Goal: Task Accomplishment & Management: Manage account settings

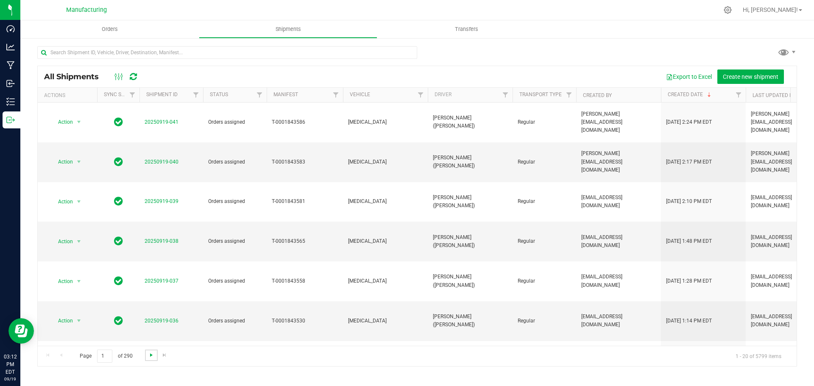
click at [152, 355] on span "Go to the next page" at bounding box center [151, 355] width 7 height 7
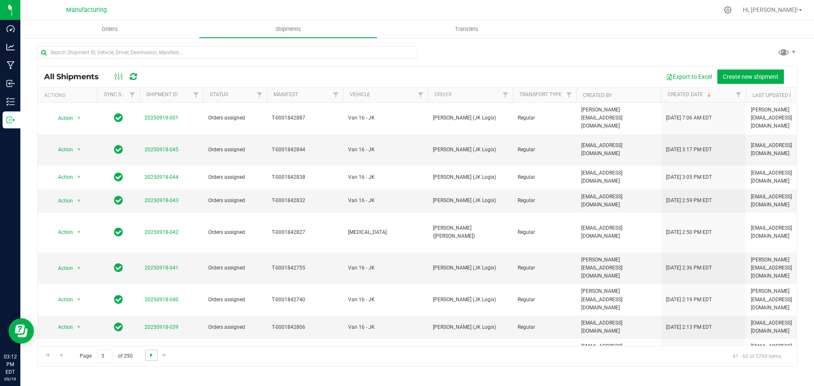
click at [152, 355] on span "Go to the next page" at bounding box center [151, 355] width 7 height 7
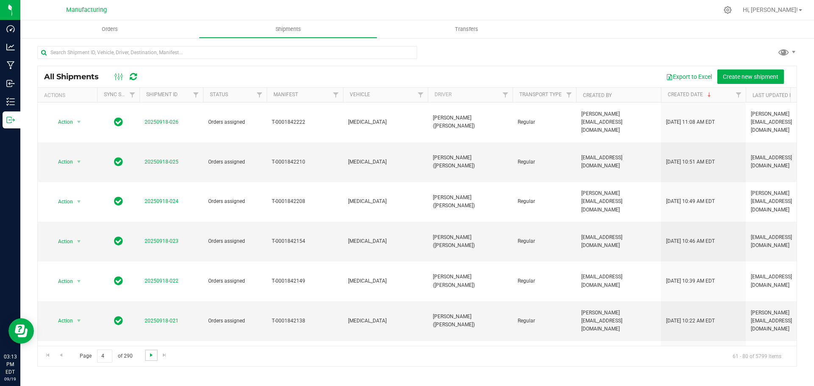
click at [152, 355] on span "Go to the next page" at bounding box center [151, 355] width 7 height 7
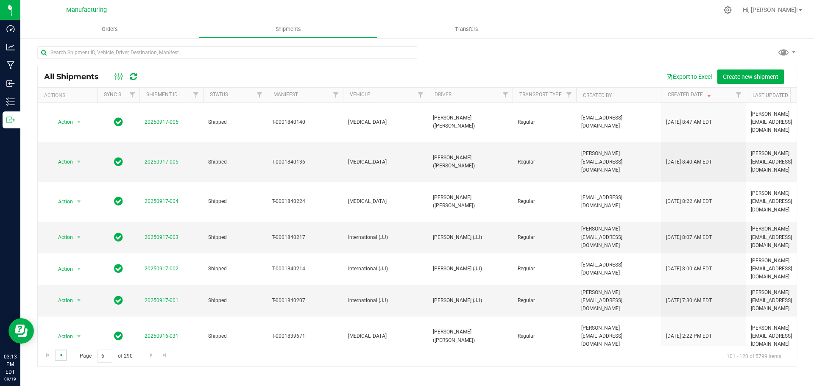
click at [63, 355] on span "Go to the previous page" at bounding box center [61, 355] width 7 height 7
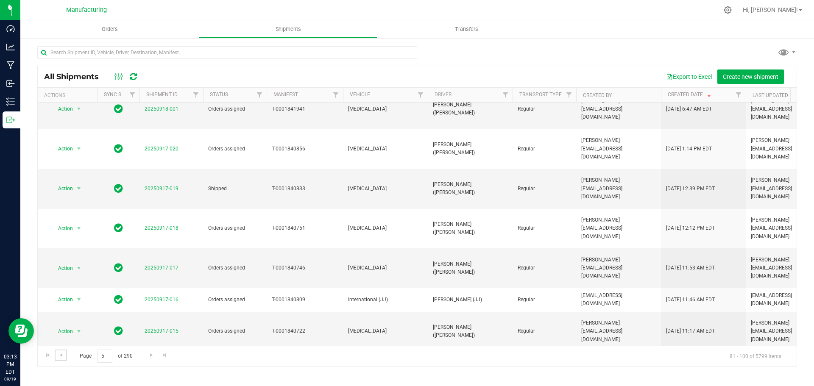
scroll to position [240, 0]
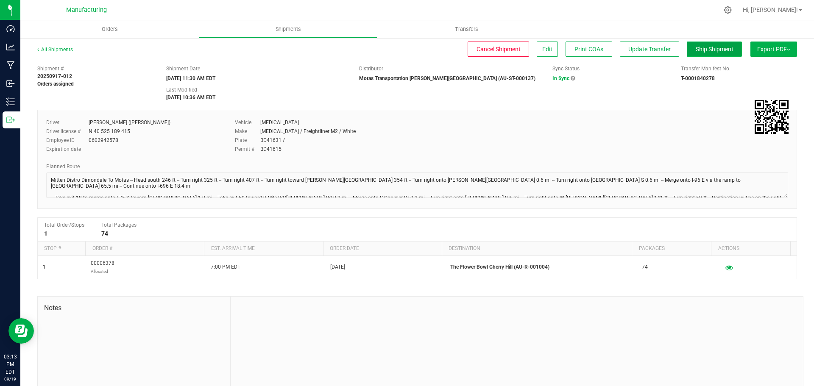
click at [715, 48] on span "Ship Shipment" at bounding box center [715, 49] width 38 height 7
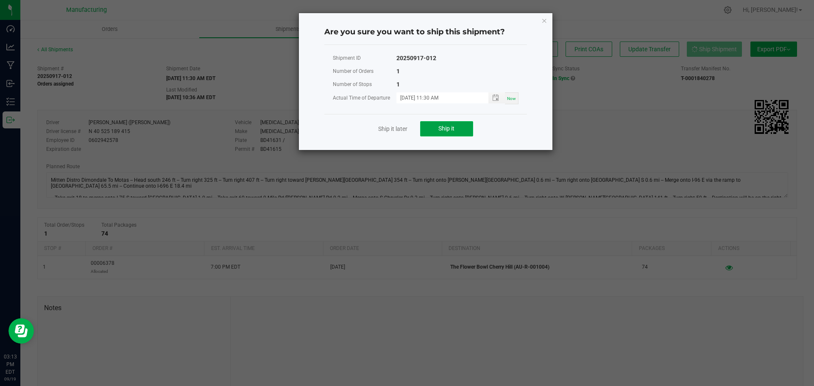
click at [461, 131] on button "Ship it" at bounding box center [446, 128] width 53 height 15
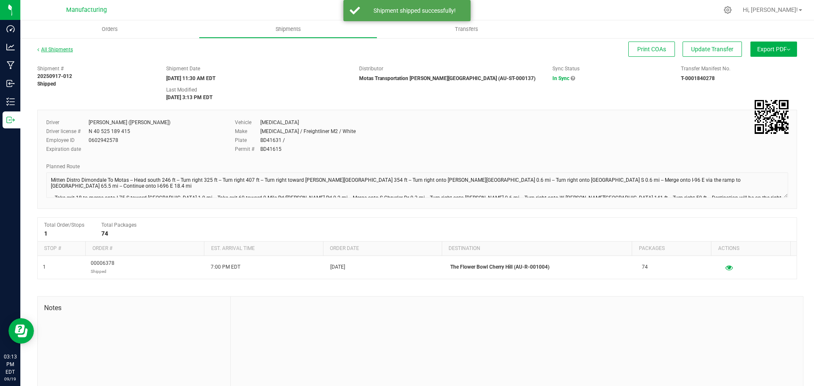
click at [63, 50] on link "All Shipments" at bounding box center [55, 50] width 36 height 6
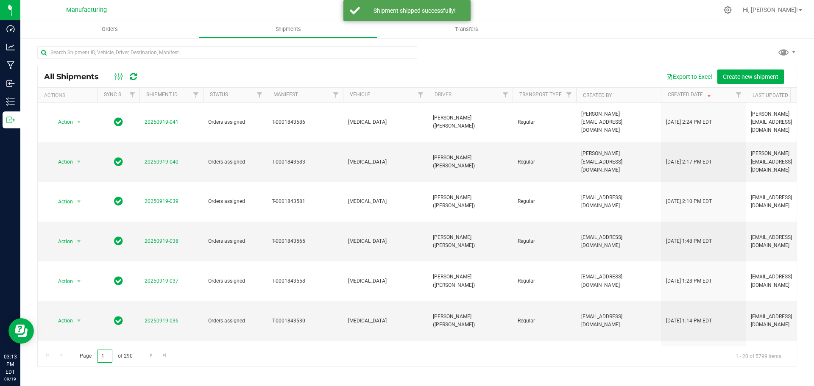
drag, startPoint x: 104, startPoint y: 355, endPoint x: 89, endPoint y: 356, distance: 14.4
click at [93, 355] on span "Page 1 of 290" at bounding box center [106, 356] width 67 height 13
type input "6"
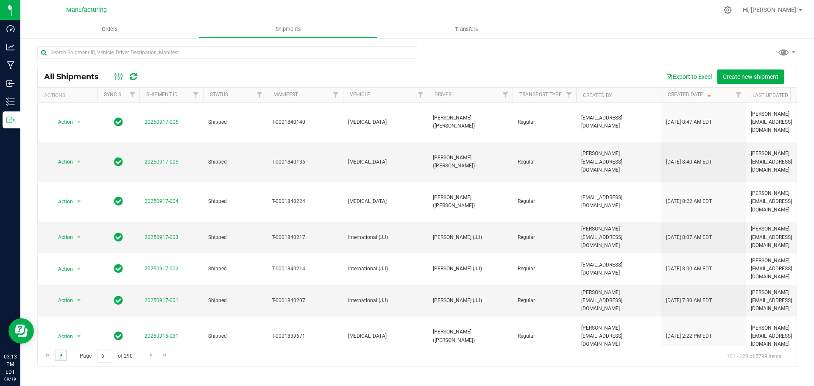
click at [63, 355] on span "Go to the previous page" at bounding box center [61, 355] width 7 height 7
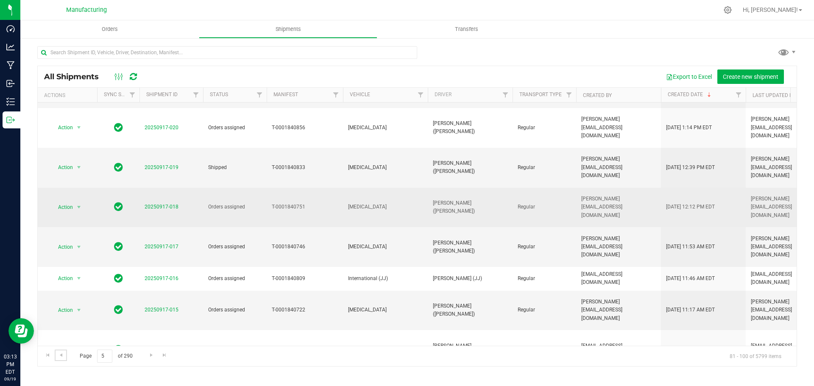
scroll to position [240, 0]
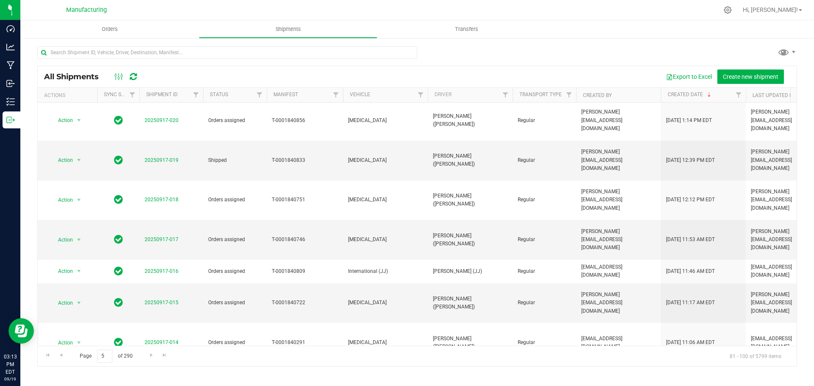
click at [166, 372] on link "20250917-013" at bounding box center [162, 375] width 34 height 6
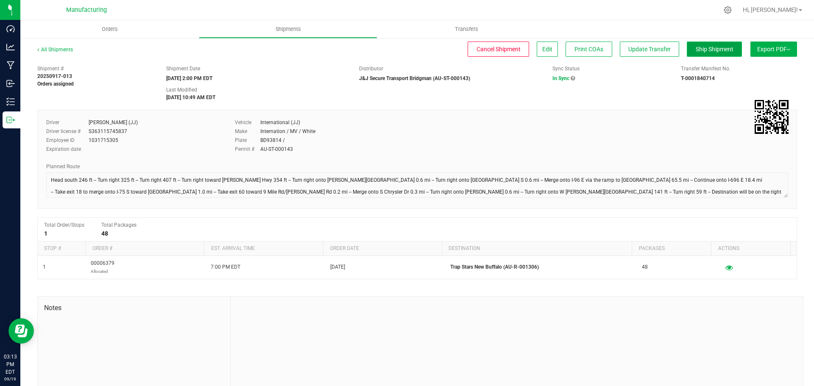
click at [709, 46] on span "Ship Shipment" at bounding box center [715, 49] width 38 height 7
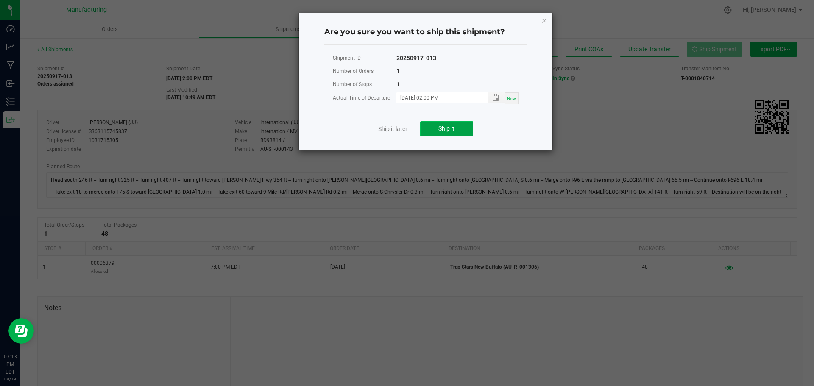
click at [449, 129] on span "Ship it" at bounding box center [447, 128] width 16 height 7
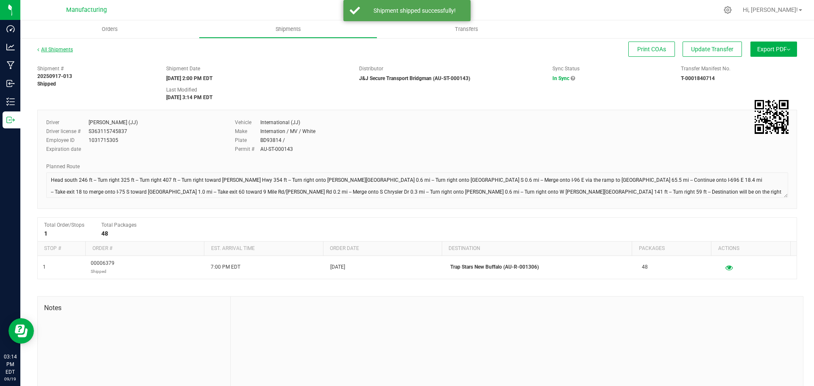
click at [59, 49] on link "All Shipments" at bounding box center [55, 50] width 36 height 6
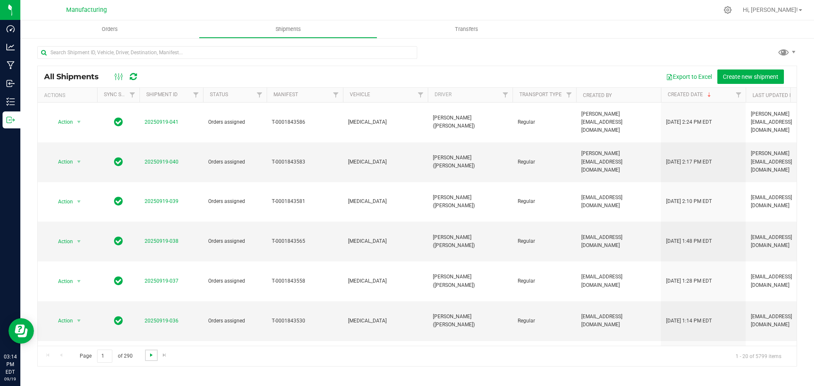
click at [151, 356] on span "Go to the next page" at bounding box center [151, 355] width 7 height 7
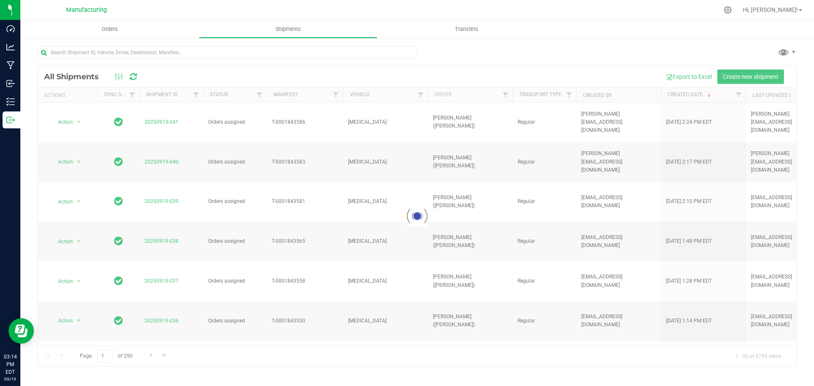
click at [151, 356] on div at bounding box center [417, 216] width 759 height 300
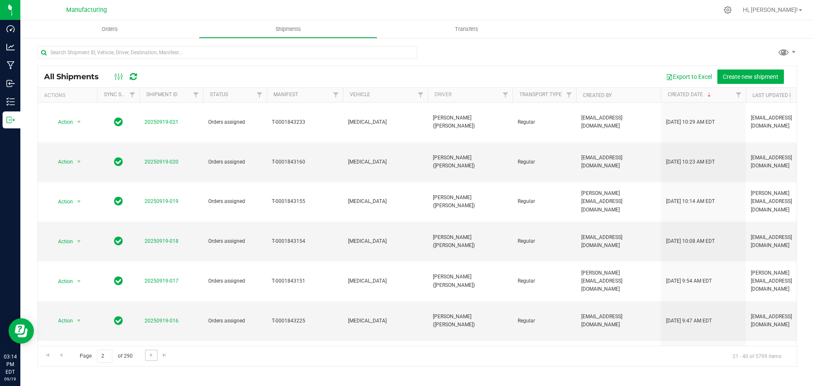
click at [151, 356] on span "Go to the next page" at bounding box center [151, 355] width 7 height 7
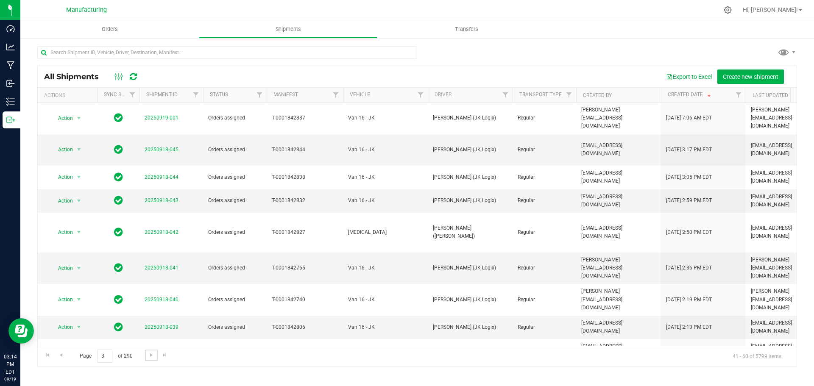
click at [151, 356] on span "Go to the next page" at bounding box center [151, 355] width 7 height 7
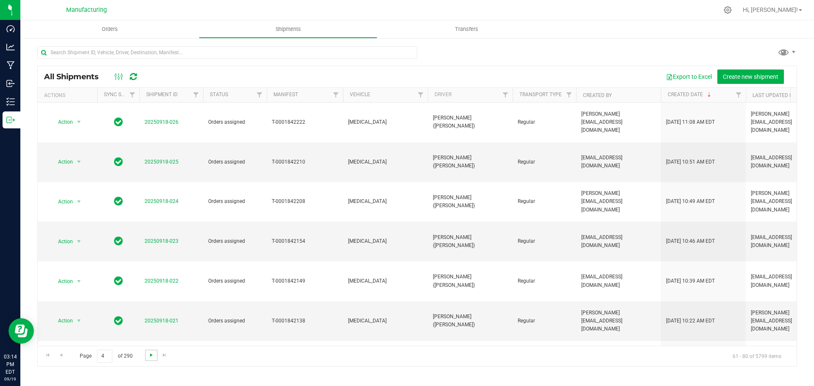
click at [151, 356] on span "Go to the next page" at bounding box center [151, 355] width 7 height 7
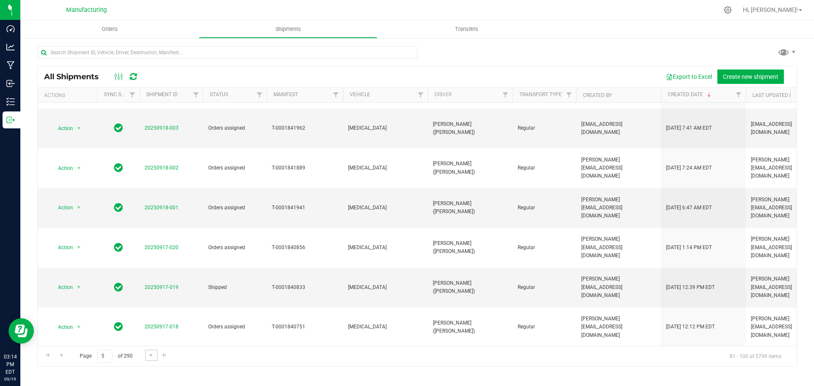
scroll to position [170, 0]
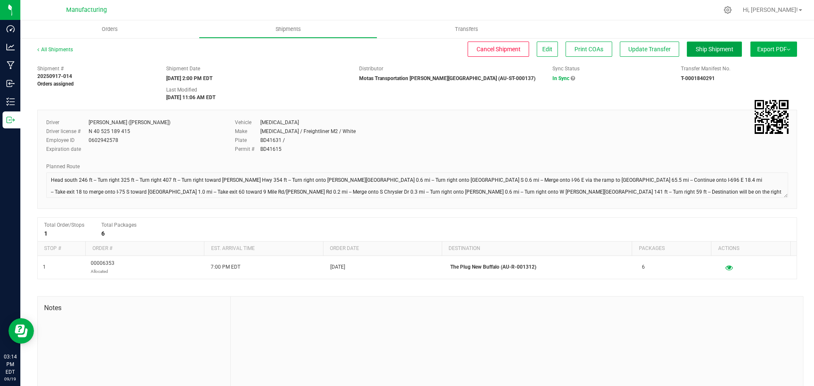
click at [696, 52] on span "Ship Shipment" at bounding box center [715, 49] width 38 height 7
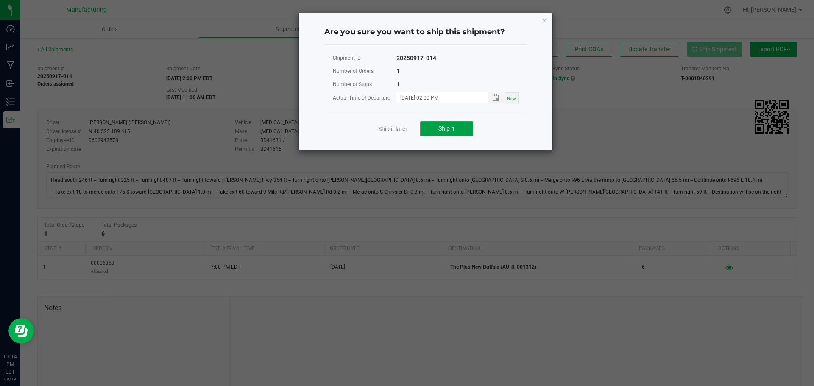
click at [434, 126] on button "Ship it" at bounding box center [446, 128] width 53 height 15
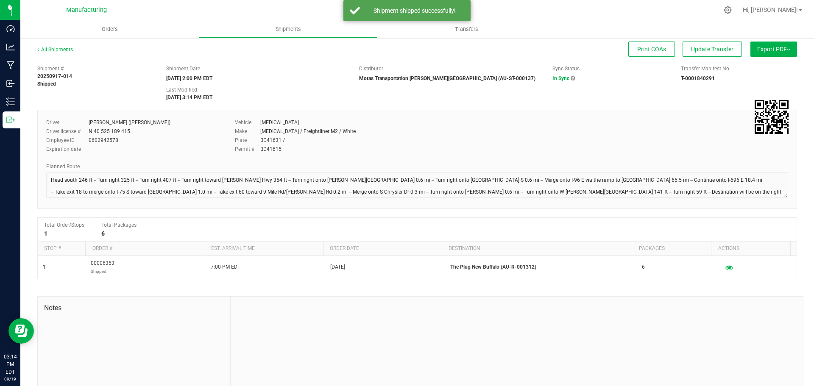
click at [70, 49] on link "All Shipments" at bounding box center [55, 50] width 36 height 6
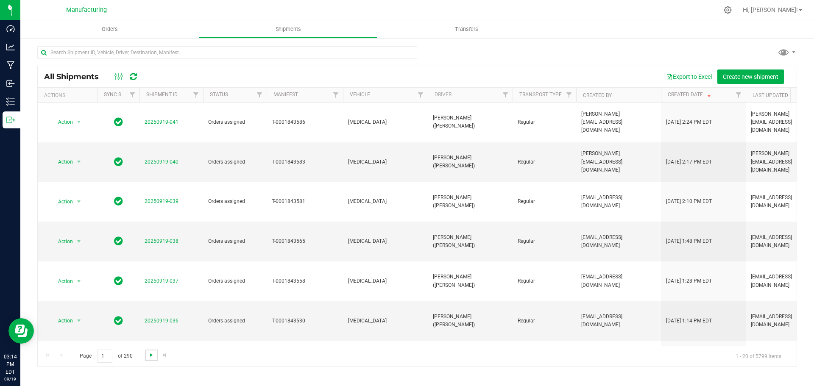
click at [149, 356] on span "Go to the next page" at bounding box center [151, 355] width 7 height 7
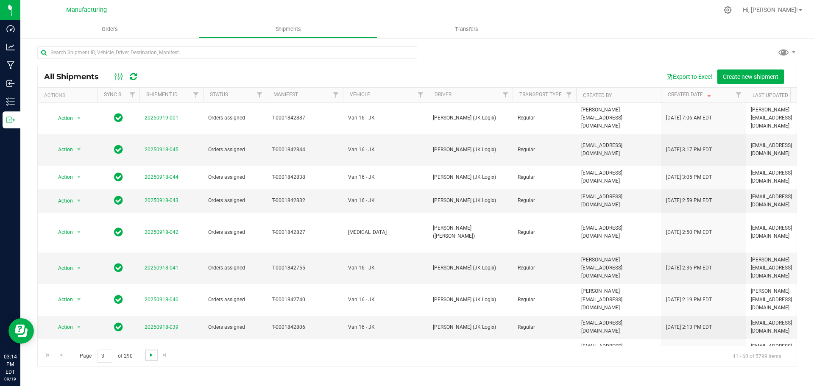
click at [149, 356] on span "Go to the next page" at bounding box center [151, 355] width 7 height 7
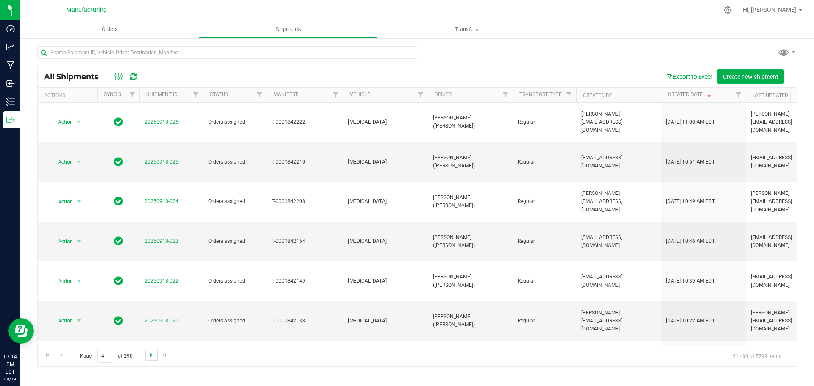
click at [151, 355] on span "Go to the next page" at bounding box center [151, 355] width 7 height 7
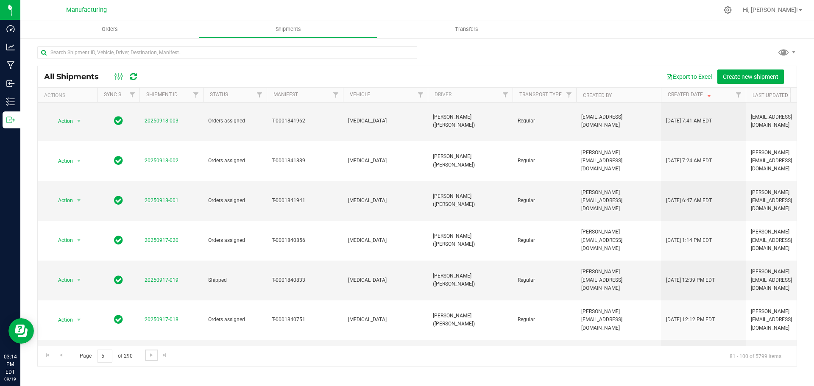
scroll to position [170, 0]
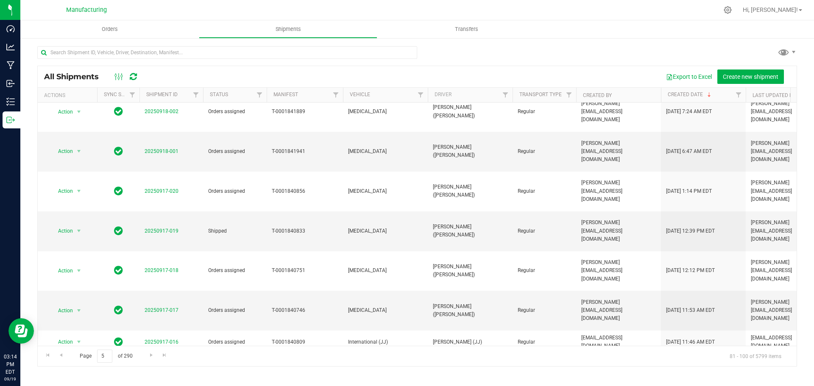
click at [166, 371] on link "20250917-015" at bounding box center [162, 374] width 34 height 6
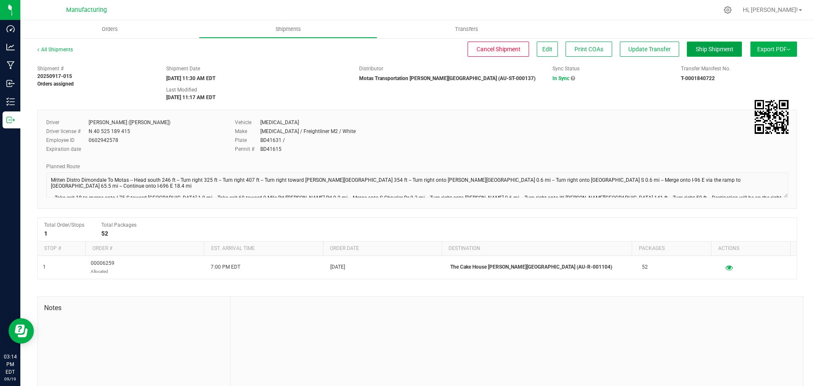
click at [698, 48] on span "Ship Shipment" at bounding box center [715, 49] width 38 height 7
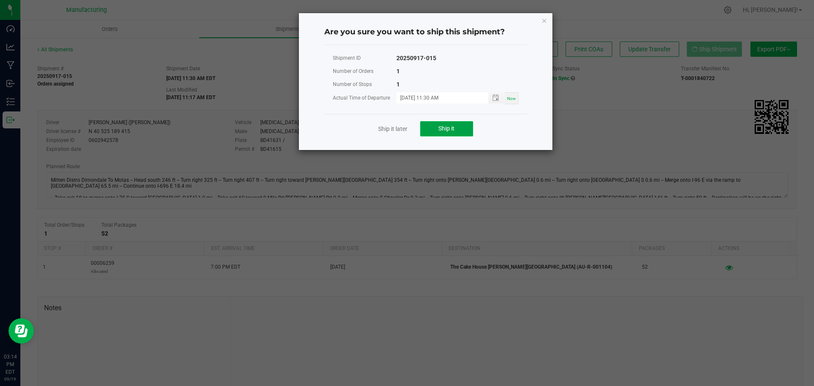
click at [456, 130] on button "Ship it" at bounding box center [446, 128] width 53 height 15
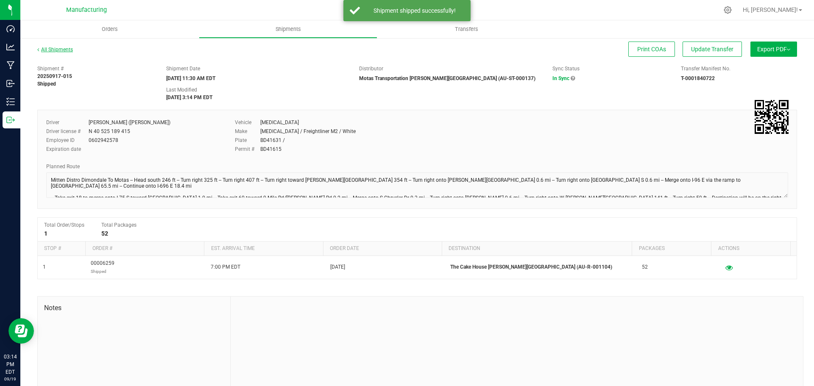
click at [61, 50] on link "All Shipments" at bounding box center [55, 50] width 36 height 6
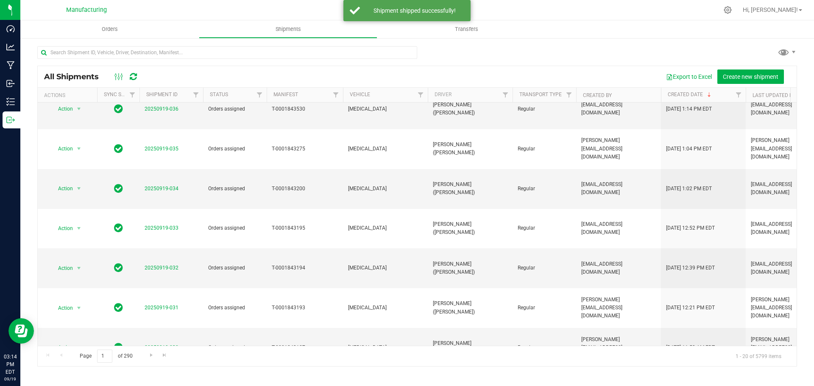
scroll to position [232, 0]
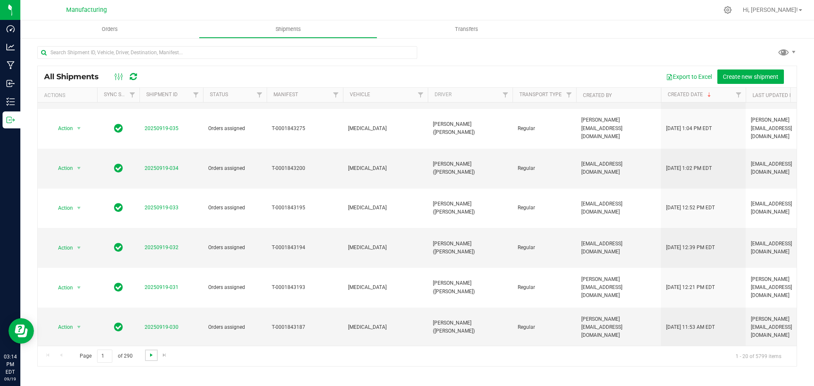
click at [149, 355] on span "Go to the next page" at bounding box center [151, 355] width 7 height 7
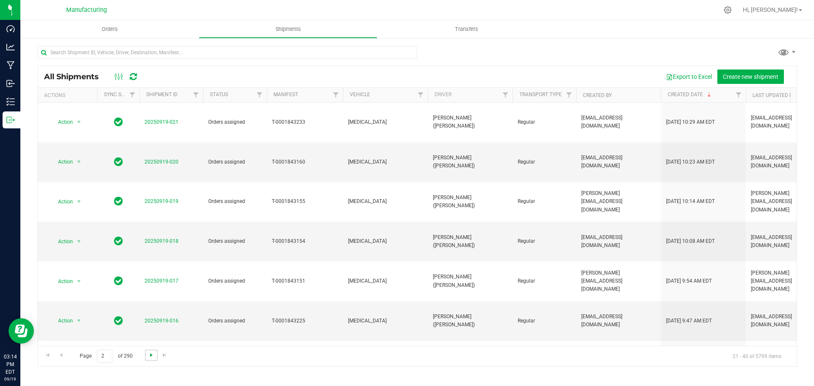
click at [149, 355] on span "Go to the next page" at bounding box center [151, 355] width 7 height 7
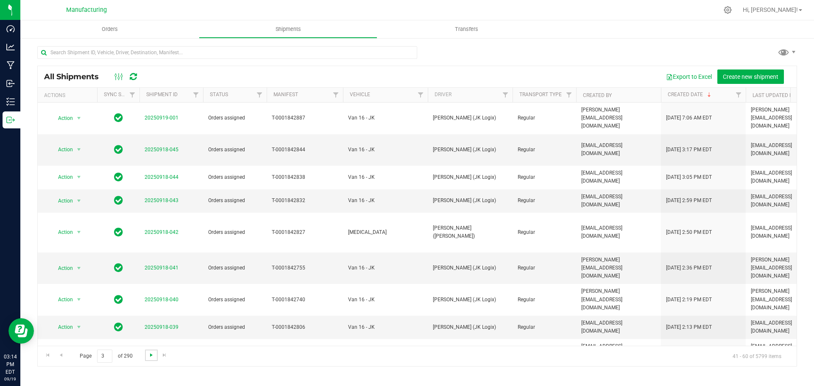
click at [148, 355] on span "Go to the next page" at bounding box center [151, 355] width 7 height 7
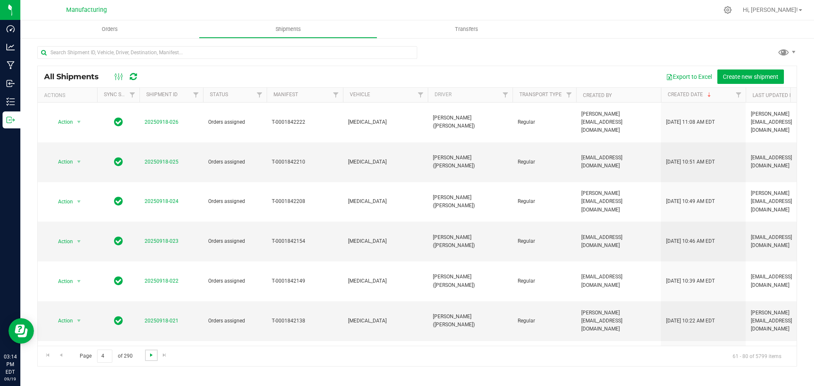
click at [150, 355] on span "Go to the next page" at bounding box center [151, 355] width 7 height 7
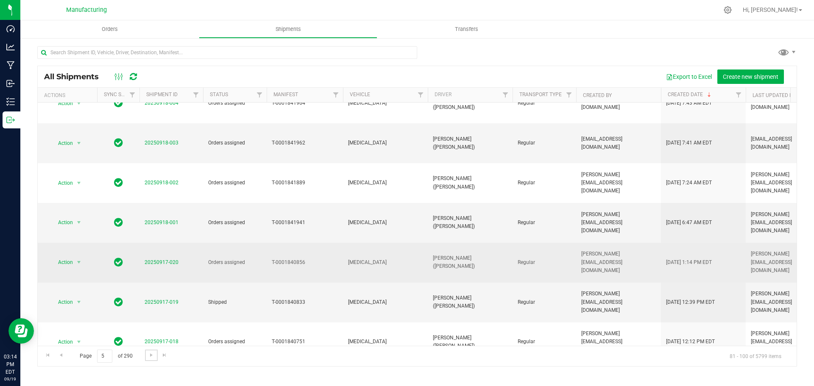
scroll to position [212, 0]
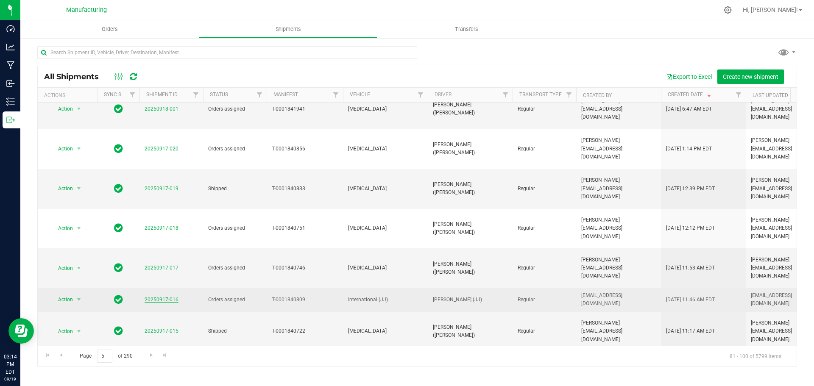
click at [148, 297] on link "20250917-016" at bounding box center [162, 300] width 34 height 6
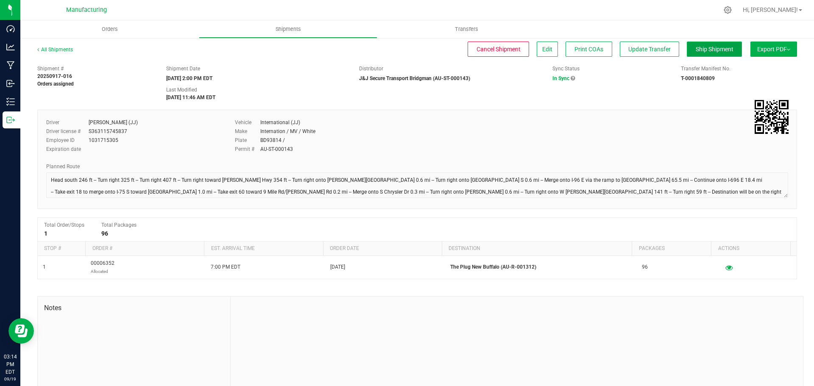
click at [696, 47] on span "Ship Shipment" at bounding box center [715, 49] width 38 height 7
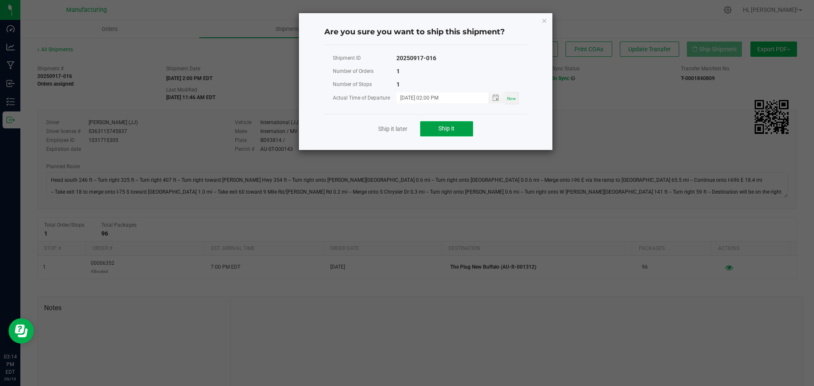
click at [424, 129] on button "Ship it" at bounding box center [446, 128] width 53 height 15
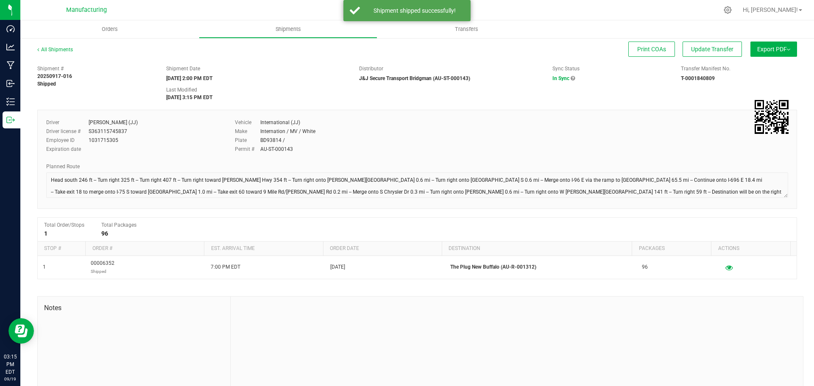
click at [51, 44] on div "All Shipments Print COAs Update Transfer Export PDF Manifest by Package ID Mani…" at bounding box center [417, 228] width 794 height 382
click at [51, 51] on link "All Shipments" at bounding box center [55, 50] width 36 height 6
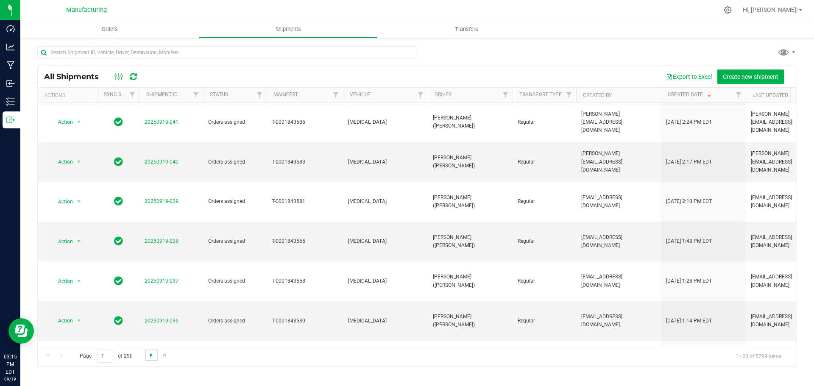
click at [150, 355] on span "Go to the next page" at bounding box center [151, 355] width 7 height 7
click at [151, 355] on span "Go to the next page" at bounding box center [151, 355] width 7 height 7
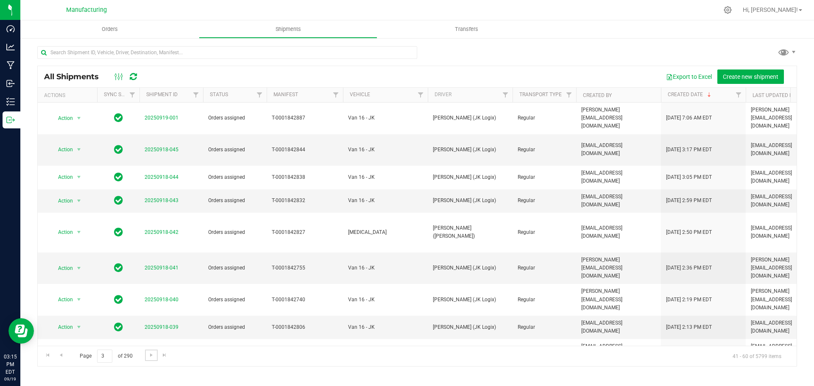
click at [151, 354] on span "Go to the next page" at bounding box center [151, 355] width 7 height 7
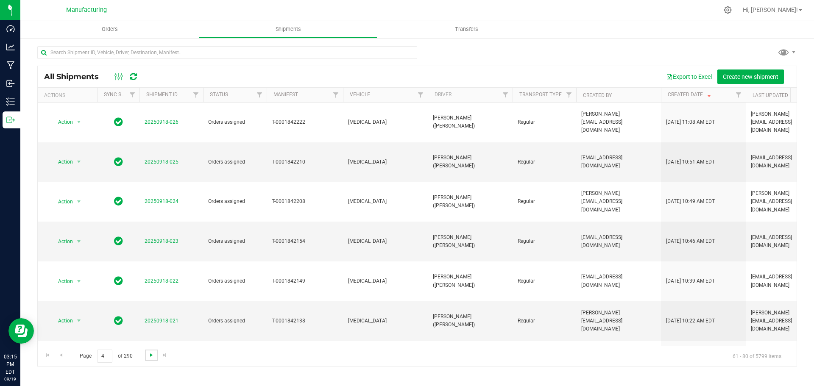
click at [151, 355] on span "Go to the next page" at bounding box center [151, 355] width 7 height 7
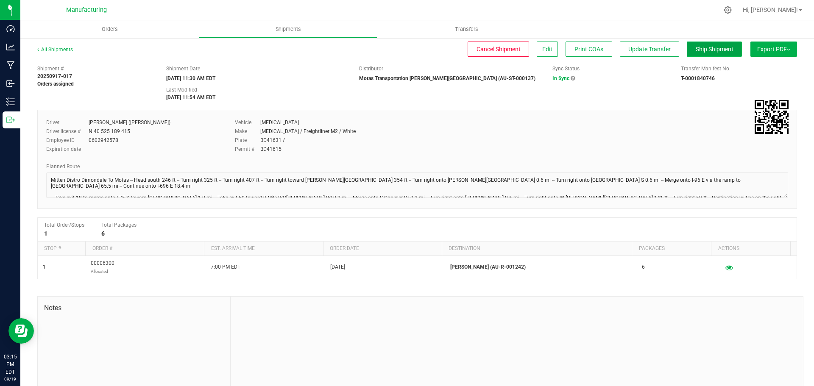
click at [710, 46] on span "Ship Shipment" at bounding box center [715, 49] width 38 height 7
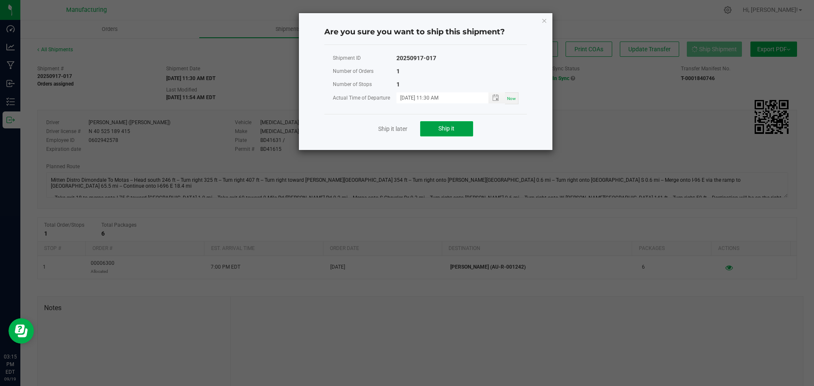
click at [453, 127] on span "Ship it" at bounding box center [447, 128] width 16 height 7
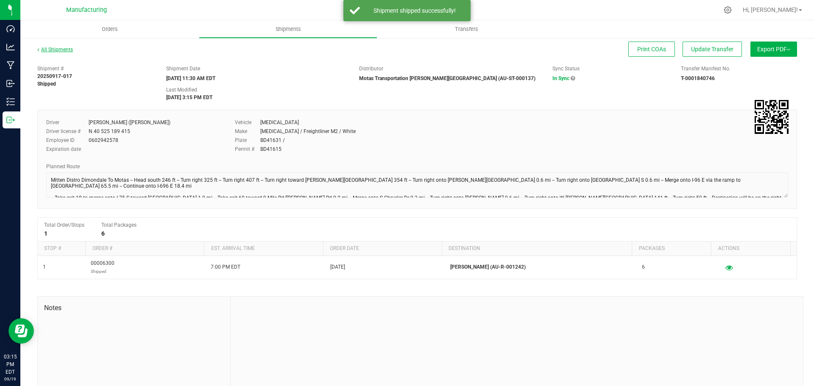
click at [58, 52] on link "All Shipments" at bounding box center [55, 50] width 36 height 6
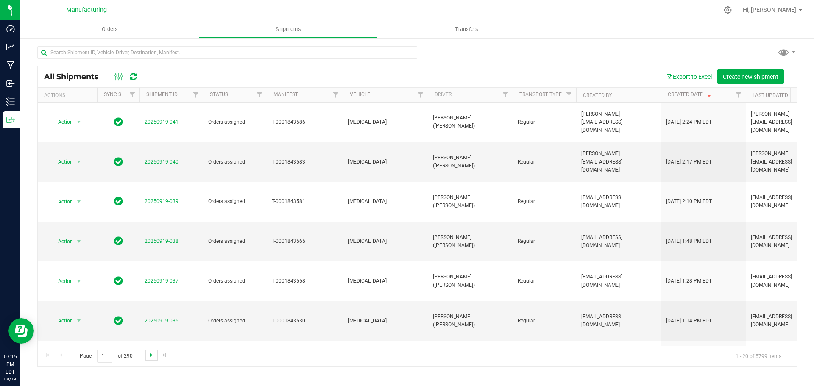
click at [148, 357] on span "Go to the next page" at bounding box center [151, 355] width 7 height 7
click at [149, 357] on span "Go to the next page" at bounding box center [151, 355] width 7 height 7
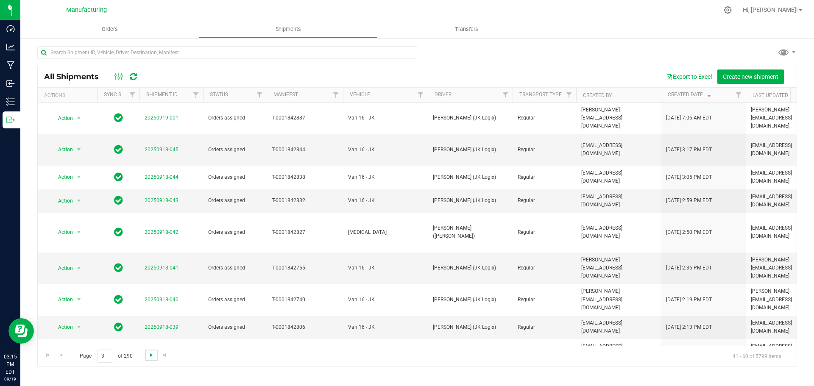
click at [149, 356] on span "Go to the next page" at bounding box center [151, 355] width 7 height 7
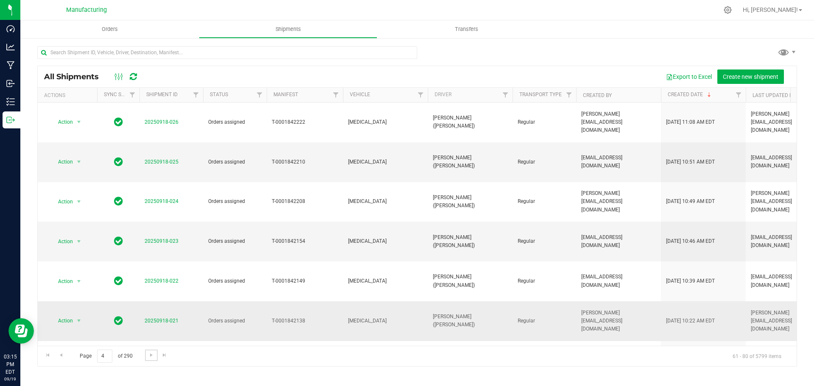
scroll to position [232, 0]
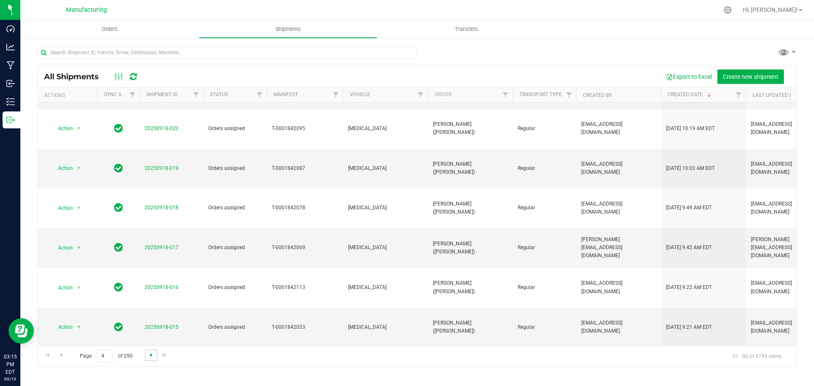
click at [150, 357] on span "Go to the next page" at bounding box center [151, 355] width 7 height 7
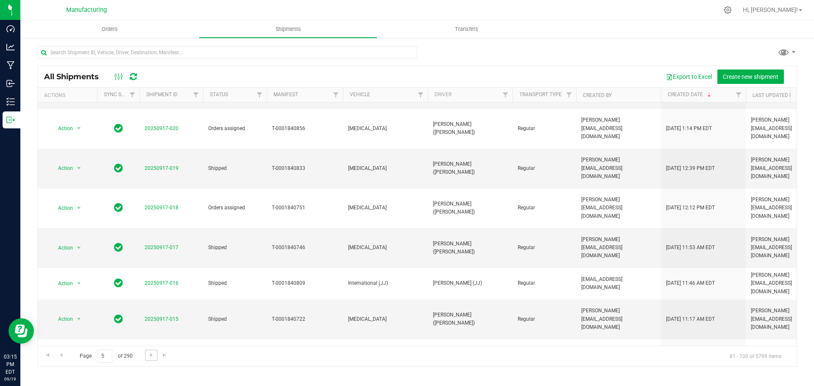
scroll to position [0, 0]
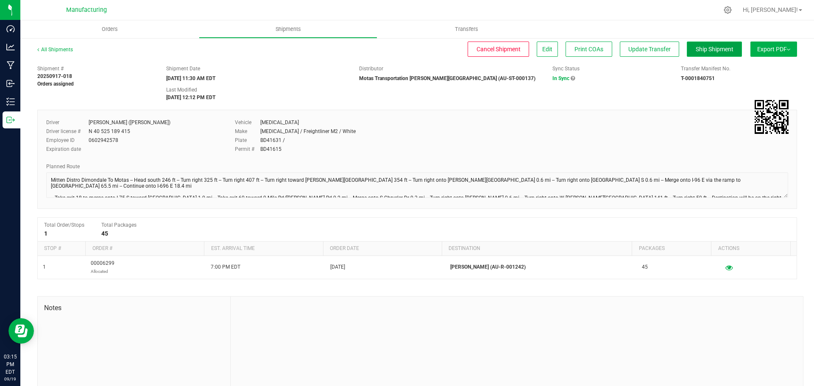
click at [710, 45] on button "Ship Shipment" at bounding box center [714, 49] width 55 height 15
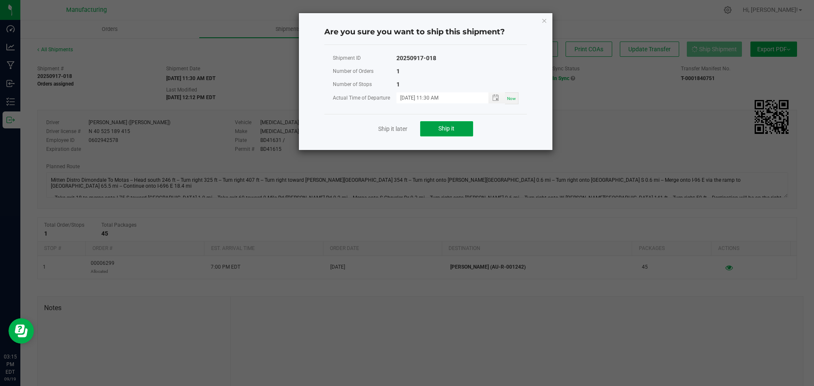
click at [459, 126] on button "Ship it" at bounding box center [446, 128] width 53 height 15
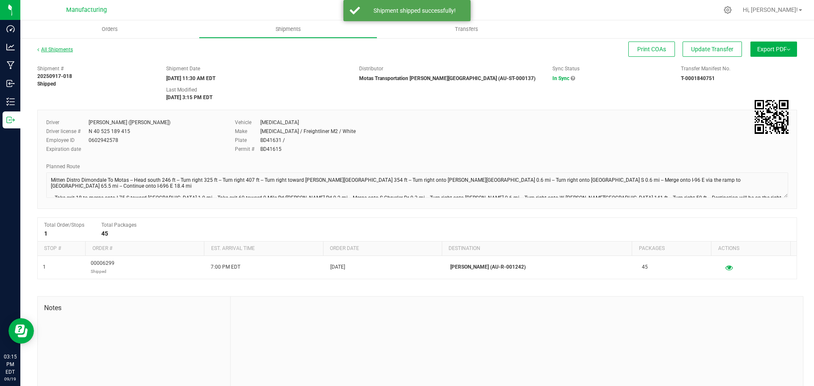
click at [59, 48] on link "All Shipments" at bounding box center [55, 50] width 36 height 6
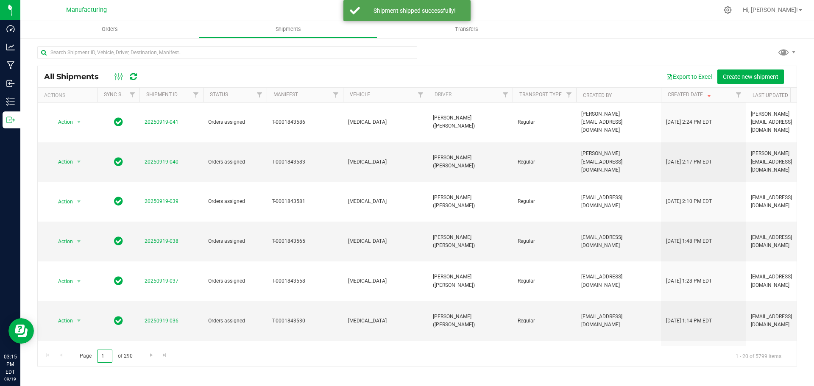
click at [106, 357] on input "1" at bounding box center [104, 356] width 15 height 13
type input "5"
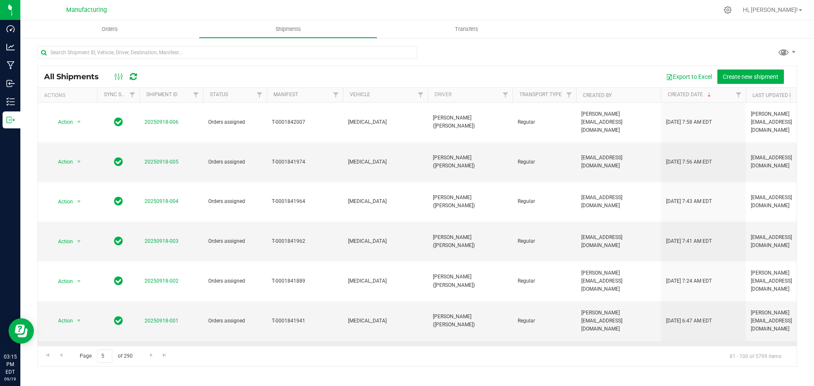
click at [164, 358] on link "20250917-020" at bounding box center [162, 361] width 34 height 6
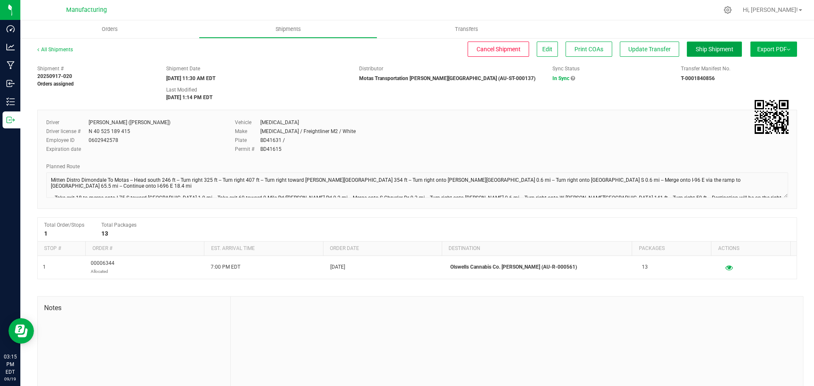
click at [696, 48] on span "Ship Shipment" at bounding box center [715, 49] width 38 height 7
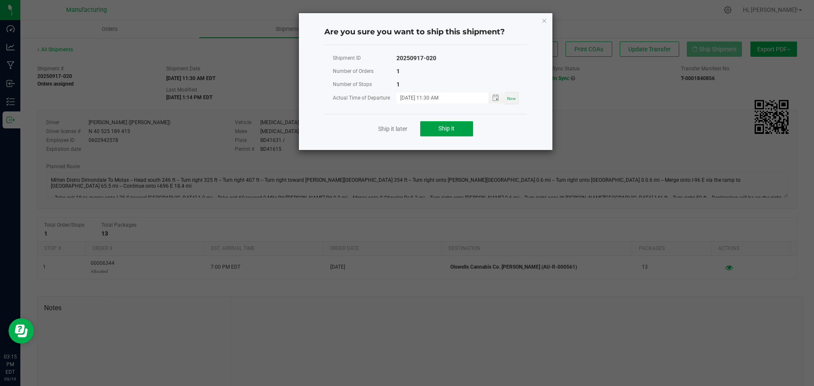
click at [425, 130] on button "Ship it" at bounding box center [446, 128] width 53 height 15
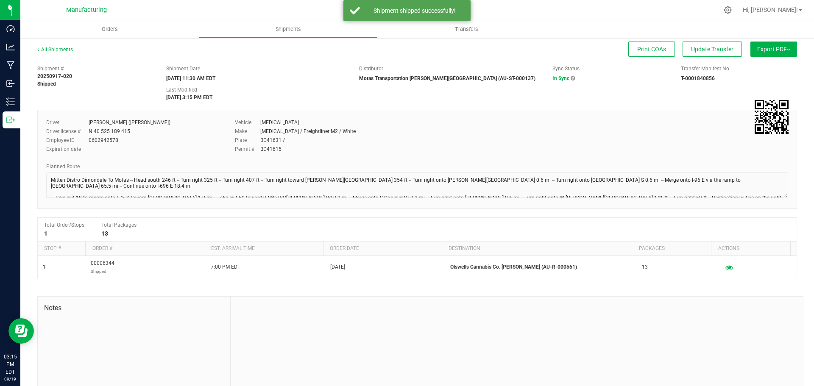
click at [66, 53] on div "All Shipments" at bounding box center [62, 52] width 51 height 13
click at [64, 49] on link "All Shipments" at bounding box center [55, 50] width 36 height 6
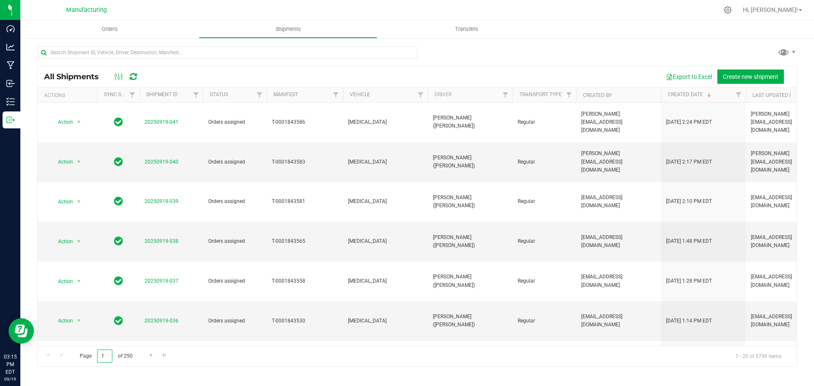
drag, startPoint x: 109, startPoint y: 355, endPoint x: 92, endPoint y: 355, distance: 16.5
click at [92, 355] on span "Page 1 of 290" at bounding box center [106, 356] width 67 height 13
type input "5"
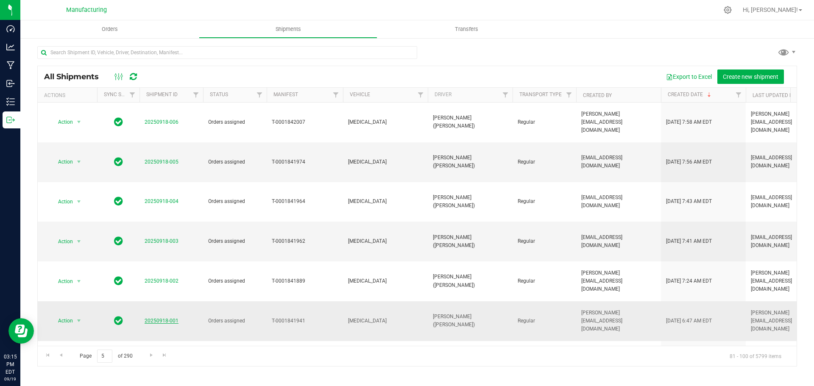
click at [158, 318] on link "20250918-001" at bounding box center [162, 321] width 34 height 6
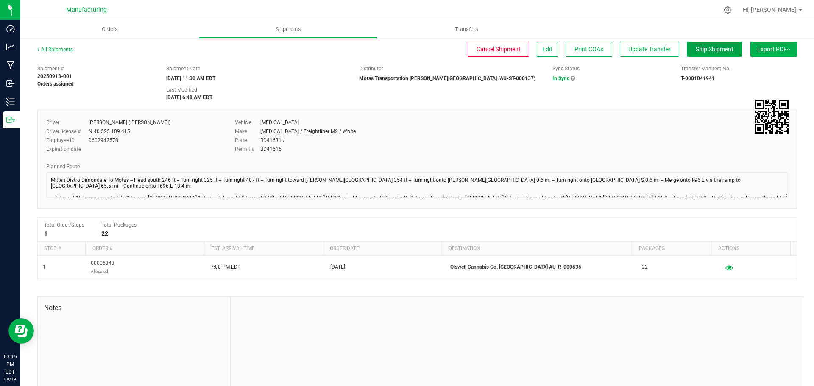
click at [703, 50] on span "Ship Shipment" at bounding box center [715, 49] width 38 height 7
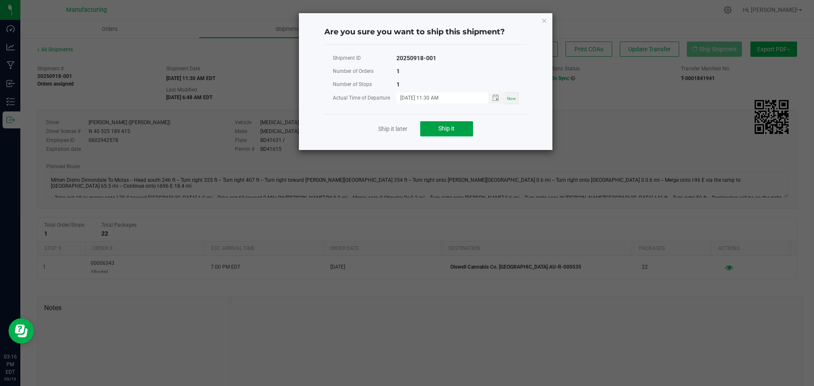
click at [458, 126] on button "Ship it" at bounding box center [446, 128] width 53 height 15
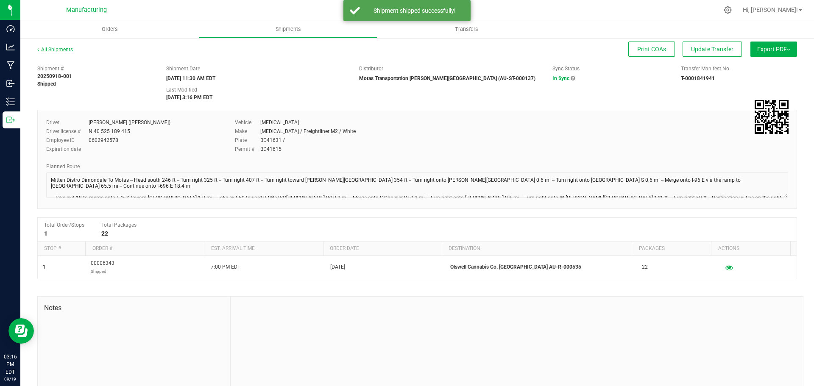
click at [51, 49] on link "All Shipments" at bounding box center [55, 50] width 36 height 6
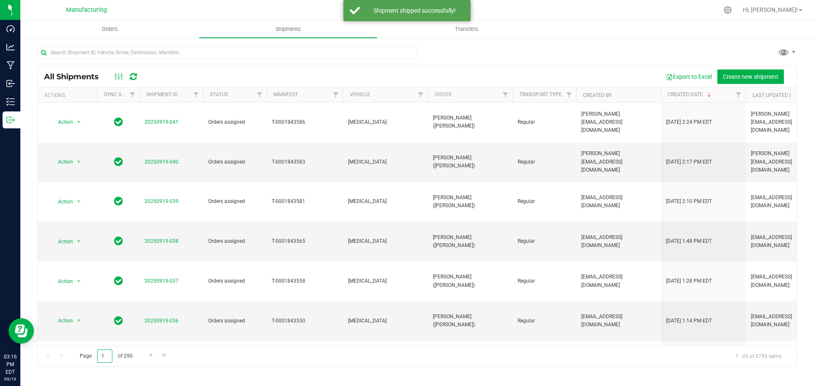
drag, startPoint x: 108, startPoint y: 353, endPoint x: 62, endPoint y: 307, distance: 65.1
click at [77, 353] on span "Page 1 of 290" at bounding box center [106, 356] width 67 height 13
type input "5"
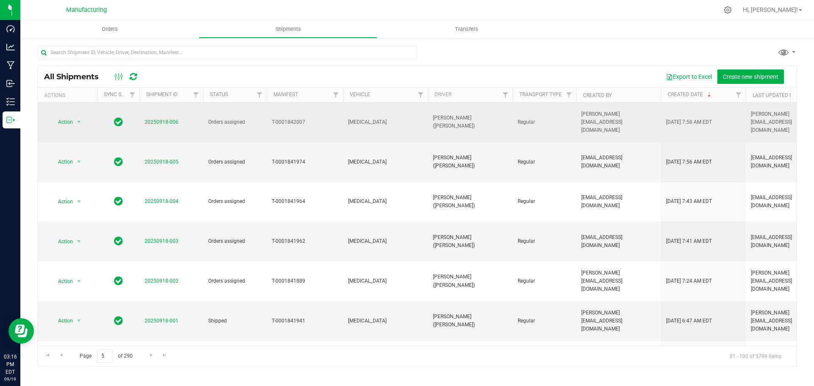
click at [176, 119] on td "20250918-006" at bounding box center [172, 123] width 64 height 40
click at [175, 119] on link "20250918-006" at bounding box center [162, 122] width 34 height 6
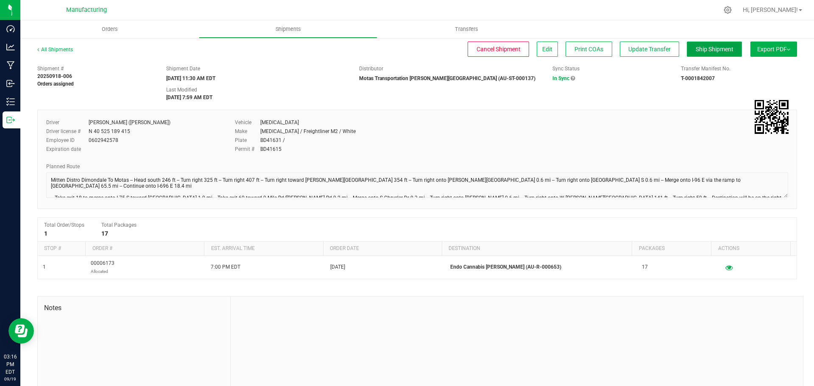
click at [700, 53] on button "Ship Shipment" at bounding box center [714, 49] width 55 height 15
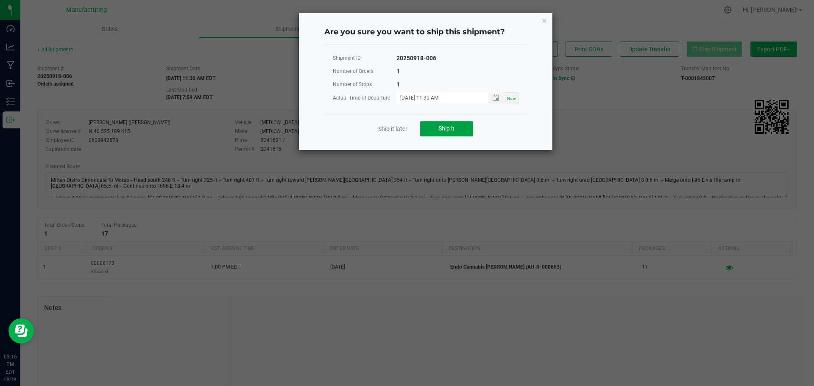
click at [450, 124] on button "Ship it" at bounding box center [446, 128] width 53 height 15
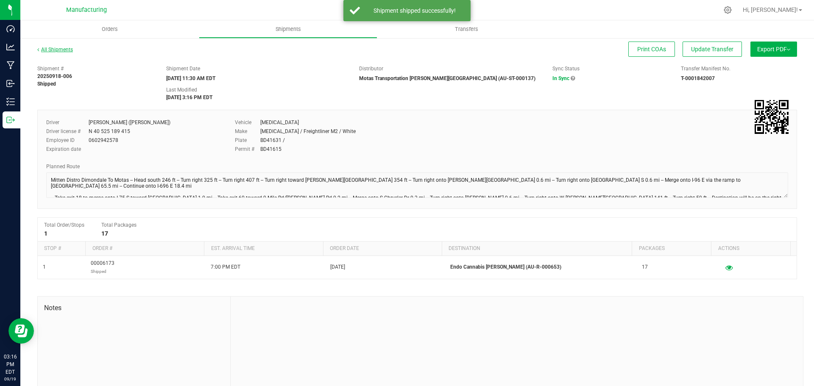
click at [68, 49] on link "All Shipments" at bounding box center [55, 50] width 36 height 6
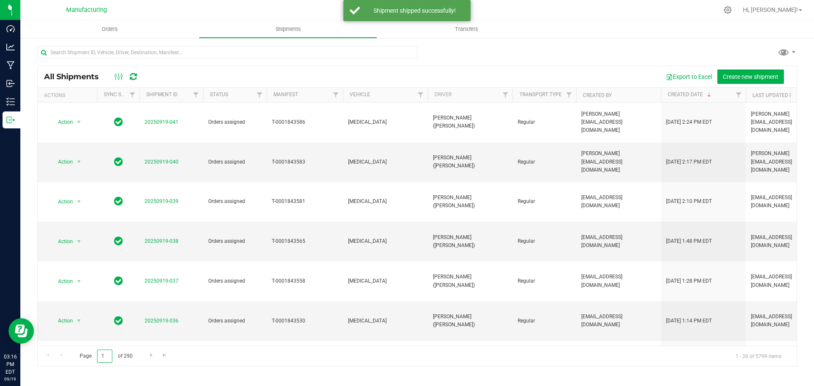
drag, startPoint x: 106, startPoint y: 357, endPoint x: 87, endPoint y: 357, distance: 19.9
click at [87, 357] on span "Page 1 of 290" at bounding box center [106, 356] width 67 height 13
type input "5"
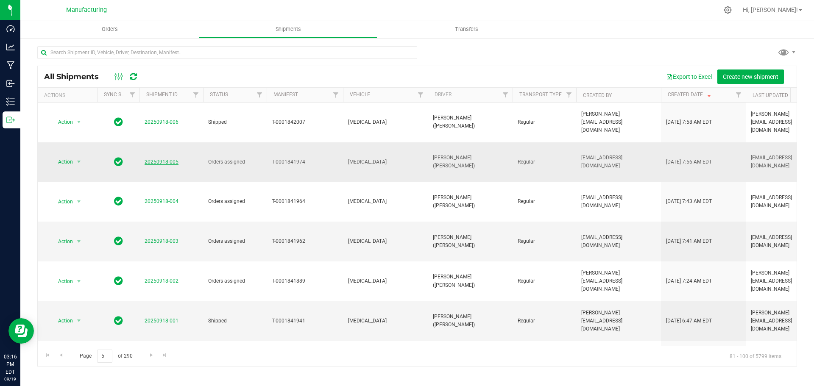
click at [166, 159] on link "20250918-005" at bounding box center [162, 162] width 34 height 6
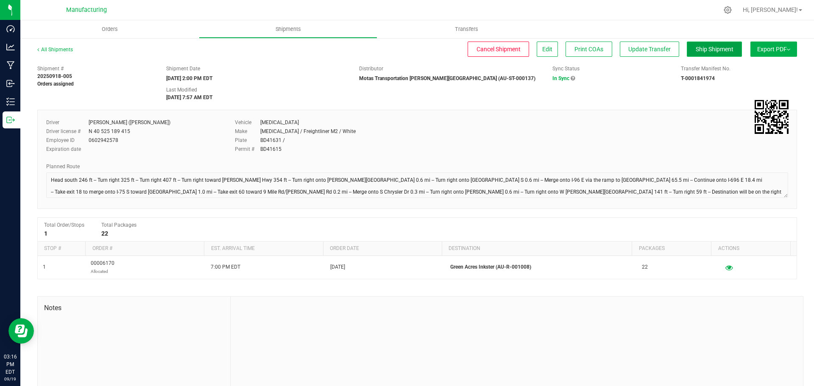
click at [696, 49] on span "Ship Shipment" at bounding box center [715, 49] width 38 height 7
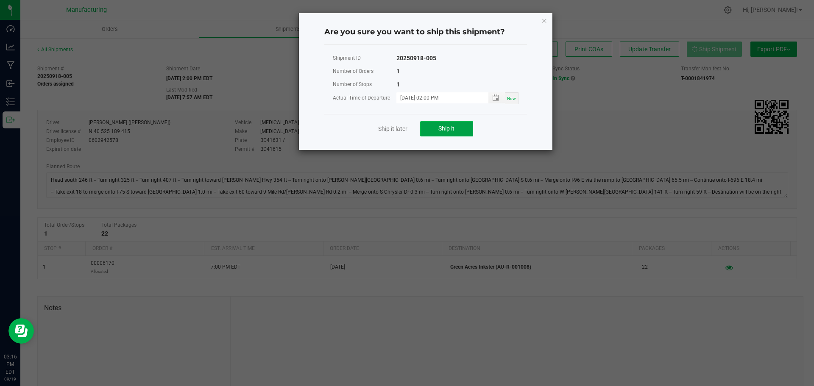
click at [446, 132] on button "Ship it" at bounding box center [446, 128] width 53 height 15
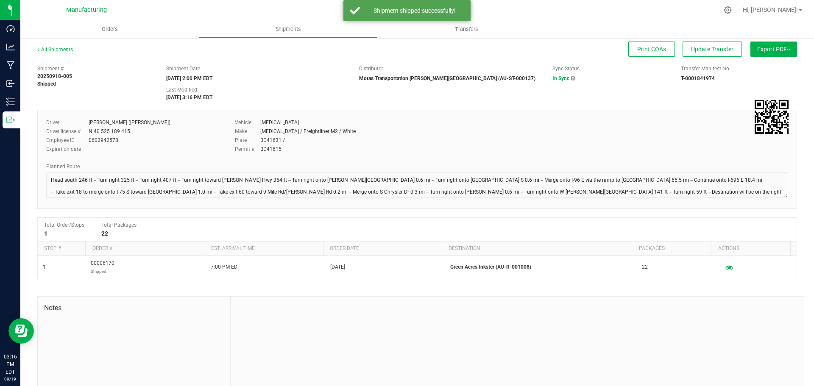
click at [66, 50] on link "All Shipments" at bounding box center [55, 50] width 36 height 6
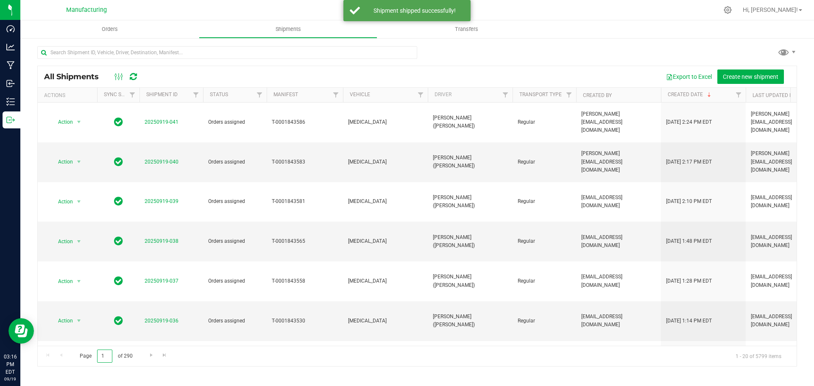
drag, startPoint x: 106, startPoint y: 355, endPoint x: 75, endPoint y: 355, distance: 31.4
click at [82, 357] on span "Page 1 of 290" at bounding box center [106, 356] width 67 height 13
type input "5"
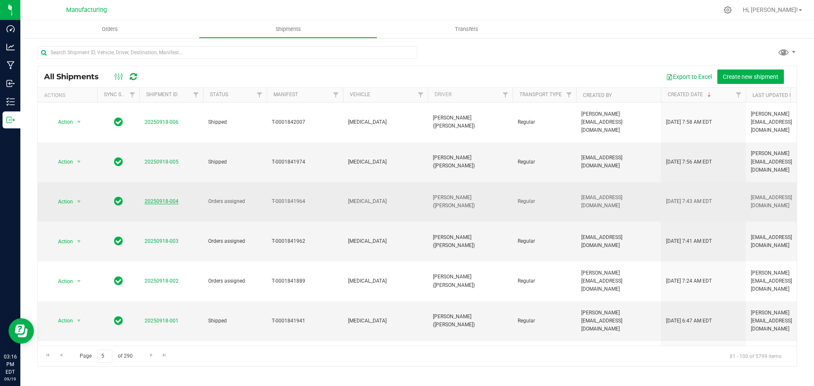
click at [156, 198] on link "20250918-004" at bounding box center [162, 201] width 34 height 6
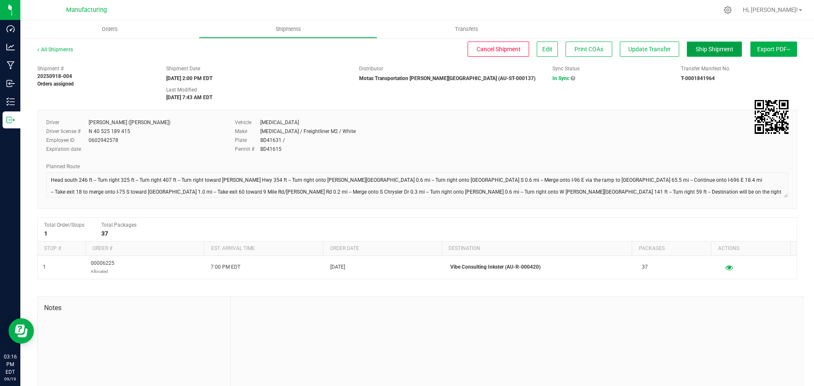
click at [716, 49] on span "Ship Shipment" at bounding box center [715, 49] width 38 height 7
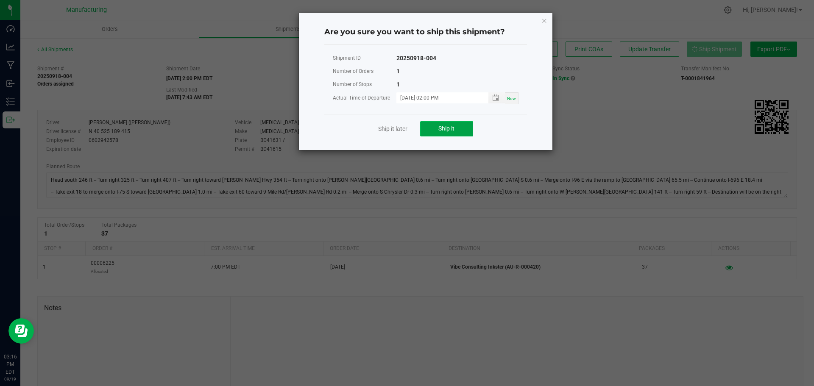
click at [459, 128] on button "Ship it" at bounding box center [446, 128] width 53 height 15
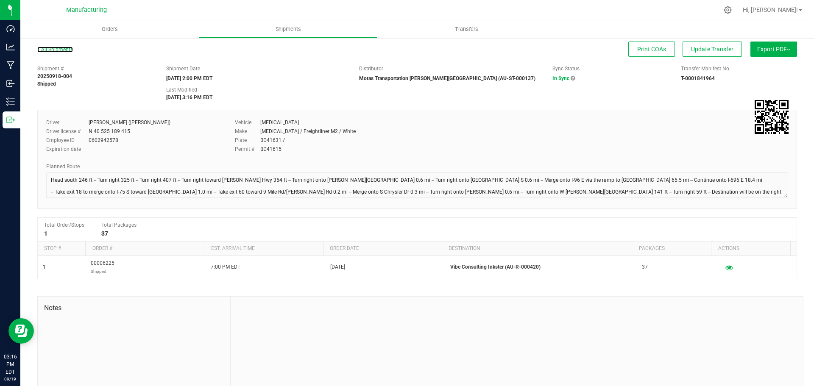
click at [55, 53] on div "All Shipments" at bounding box center [62, 52] width 51 height 13
click at [66, 47] on link "All Shipments" at bounding box center [55, 50] width 36 height 6
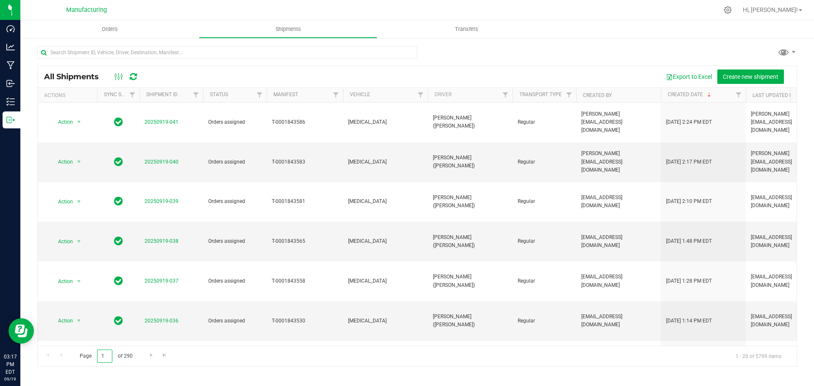
drag, startPoint x: 109, startPoint y: 359, endPoint x: 76, endPoint y: 338, distance: 38.8
click at [80, 358] on span "Page 1 of 290" at bounding box center [106, 356] width 67 height 13
type input "5"
click at [162, 238] on link "20250918-003" at bounding box center [162, 241] width 34 height 6
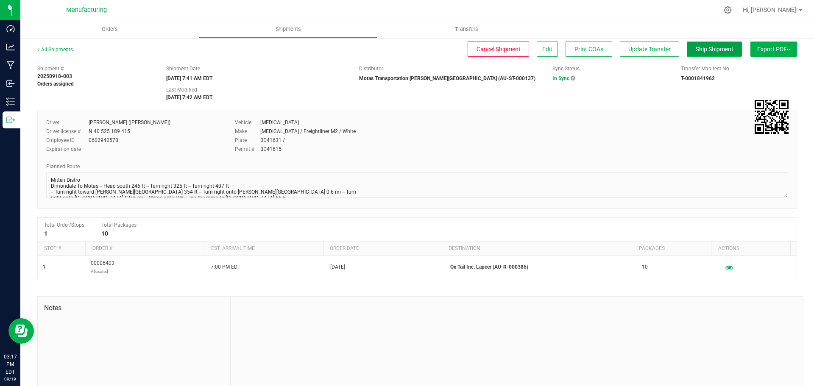
click at [709, 51] on span "Ship Shipment" at bounding box center [715, 49] width 38 height 7
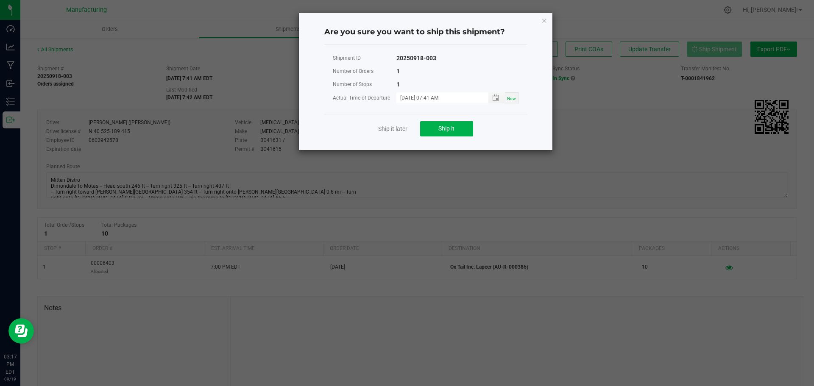
click at [456, 139] on div "Ship it later Ship it" at bounding box center [425, 128] width 203 height 29
click at [454, 128] on span "Ship it" at bounding box center [447, 128] width 16 height 7
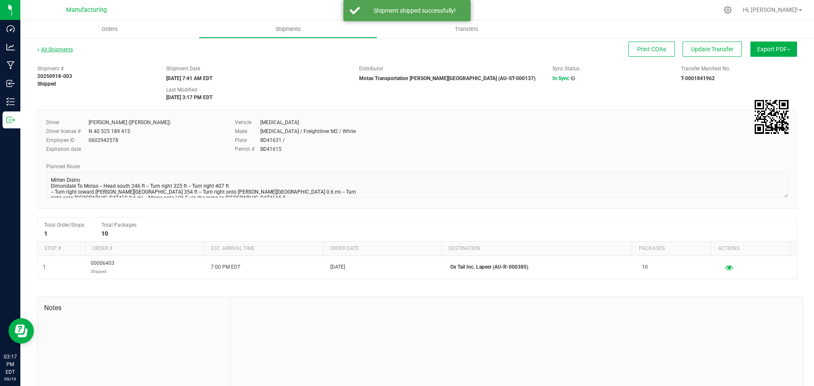
click at [67, 51] on link "All Shipments" at bounding box center [55, 50] width 36 height 6
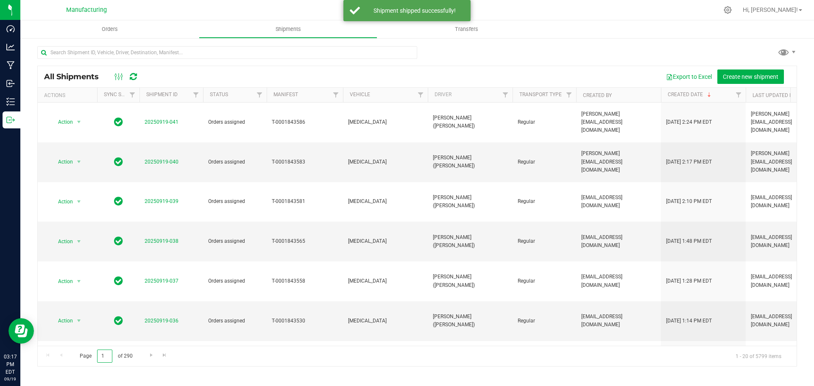
drag, startPoint x: 102, startPoint y: 354, endPoint x: 80, endPoint y: 355, distance: 22.1
click at [80, 355] on span "Page 1 of 290" at bounding box center [106, 356] width 67 height 13
type input "5"
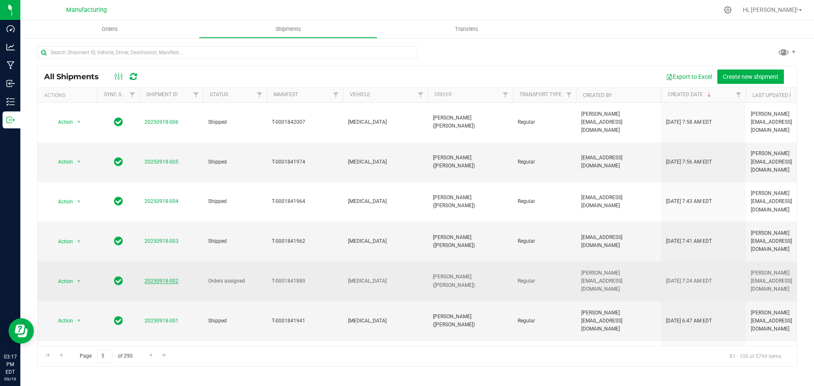
click at [166, 278] on link "20250918-002" at bounding box center [162, 281] width 34 height 6
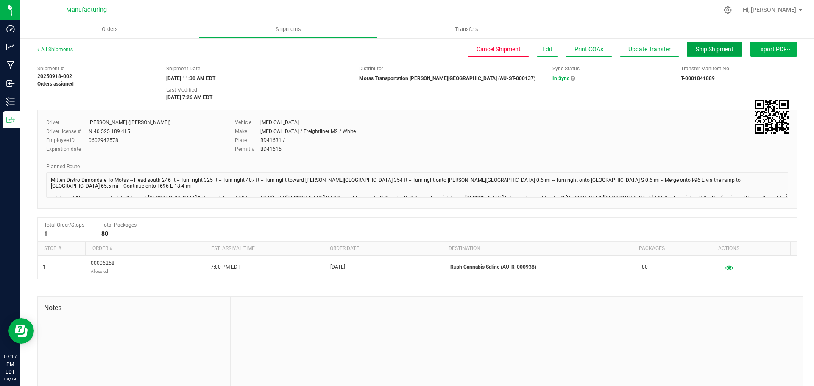
click at [701, 48] on span "Ship Shipment" at bounding box center [715, 49] width 38 height 7
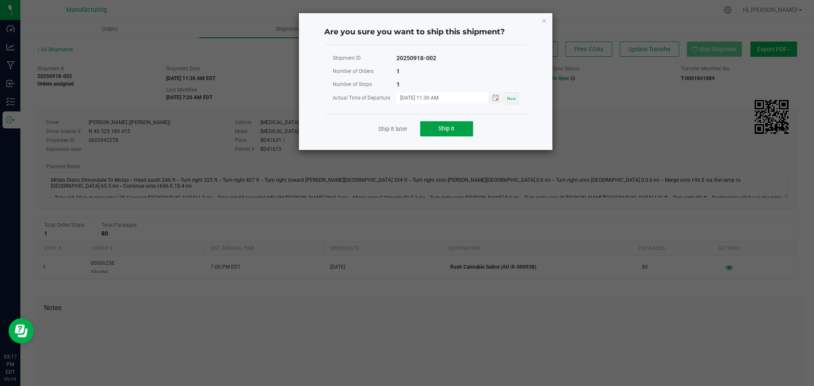
click at [458, 132] on button "Ship it" at bounding box center [446, 128] width 53 height 15
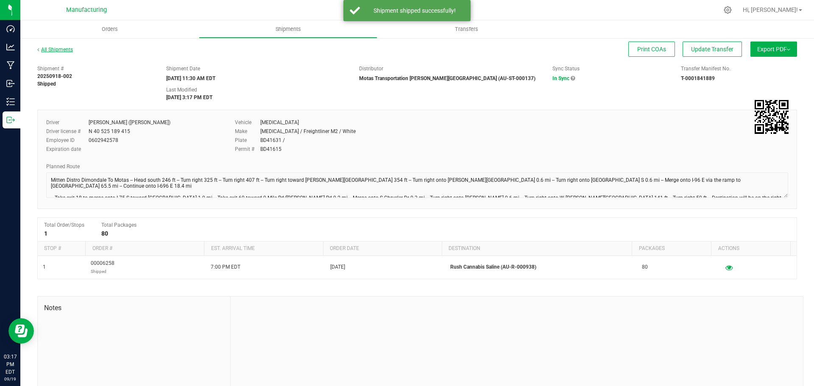
click at [54, 48] on link "All Shipments" at bounding box center [55, 50] width 36 height 6
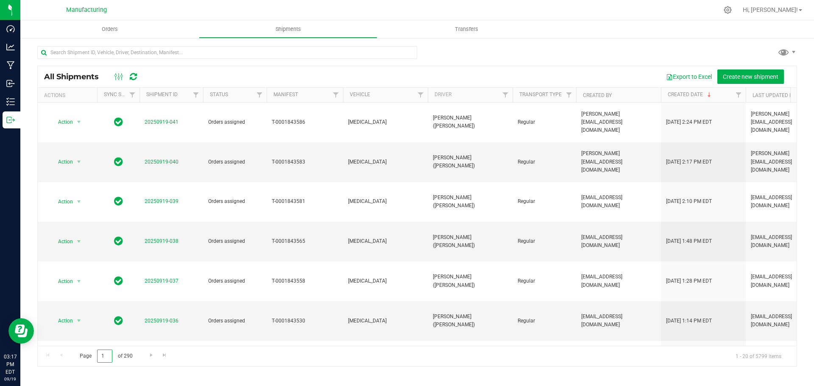
drag, startPoint x: 107, startPoint y: 358, endPoint x: 87, endPoint y: 356, distance: 20.4
click at [87, 357] on span "Page 1 of 290" at bounding box center [106, 356] width 67 height 13
type input "5"
click at [61, 355] on span "Go to the previous page" at bounding box center [61, 355] width 7 height 7
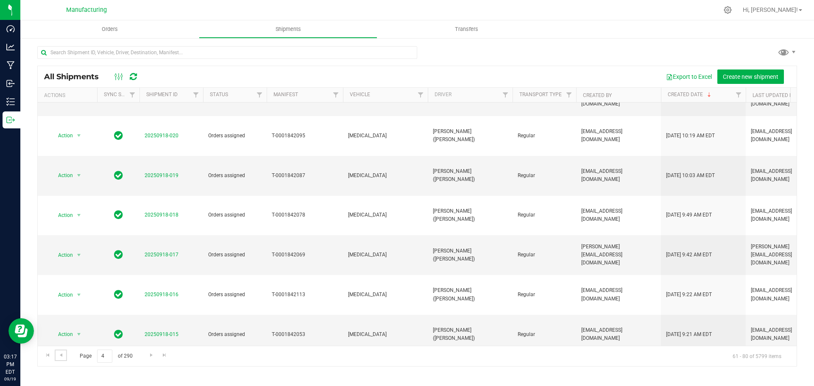
scroll to position [232, 0]
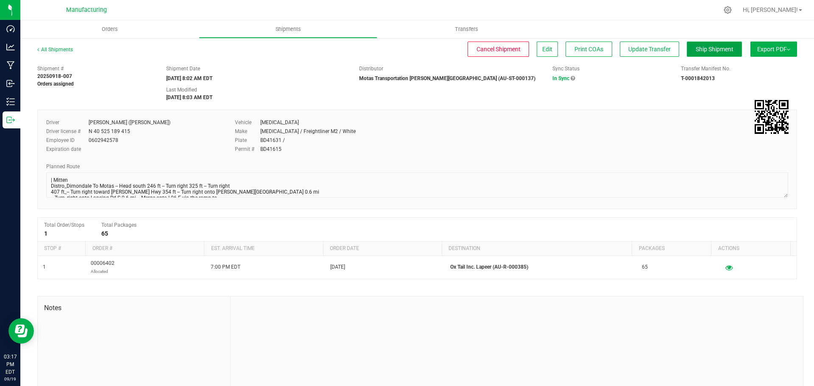
click at [697, 45] on button "Ship Shipment" at bounding box center [714, 49] width 55 height 15
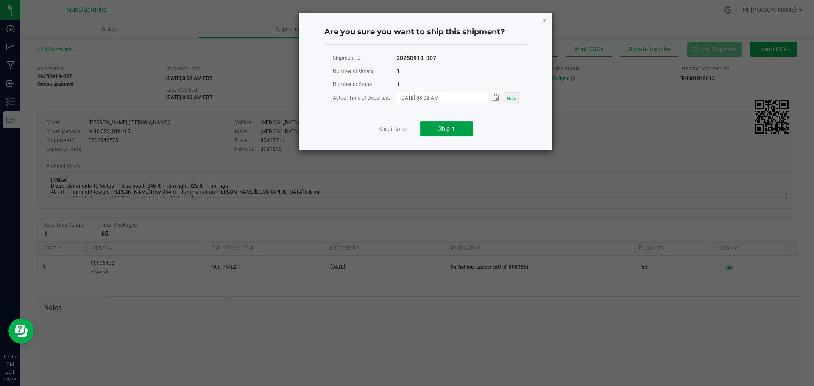
click at [458, 127] on button "Ship it" at bounding box center [446, 128] width 53 height 15
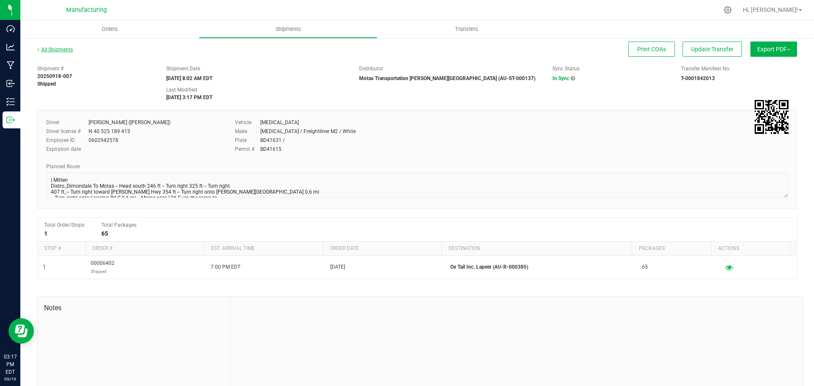
click at [70, 50] on link "All Shipments" at bounding box center [55, 50] width 36 height 6
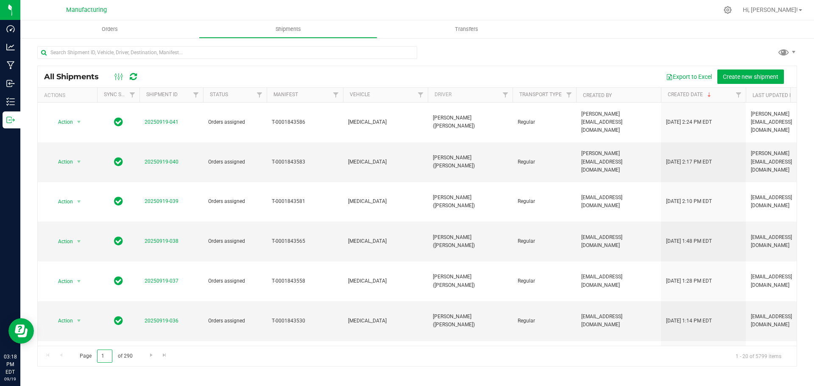
drag, startPoint x: 107, startPoint y: 357, endPoint x: 94, endPoint y: 357, distance: 12.7
click at [94, 357] on span "Page 1 of 290" at bounding box center [106, 356] width 67 height 13
type input "4"
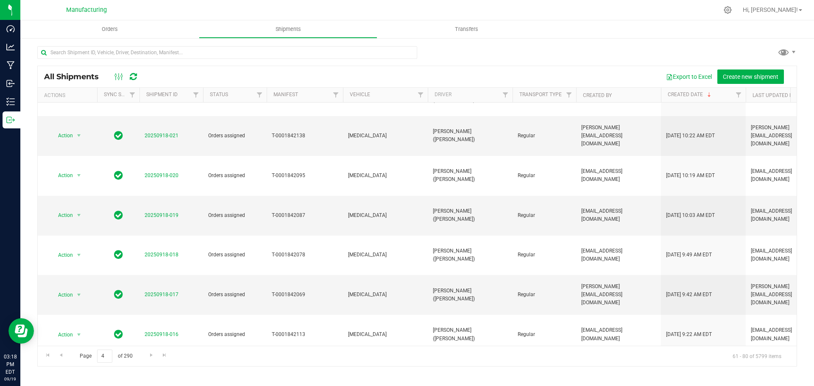
scroll to position [232, 0]
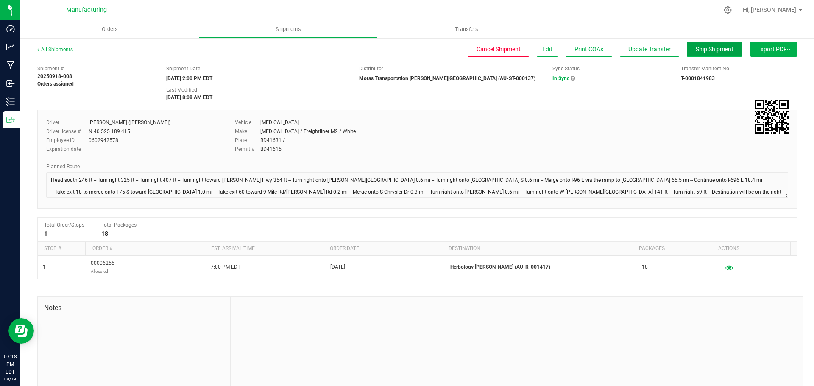
click at [720, 47] on span "Ship Shipment" at bounding box center [715, 49] width 38 height 7
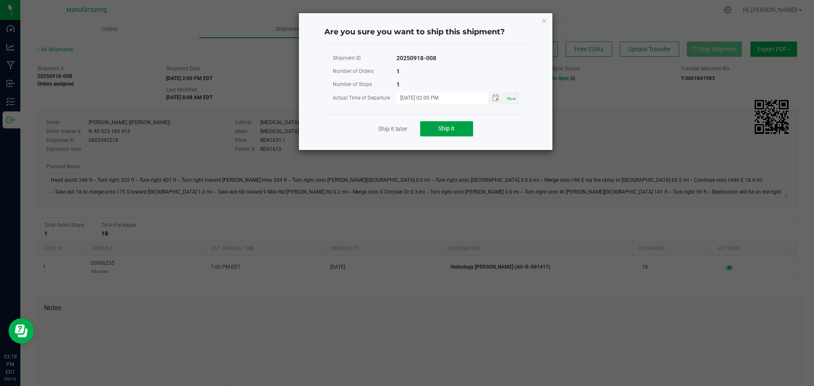
click at [460, 133] on button "Ship it" at bounding box center [446, 128] width 53 height 15
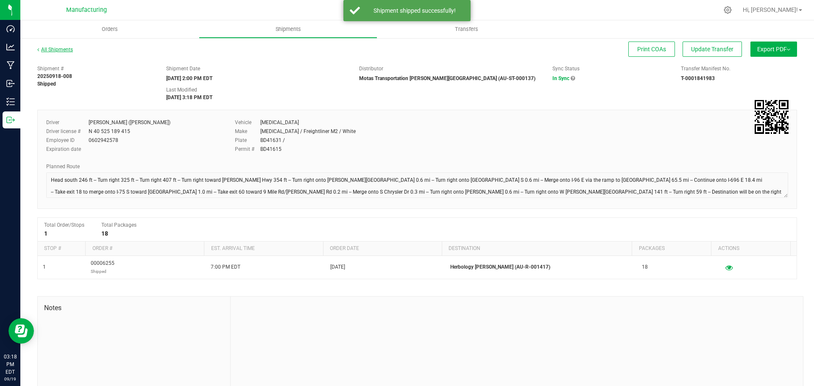
click at [65, 48] on link "All Shipments" at bounding box center [55, 50] width 36 height 6
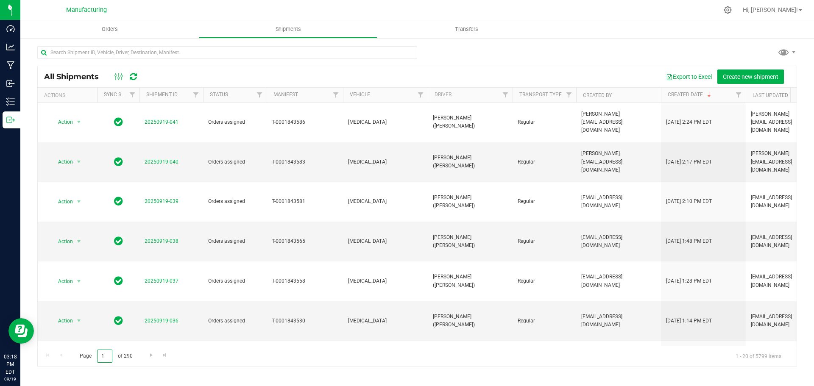
drag, startPoint x: 106, startPoint y: 355, endPoint x: 71, endPoint y: 355, distance: 35.2
click at [71, 355] on div "Page 1 of 290 1 - 20 of 5799 items" at bounding box center [417, 356] width 759 height 20
type input "4"
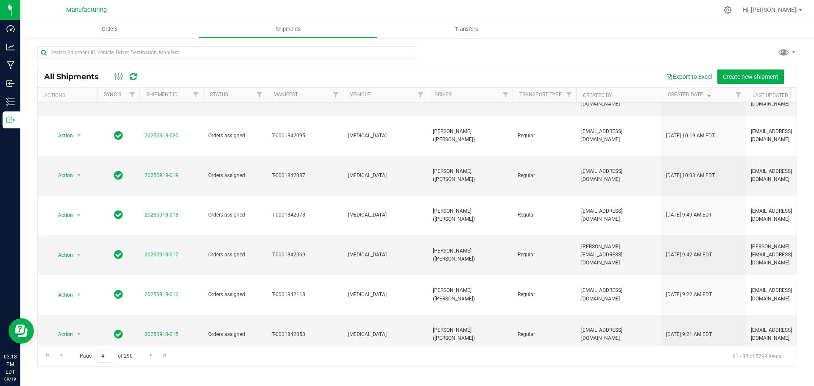
scroll to position [232, 0]
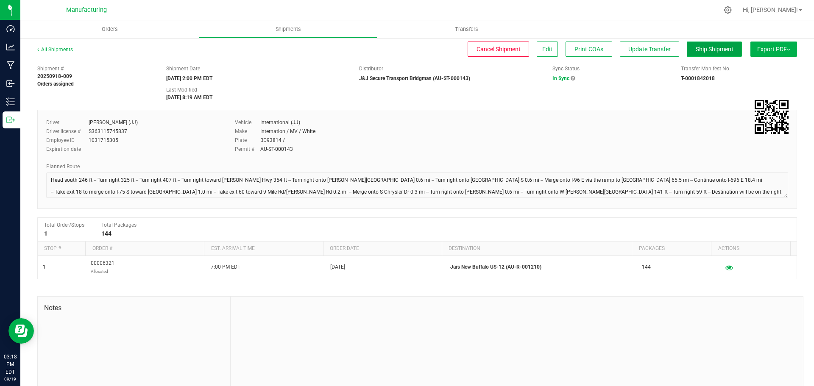
click at [706, 50] on span "Ship Shipment" at bounding box center [715, 49] width 38 height 7
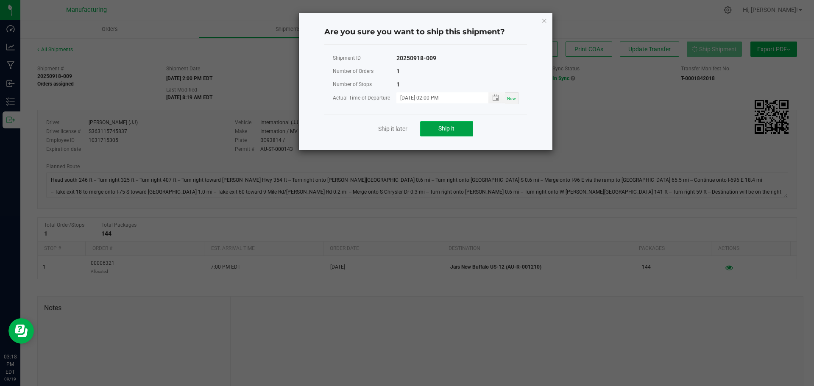
click at [457, 127] on button "Ship it" at bounding box center [446, 128] width 53 height 15
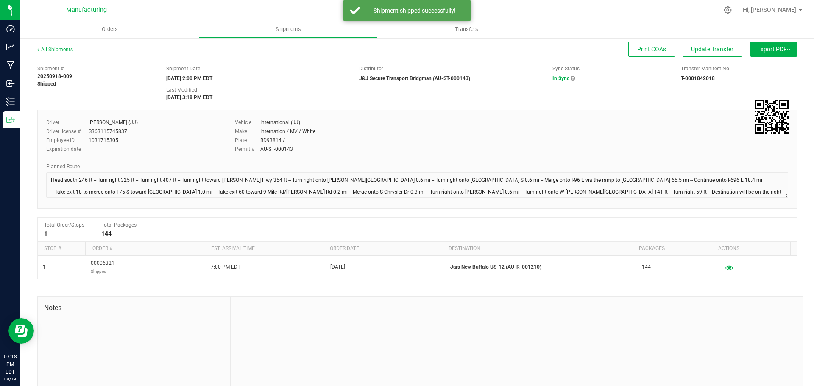
click at [63, 47] on link "All Shipments" at bounding box center [55, 50] width 36 height 6
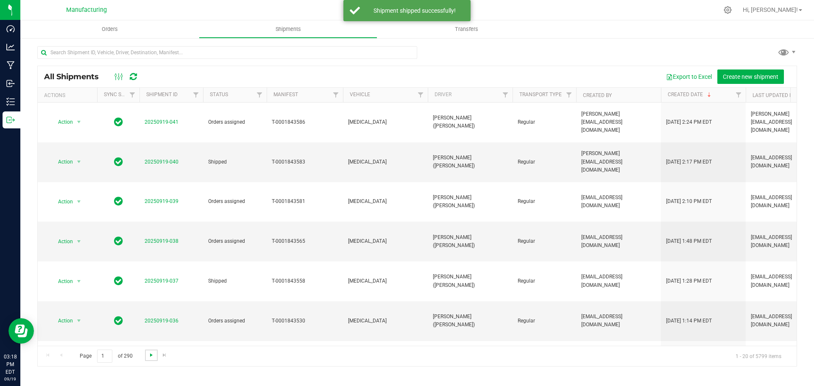
click at [149, 356] on span "Go to the next page" at bounding box center [151, 355] width 7 height 7
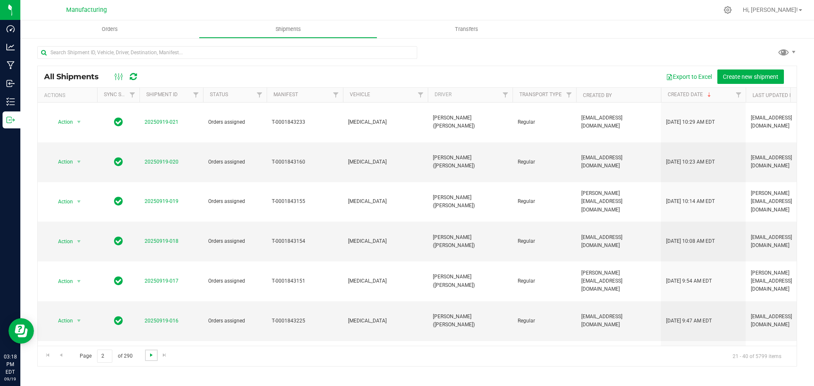
click at [149, 356] on span "Go to the next page" at bounding box center [151, 355] width 7 height 7
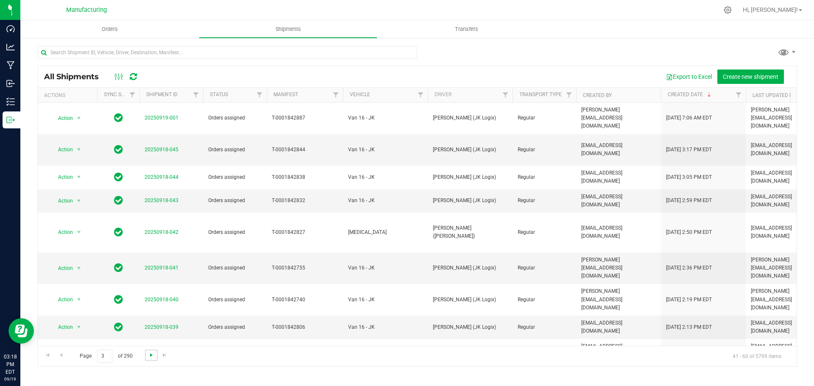
click at [149, 356] on span "Go to the next page" at bounding box center [151, 355] width 7 height 7
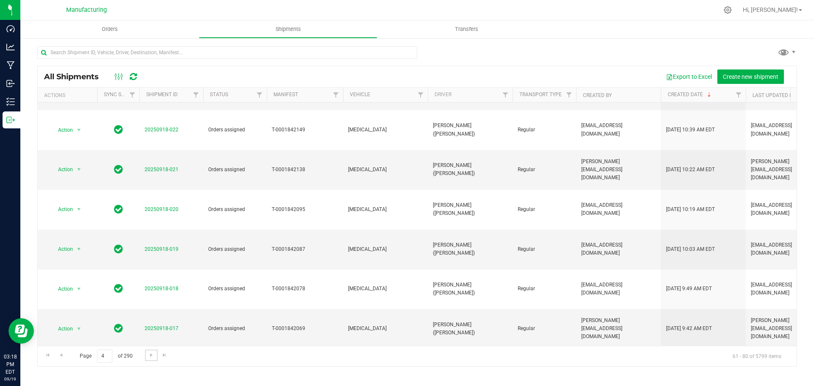
scroll to position [232, 0]
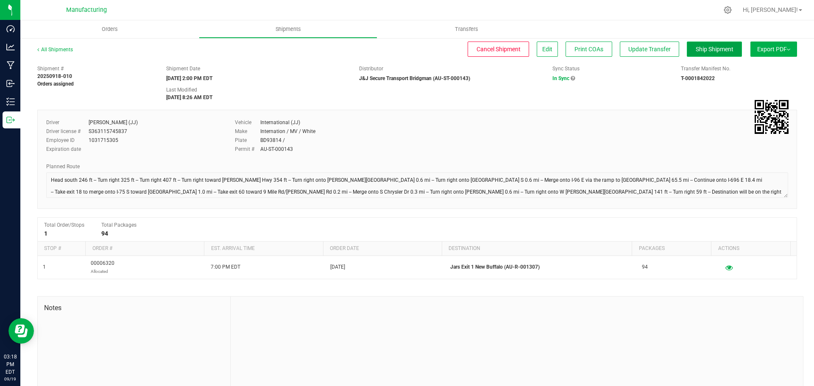
click at [704, 54] on button "Ship Shipment" at bounding box center [714, 49] width 55 height 15
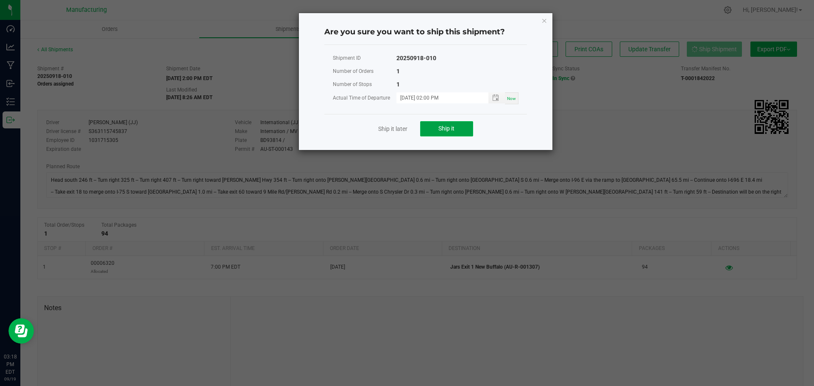
click at [444, 129] on span "Ship it" at bounding box center [447, 128] width 16 height 7
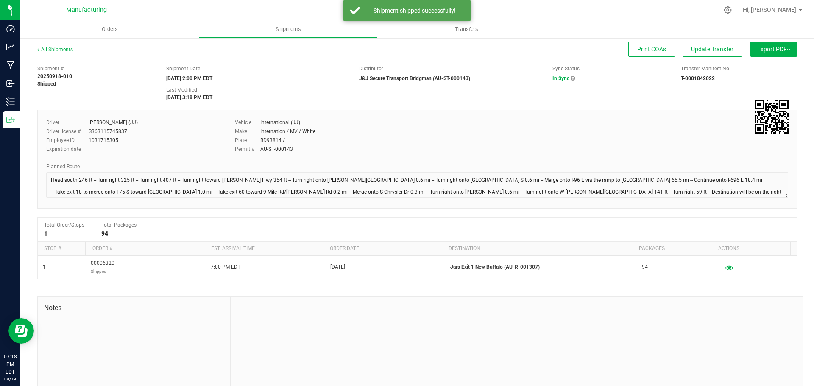
click at [67, 47] on link "All Shipments" at bounding box center [55, 50] width 36 height 6
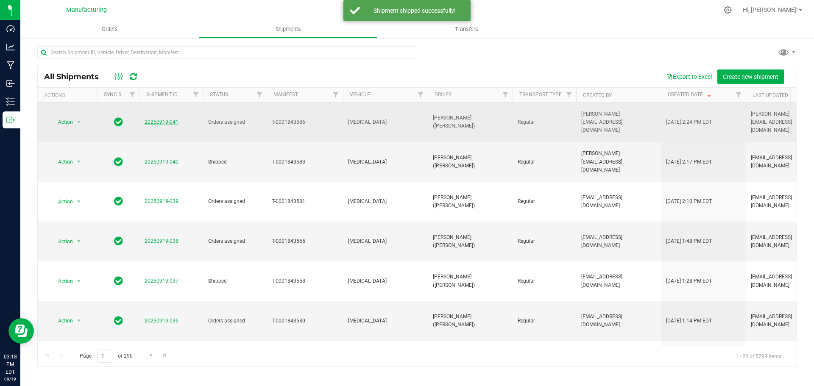
click at [168, 119] on link "20250919-041" at bounding box center [162, 122] width 34 height 6
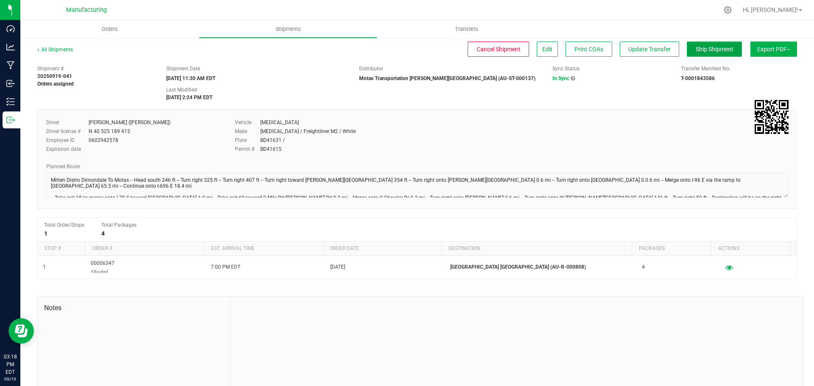
click at [708, 46] on span "Ship Shipment" at bounding box center [715, 49] width 38 height 7
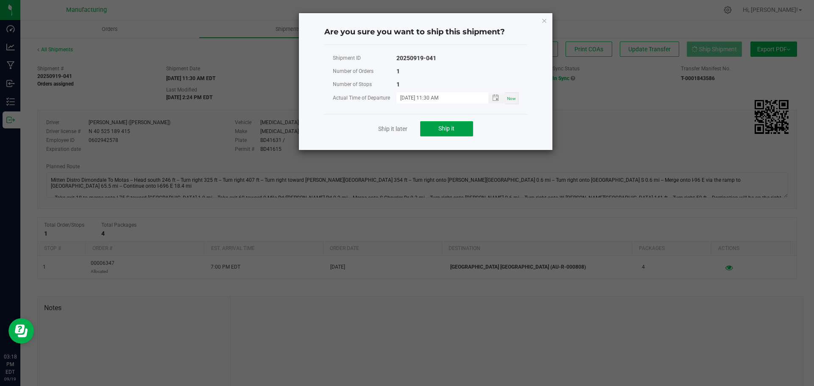
click at [436, 124] on button "Ship it" at bounding box center [446, 128] width 53 height 15
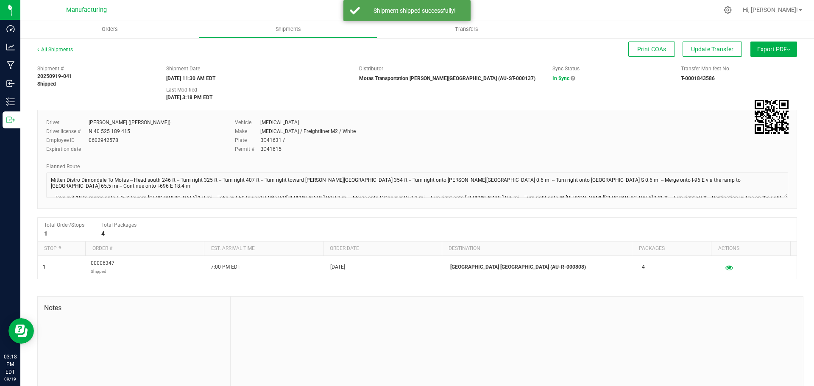
click at [57, 48] on link "All Shipments" at bounding box center [55, 50] width 36 height 6
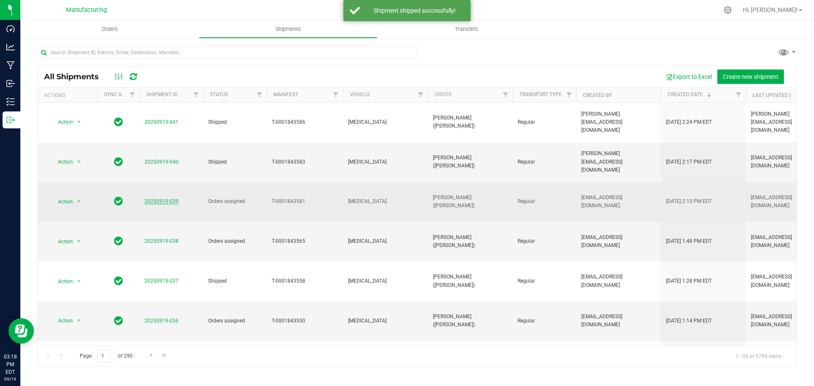
click at [165, 198] on link "20250919-039" at bounding box center [162, 201] width 34 height 6
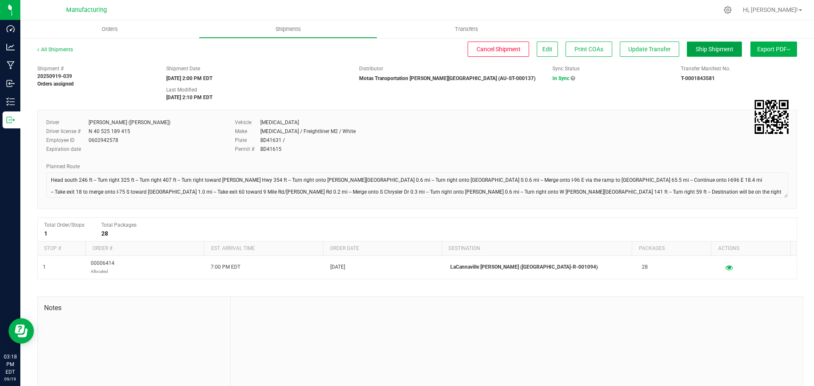
click at [696, 48] on span "Ship Shipment" at bounding box center [715, 49] width 38 height 7
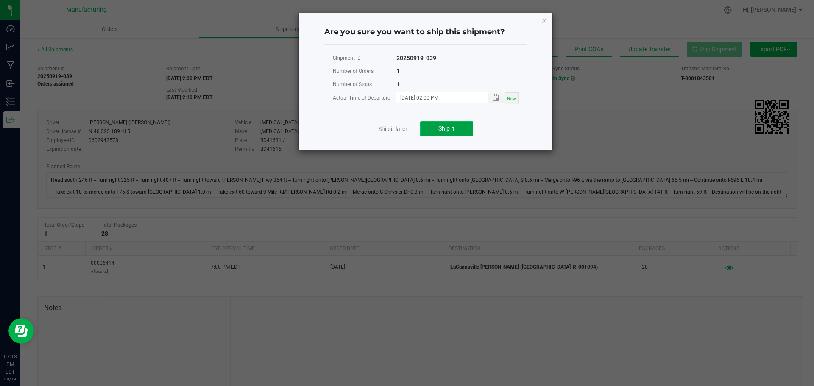
click at [457, 128] on button "Ship it" at bounding box center [446, 128] width 53 height 15
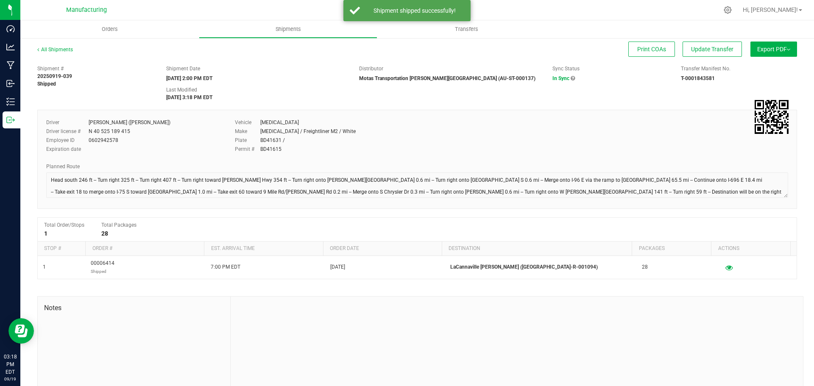
click at [61, 46] on div "All Shipments" at bounding box center [62, 52] width 51 height 13
click at [60, 50] on link "All Shipments" at bounding box center [55, 50] width 36 height 6
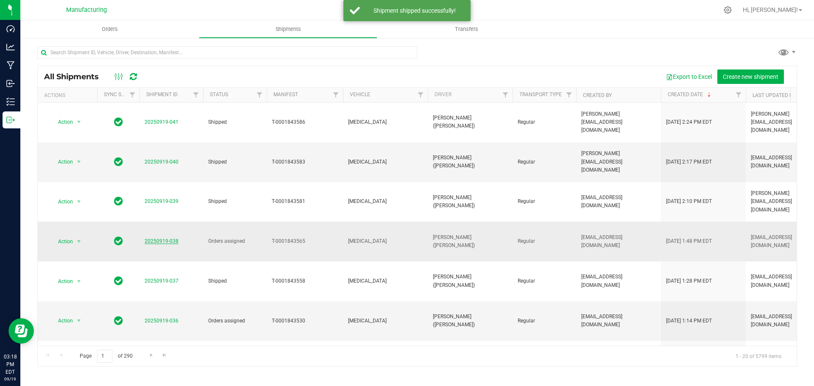
click at [162, 238] on link "20250919-038" at bounding box center [162, 241] width 34 height 6
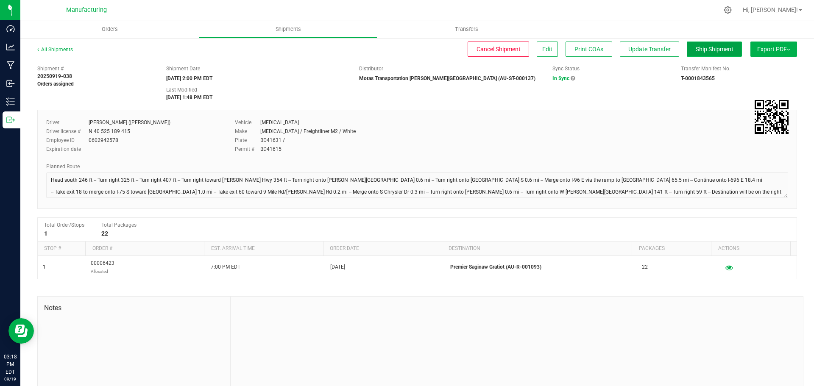
click at [703, 47] on span "Ship Shipment" at bounding box center [715, 49] width 38 height 7
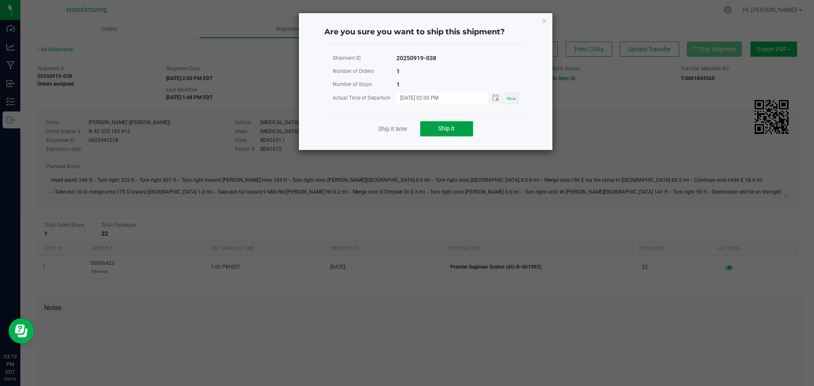
click at [462, 127] on button "Ship it" at bounding box center [446, 128] width 53 height 15
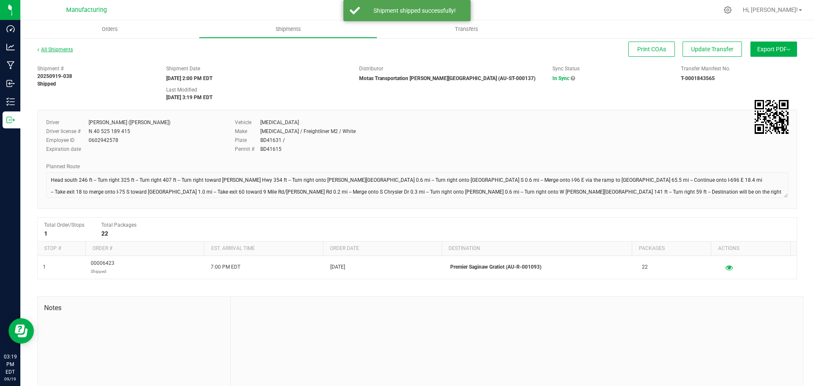
click at [50, 51] on link "All Shipments" at bounding box center [55, 50] width 36 height 6
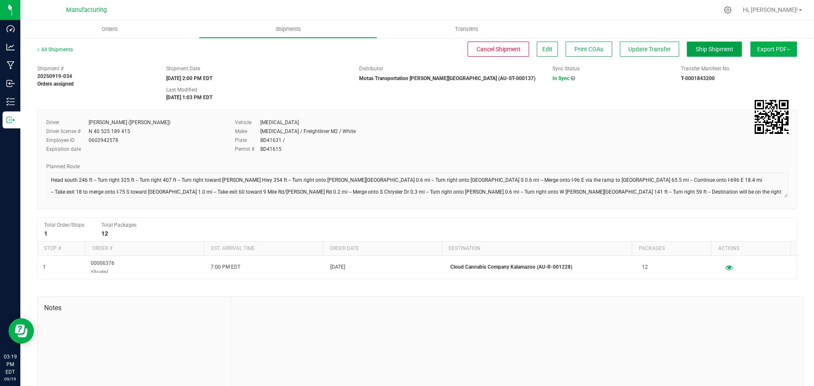
click at [702, 48] on span "Ship Shipment" at bounding box center [715, 49] width 38 height 7
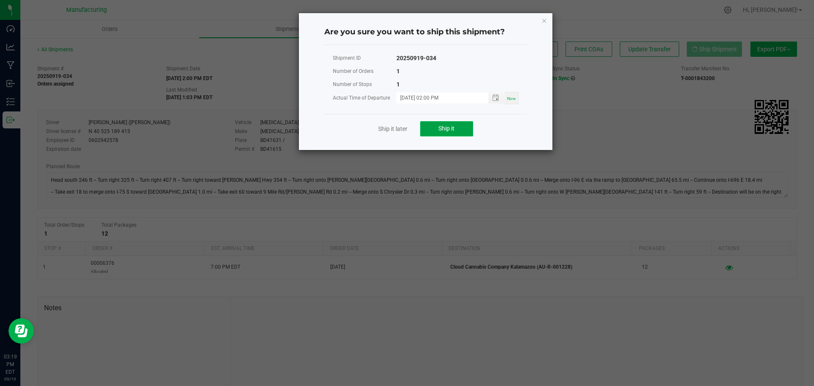
click at [466, 131] on button "Ship it" at bounding box center [446, 128] width 53 height 15
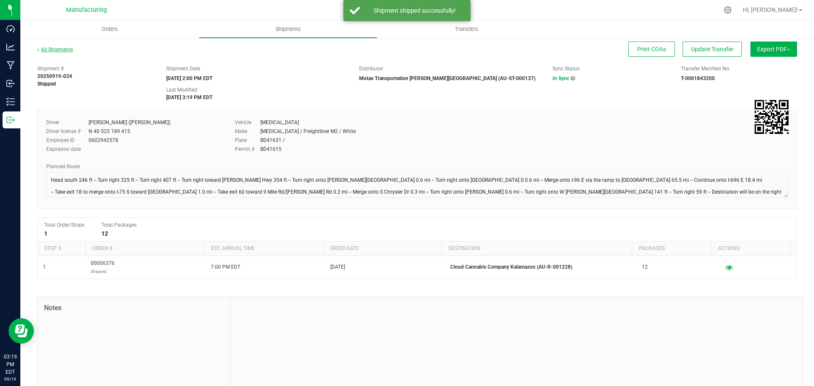
click at [65, 48] on link "All Shipments" at bounding box center [55, 50] width 36 height 6
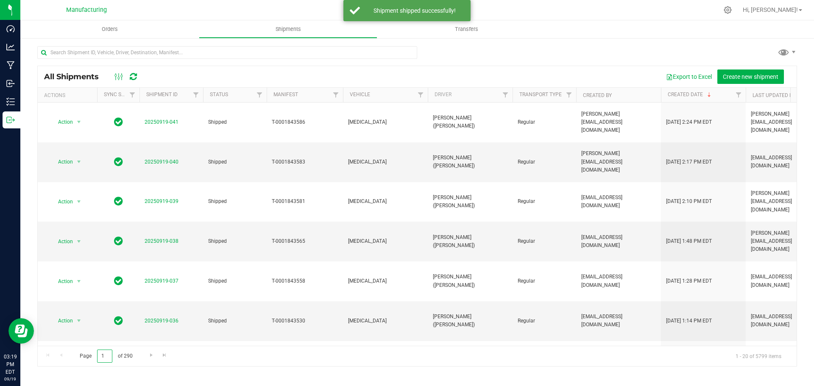
drag, startPoint x: 106, startPoint y: 358, endPoint x: 81, endPoint y: 358, distance: 24.2
click at [81, 358] on span "Page 1 of 290" at bounding box center [106, 356] width 67 height 13
type input "4"
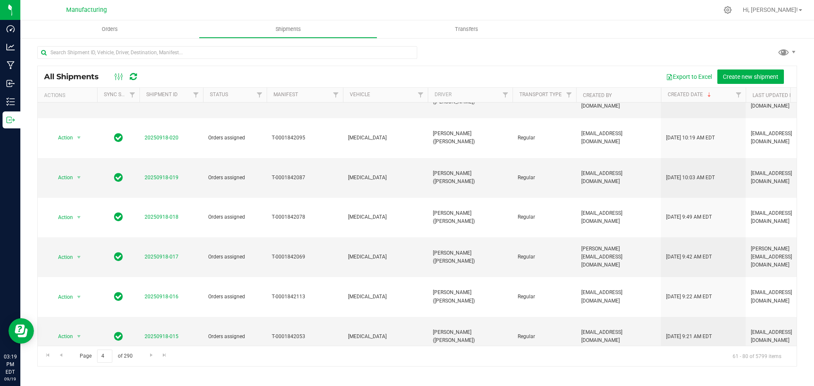
scroll to position [232, 0]
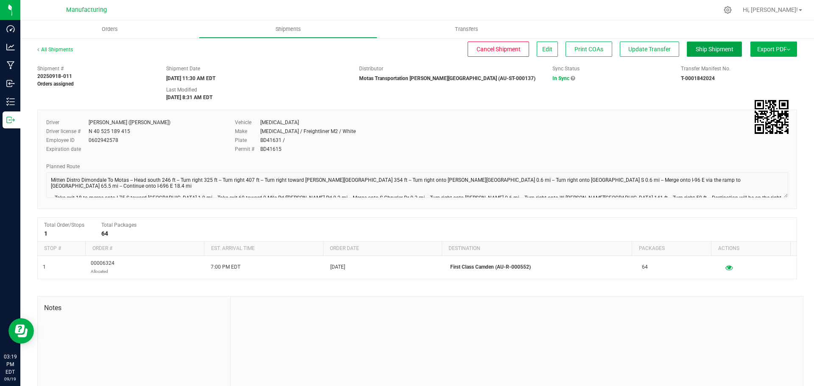
click at [701, 50] on span "Ship Shipment" at bounding box center [715, 49] width 38 height 7
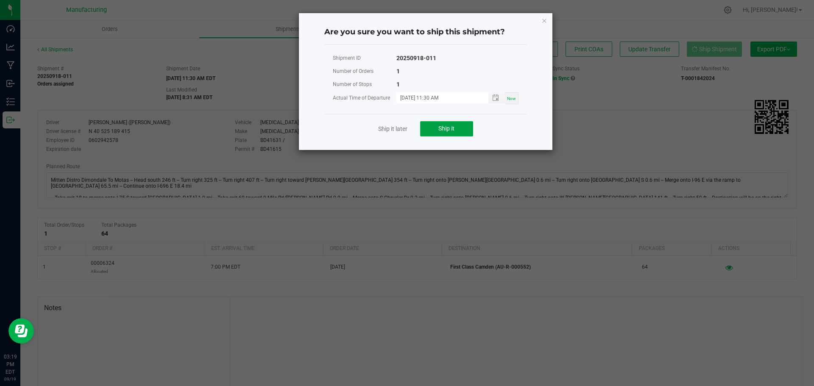
click at [453, 127] on span "Ship it" at bounding box center [447, 128] width 16 height 7
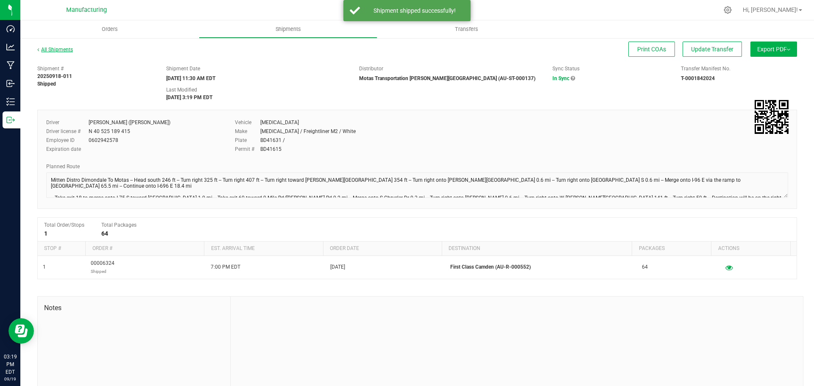
click at [64, 51] on link "All Shipments" at bounding box center [55, 50] width 36 height 6
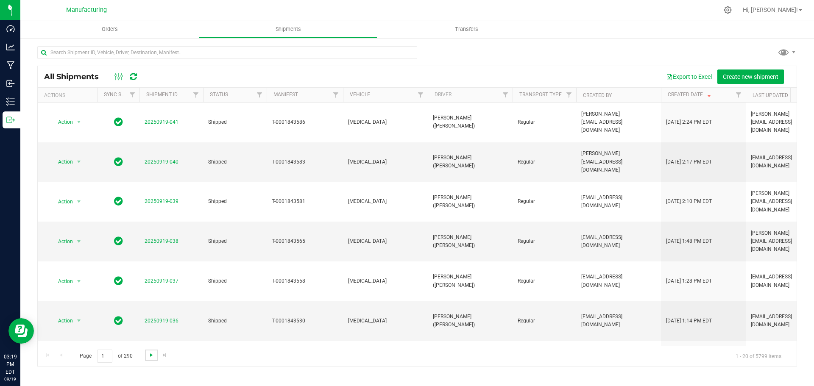
click at [151, 356] on span "Go to the next page" at bounding box center [151, 355] width 7 height 7
click at [151, 357] on span "Go to the next page" at bounding box center [151, 355] width 7 height 7
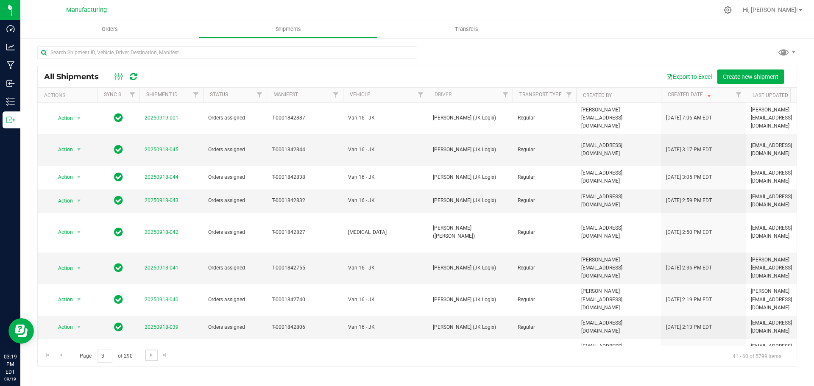
click at [151, 357] on span "Go to the next page" at bounding box center [151, 355] width 7 height 7
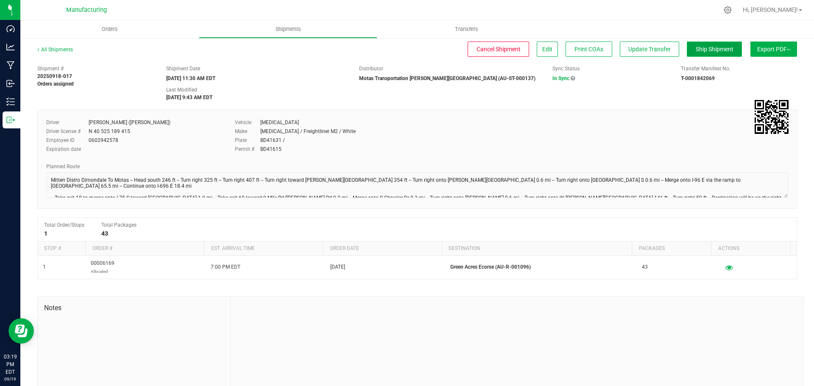
click at [700, 50] on span "Ship Shipment" at bounding box center [715, 49] width 38 height 7
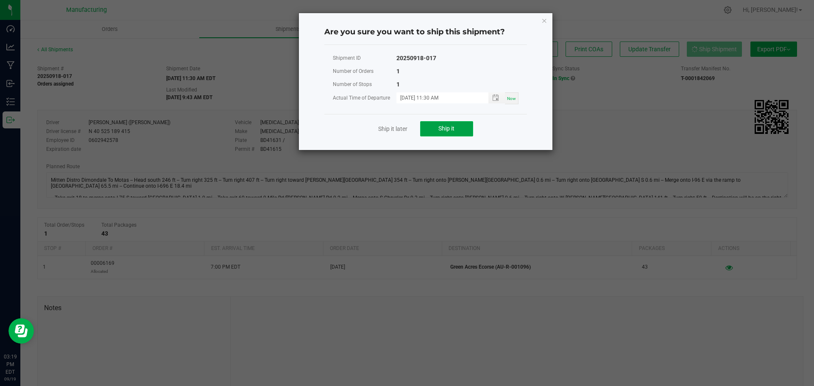
click at [439, 128] on span "Ship it" at bounding box center [447, 128] width 16 height 7
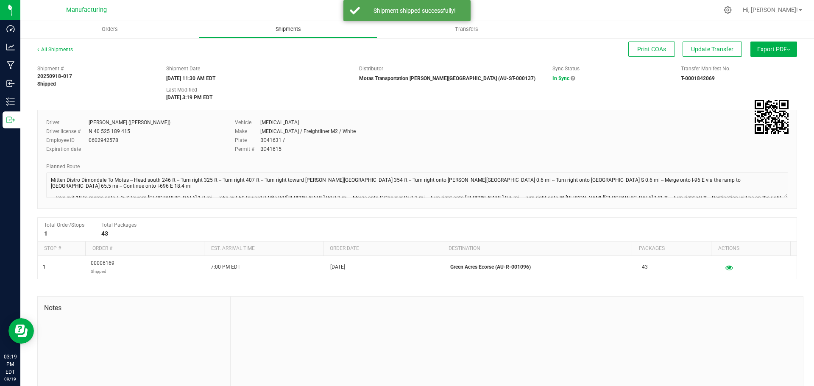
click at [304, 28] on span "Shipments" at bounding box center [288, 29] width 48 height 8
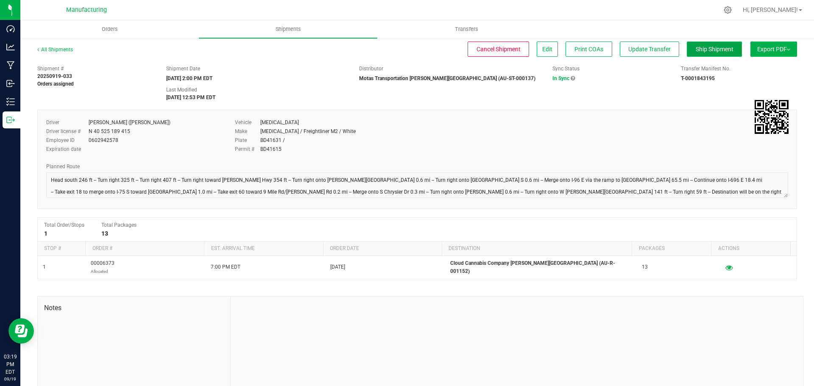
click at [700, 53] on button "Ship Shipment" at bounding box center [714, 49] width 55 height 15
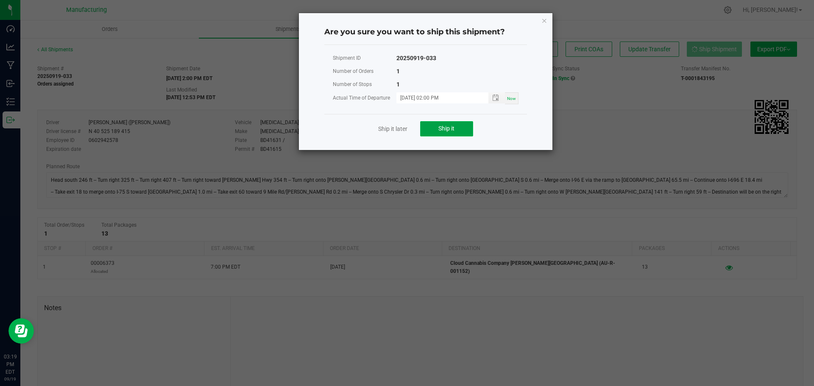
click at [458, 131] on button "Ship it" at bounding box center [446, 128] width 53 height 15
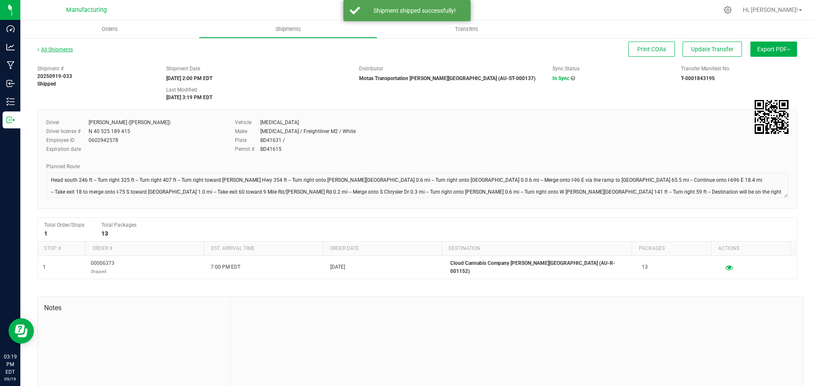
click at [64, 48] on link "All Shipments" at bounding box center [55, 50] width 36 height 6
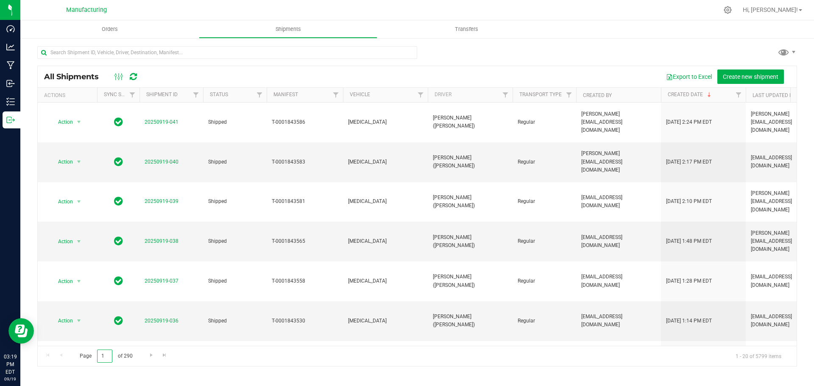
click at [110, 356] on input "1" at bounding box center [104, 356] width 15 height 13
type input "4"
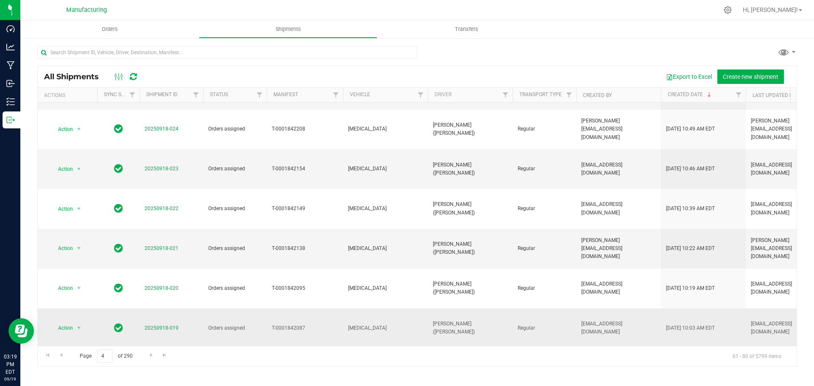
scroll to position [127, 0]
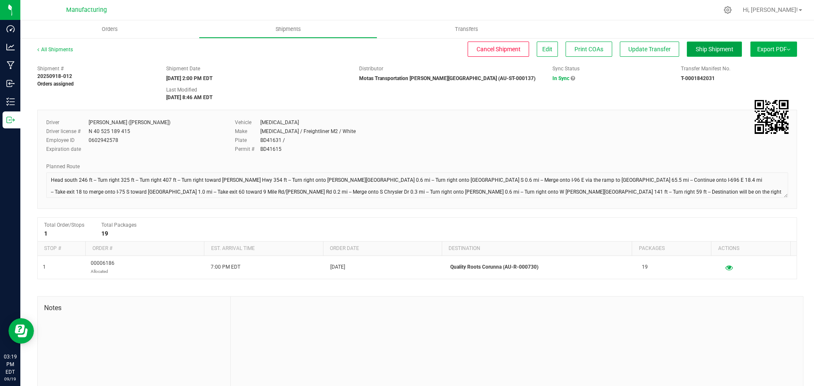
click at [719, 46] on span "Ship Shipment" at bounding box center [715, 49] width 38 height 7
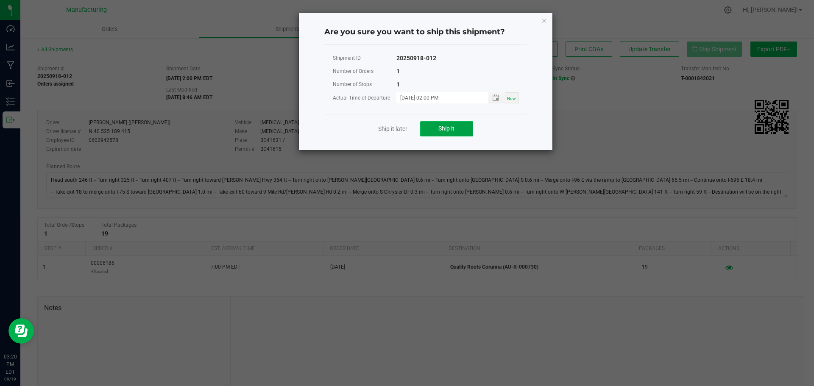
click at [451, 134] on button "Ship it" at bounding box center [446, 128] width 53 height 15
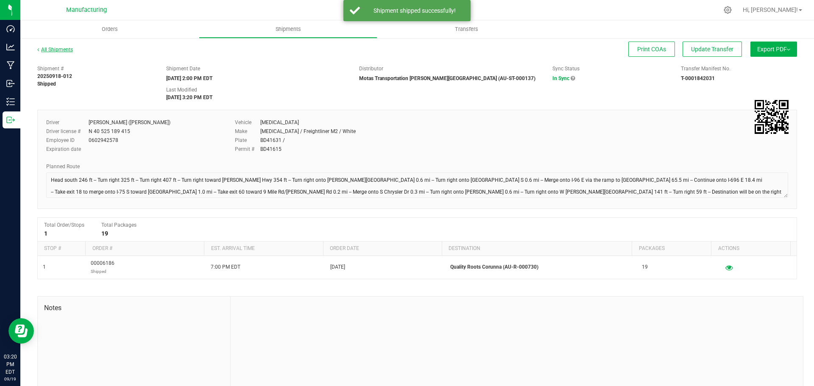
click at [65, 50] on link "All Shipments" at bounding box center [55, 50] width 36 height 6
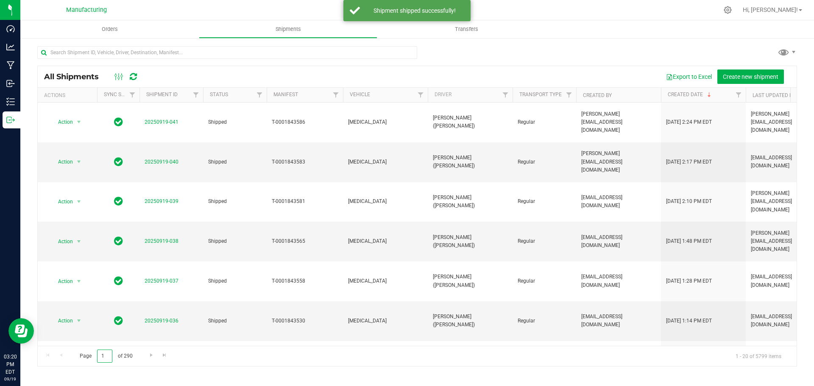
click at [106, 356] on input "1" at bounding box center [104, 356] width 15 height 13
type input "4"
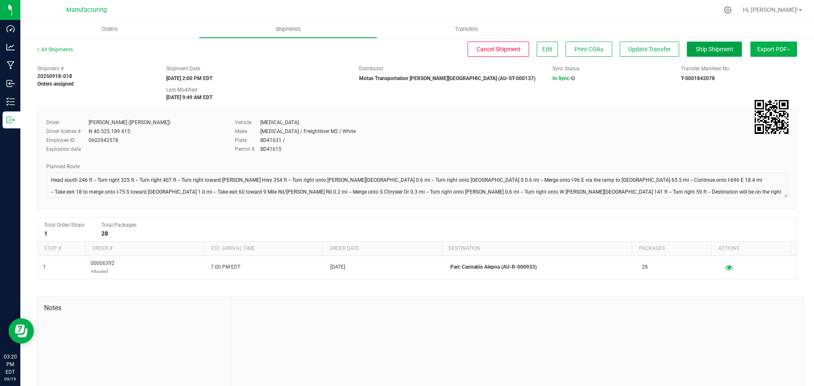
click at [696, 49] on span "Ship Shipment" at bounding box center [715, 49] width 38 height 7
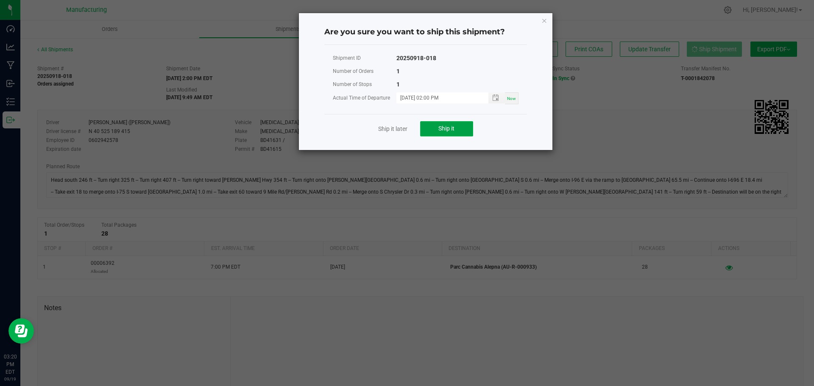
click at [428, 129] on button "Ship it" at bounding box center [446, 128] width 53 height 15
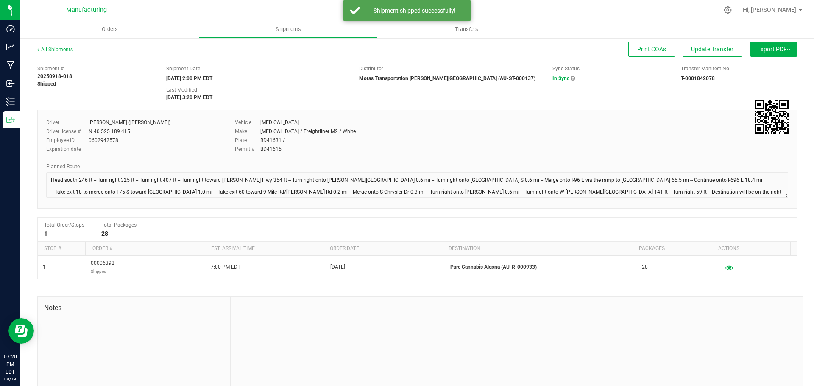
click at [59, 48] on link "All Shipments" at bounding box center [55, 50] width 36 height 6
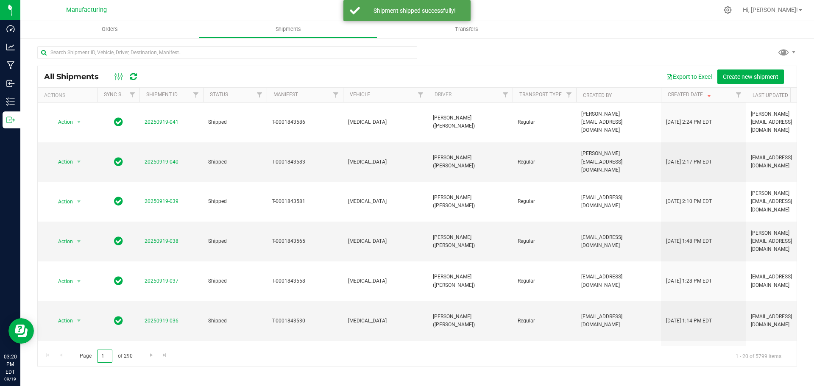
drag, startPoint x: 105, startPoint y: 356, endPoint x: 83, endPoint y: 356, distance: 22.1
click at [83, 356] on span "Page 1 of 290" at bounding box center [106, 356] width 67 height 13
type input "4"
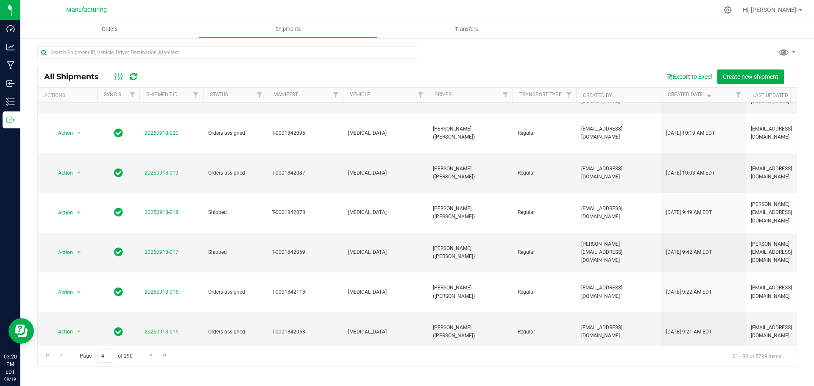
scroll to position [232, 0]
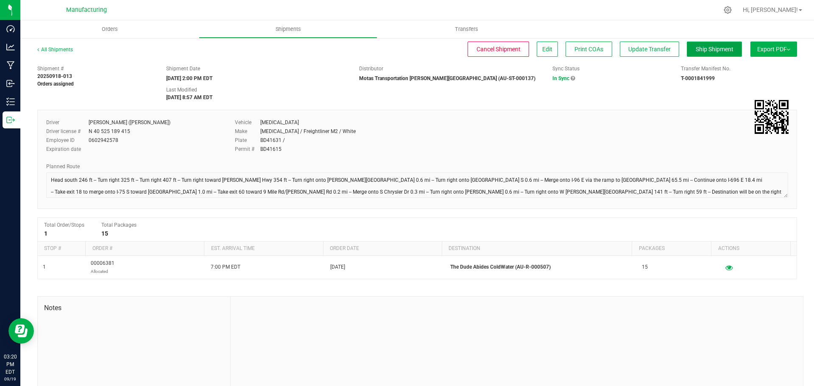
click at [704, 50] on span "Ship Shipment" at bounding box center [715, 49] width 38 height 7
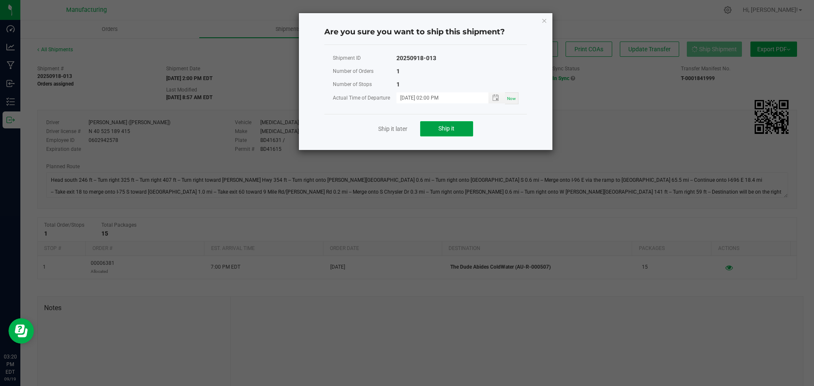
click at [434, 129] on button "Ship it" at bounding box center [446, 128] width 53 height 15
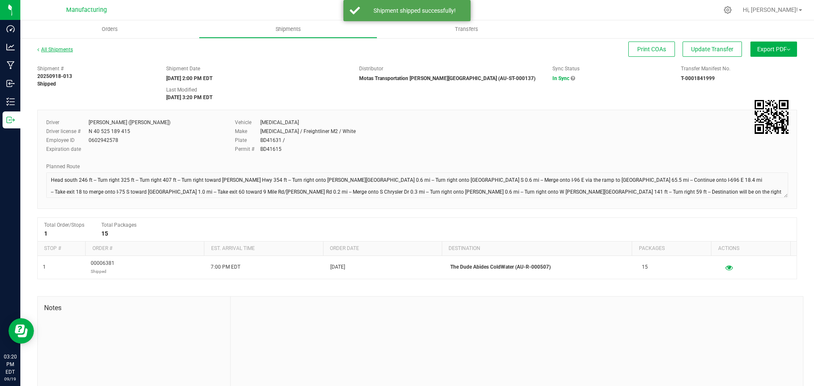
click at [56, 48] on link "All Shipments" at bounding box center [55, 50] width 36 height 6
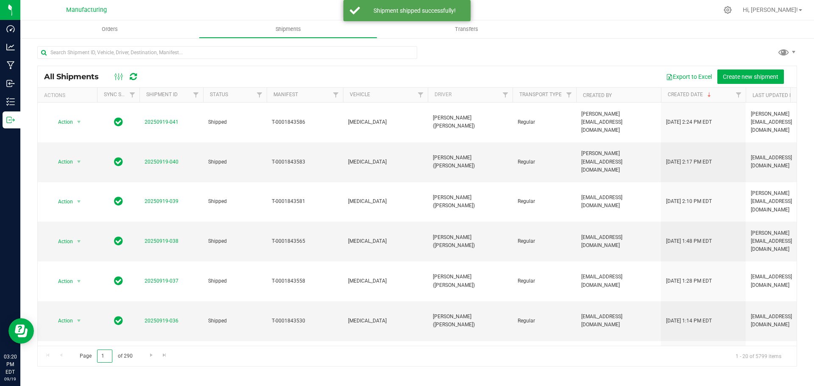
drag, startPoint x: 105, startPoint y: 354, endPoint x: 73, endPoint y: 354, distance: 32.2
click at [73, 354] on span "Page 1 of 290" at bounding box center [106, 356] width 67 height 13
type input "4"
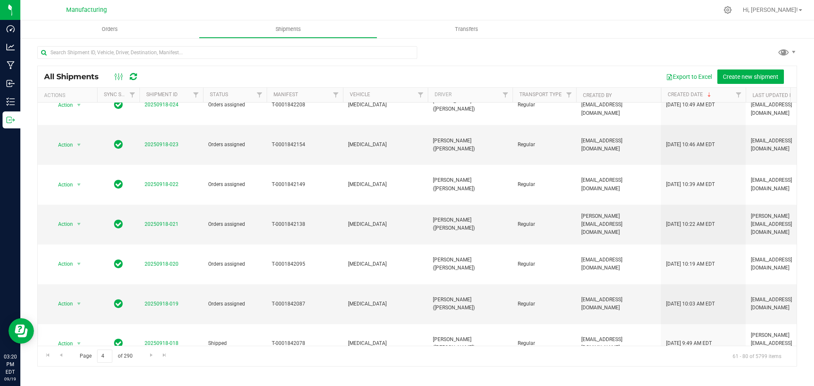
scroll to position [170, 0]
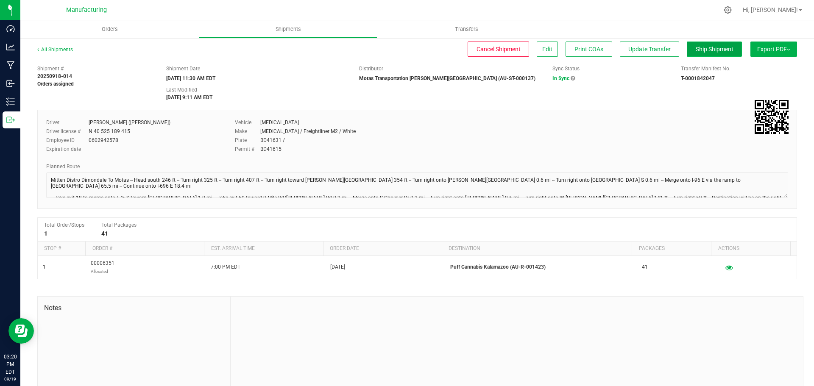
click at [721, 50] on span "Ship Shipment" at bounding box center [715, 49] width 38 height 7
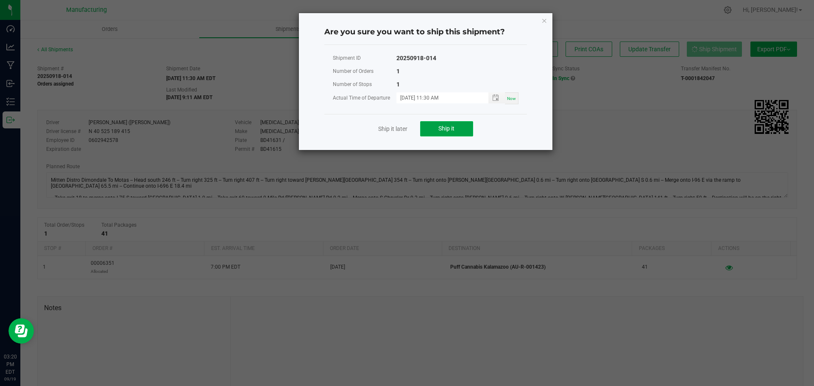
click at [457, 131] on button "Ship it" at bounding box center [446, 128] width 53 height 15
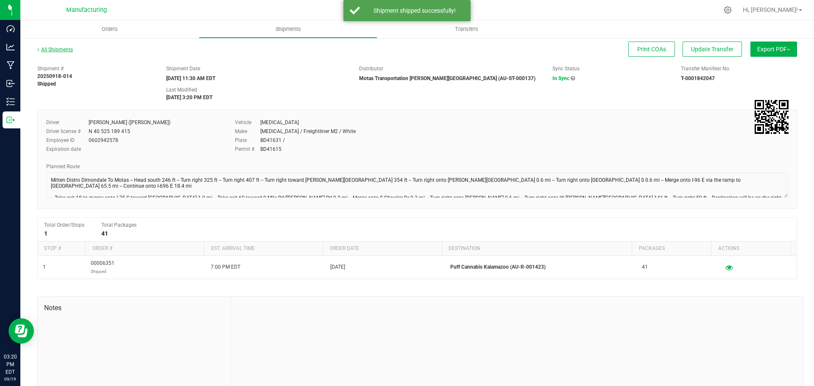
click at [58, 48] on link "All Shipments" at bounding box center [55, 50] width 36 height 6
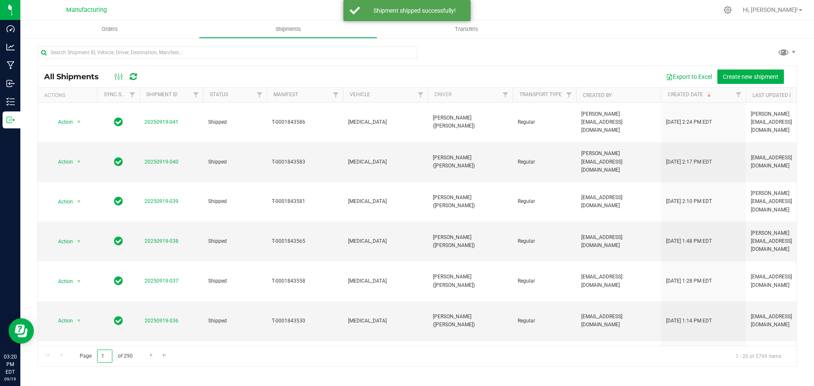
drag, startPoint x: 105, startPoint y: 355, endPoint x: 78, endPoint y: 355, distance: 27.1
click at [78, 355] on span "Page 1 of 290" at bounding box center [106, 356] width 67 height 13
type input "4"
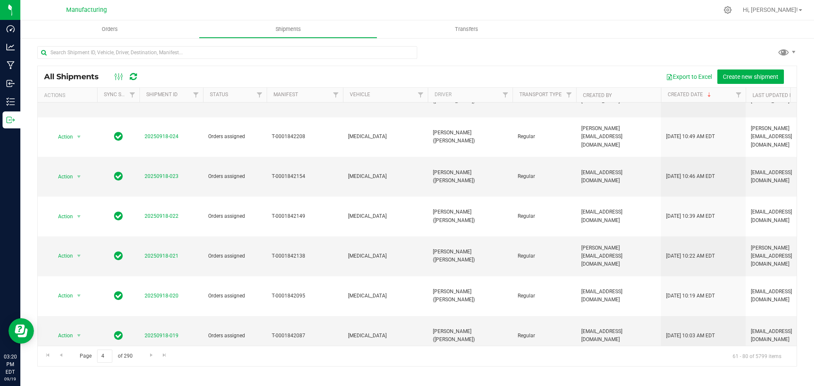
scroll to position [170, 0]
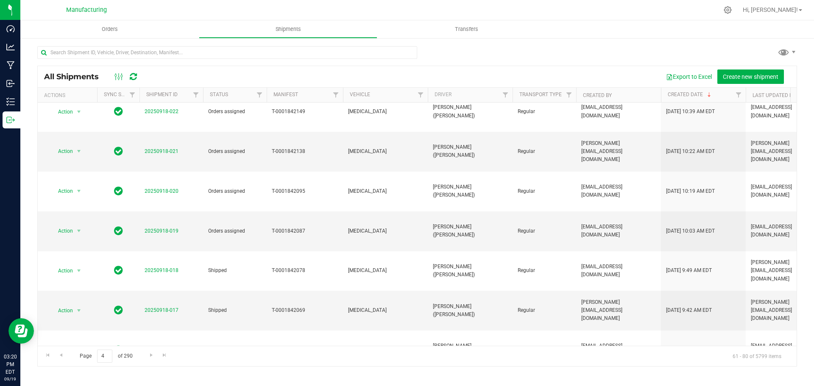
click at [160, 386] on link "20250918-015" at bounding box center [162, 390] width 34 height 6
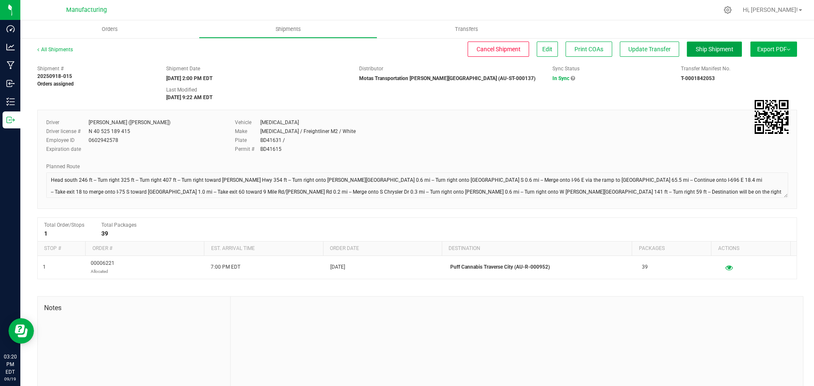
click at [704, 53] on span "Ship Shipment" at bounding box center [715, 49] width 38 height 7
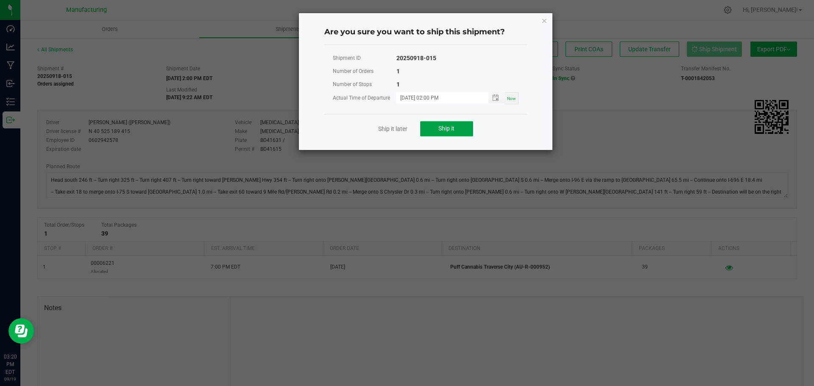
click at [458, 127] on button "Ship it" at bounding box center [446, 128] width 53 height 15
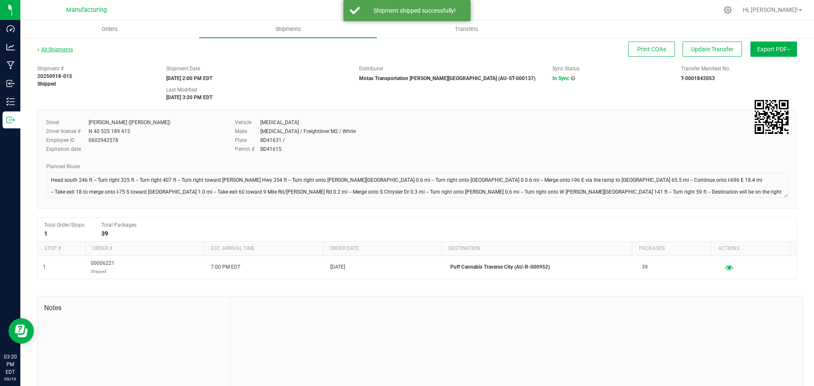
click at [64, 50] on link "All Shipments" at bounding box center [55, 50] width 36 height 6
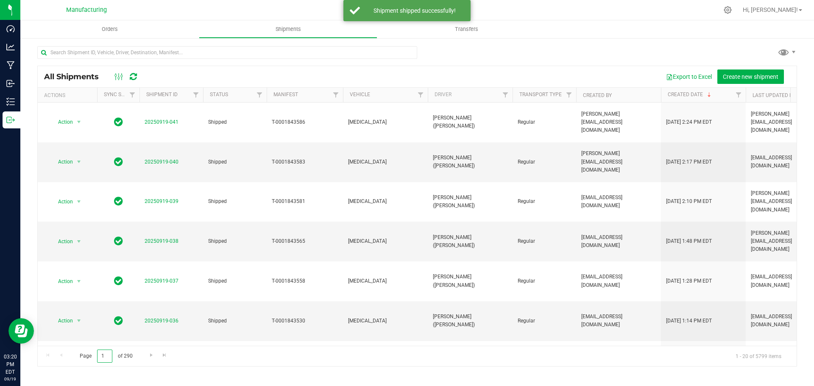
drag, startPoint x: 106, startPoint y: 356, endPoint x: 79, endPoint y: 358, distance: 27.6
click at [78, 358] on span "Page 1 of 290" at bounding box center [106, 356] width 67 height 13
type input "4"
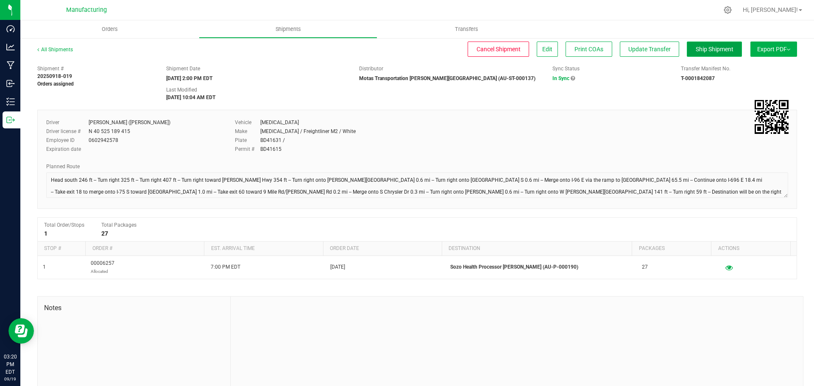
click at [707, 48] on span "Ship Shipment" at bounding box center [715, 49] width 38 height 7
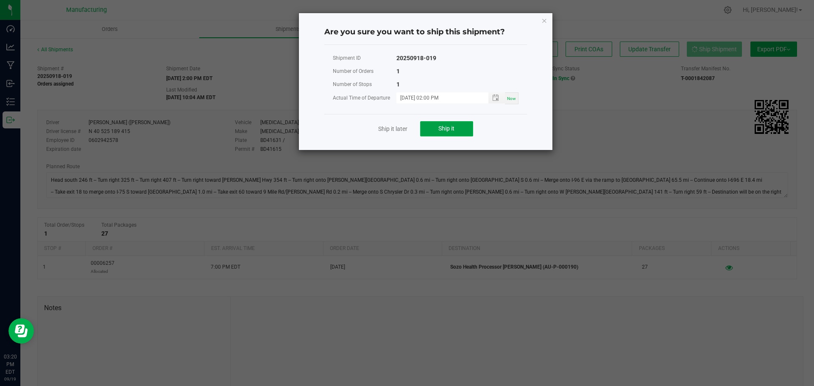
click at [462, 133] on button "Ship it" at bounding box center [446, 128] width 53 height 15
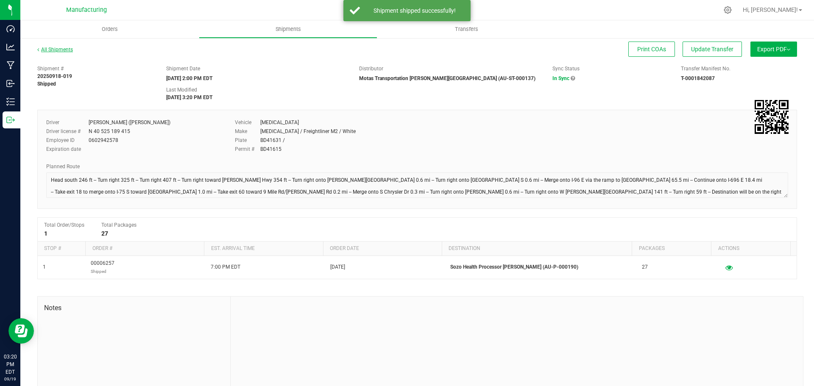
click at [58, 51] on link "All Shipments" at bounding box center [55, 50] width 36 height 6
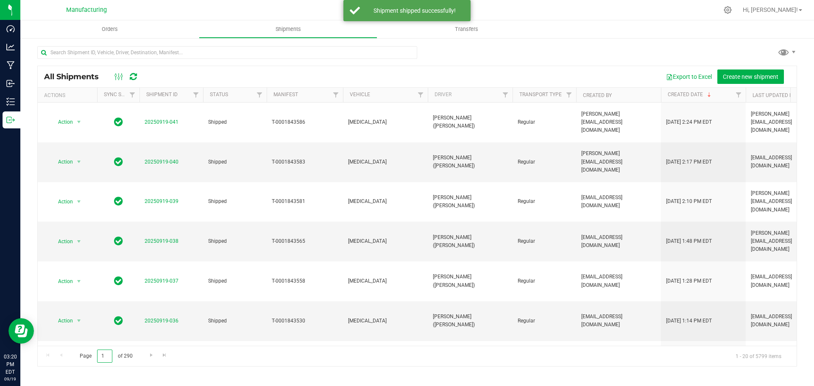
drag, startPoint x: 106, startPoint y: 355, endPoint x: 95, endPoint y: 358, distance: 11.0
click at [95, 357] on span "Page 1 of 290" at bounding box center [106, 356] width 67 height 13
type input "4"
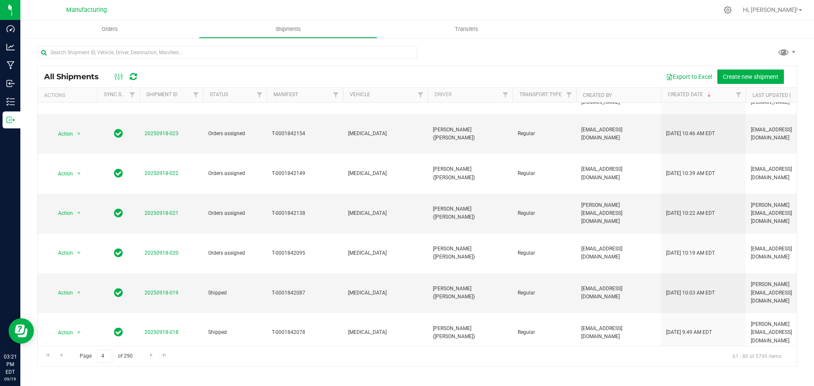
scroll to position [170, 0]
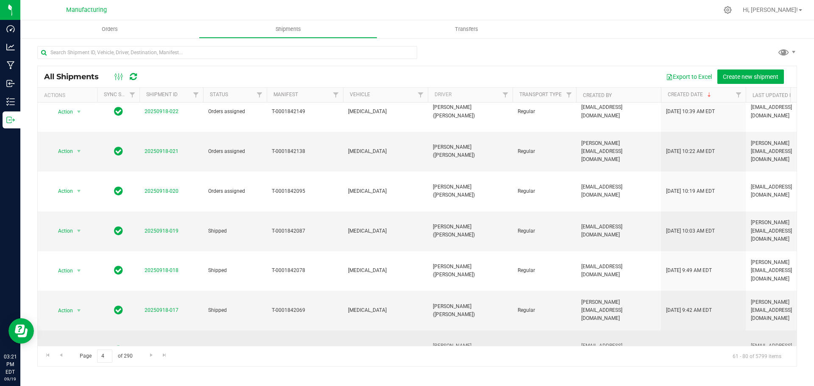
click at [165, 347] on link "20250918-016" at bounding box center [162, 350] width 34 height 6
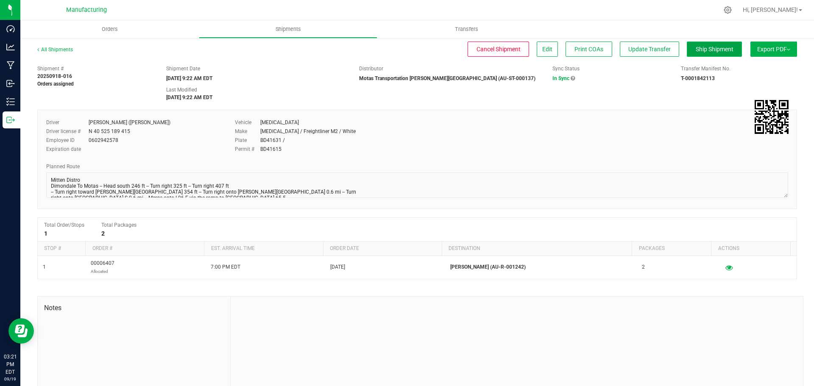
click at [698, 51] on span "Ship Shipment" at bounding box center [715, 49] width 38 height 7
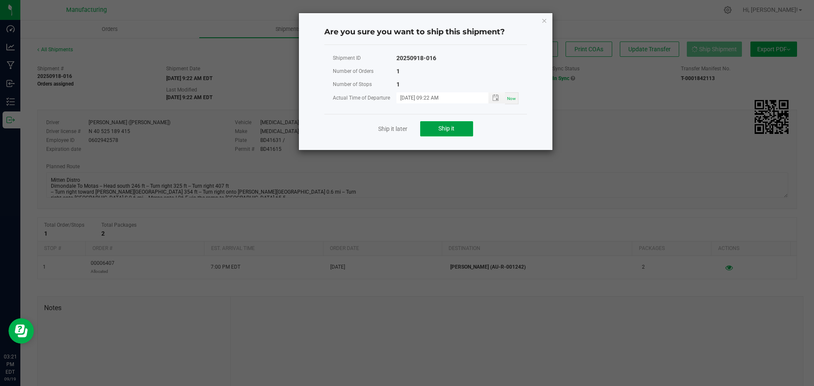
click at [439, 126] on span "Ship it" at bounding box center [447, 128] width 16 height 7
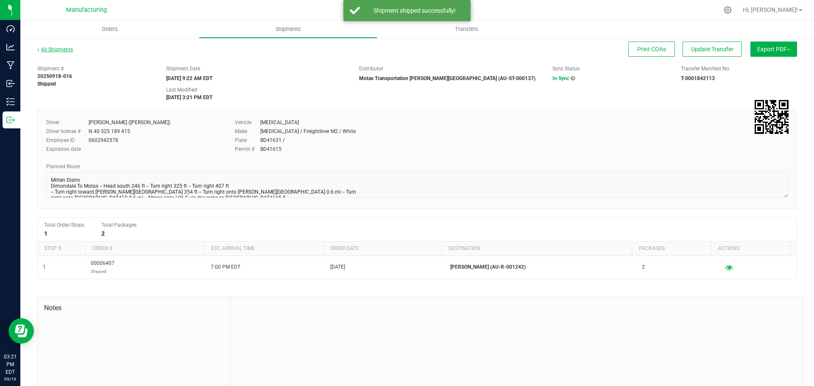
click at [60, 50] on link "All Shipments" at bounding box center [55, 50] width 36 height 6
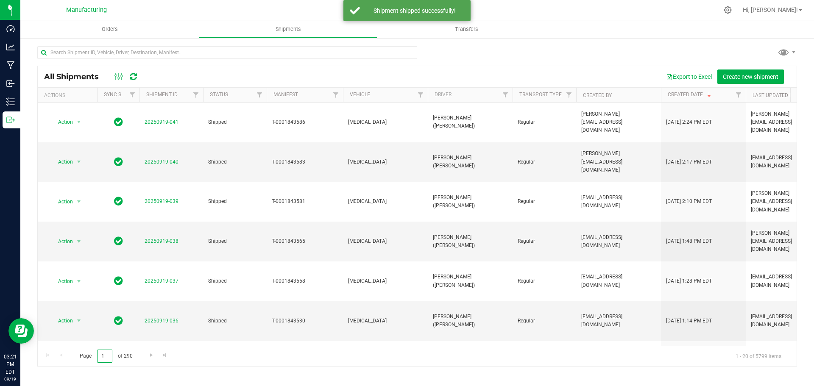
drag, startPoint x: 106, startPoint y: 356, endPoint x: 77, endPoint y: 349, distance: 29.9
click at [75, 350] on span "Page 1 of 290" at bounding box center [106, 356] width 67 height 13
type input "4"
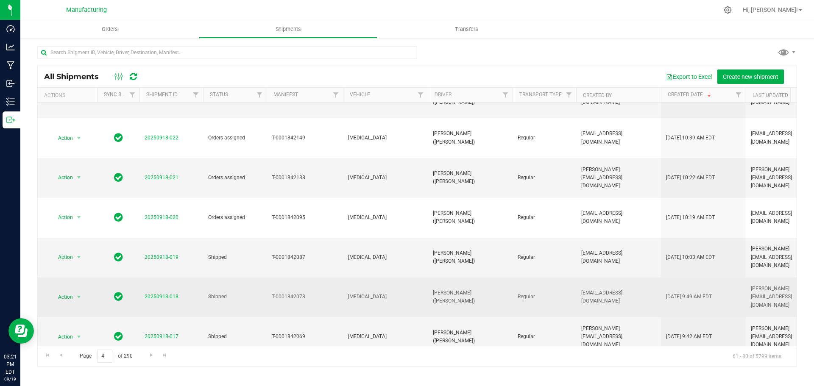
scroll to position [63, 0]
click at [149, 295] on link "20250918-020" at bounding box center [162, 298] width 34 height 6
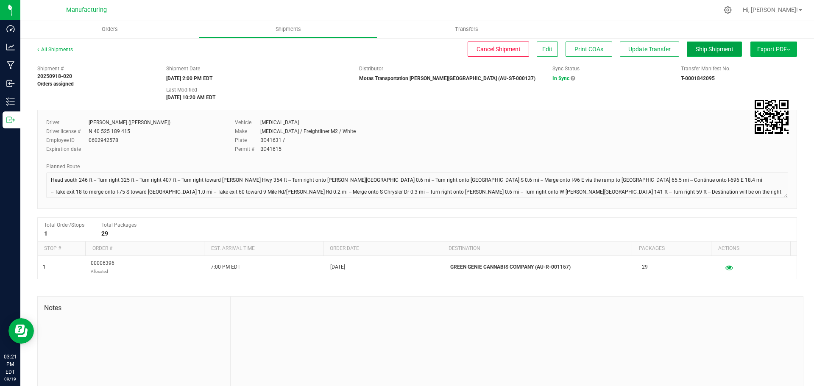
click at [709, 50] on span "Ship Shipment" at bounding box center [715, 49] width 38 height 7
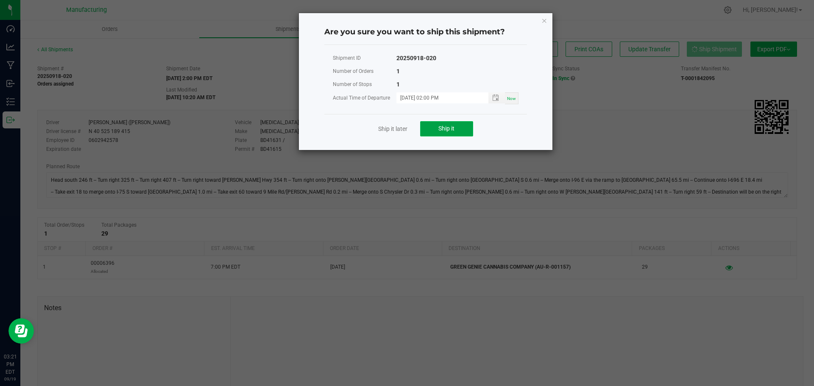
click at [457, 133] on button "Ship it" at bounding box center [446, 128] width 53 height 15
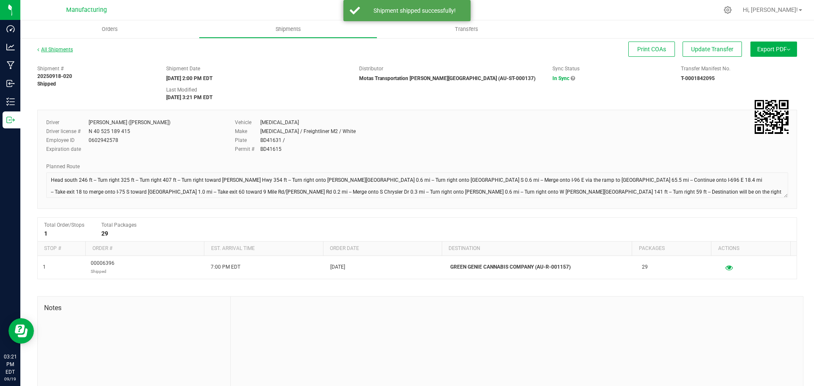
click at [68, 48] on link "All Shipments" at bounding box center [55, 50] width 36 height 6
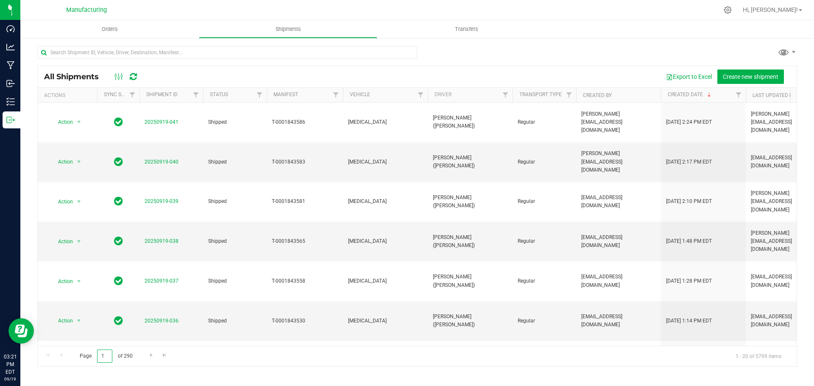
drag, startPoint x: 109, startPoint y: 355, endPoint x: 76, endPoint y: 356, distance: 33.1
click at [77, 356] on span "Page 1 of 290" at bounding box center [106, 356] width 67 height 13
type input "4"
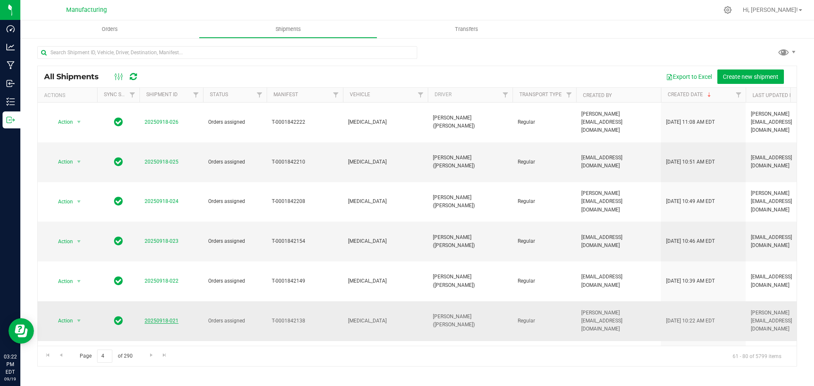
click at [170, 318] on link "20250918-021" at bounding box center [162, 321] width 34 height 6
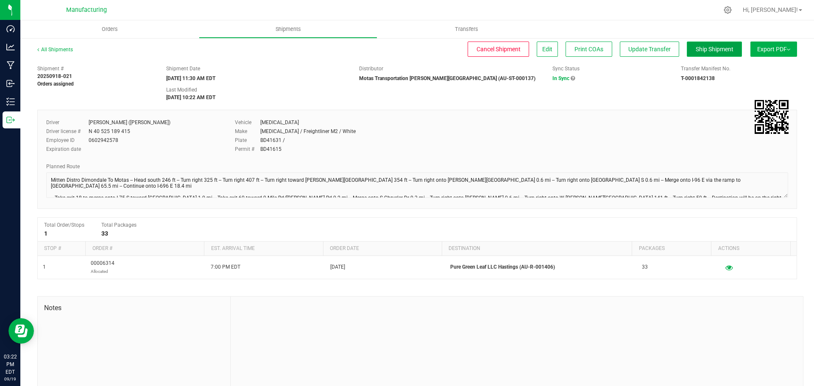
click at [723, 52] on span "Ship Shipment" at bounding box center [715, 49] width 38 height 7
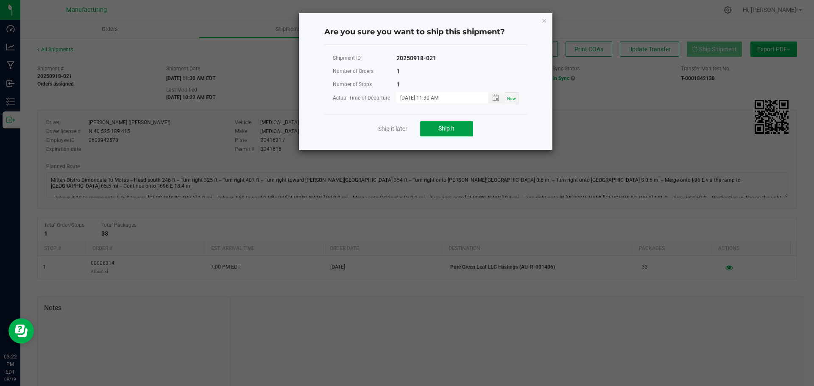
click at [452, 127] on span "Ship it" at bounding box center [447, 128] width 16 height 7
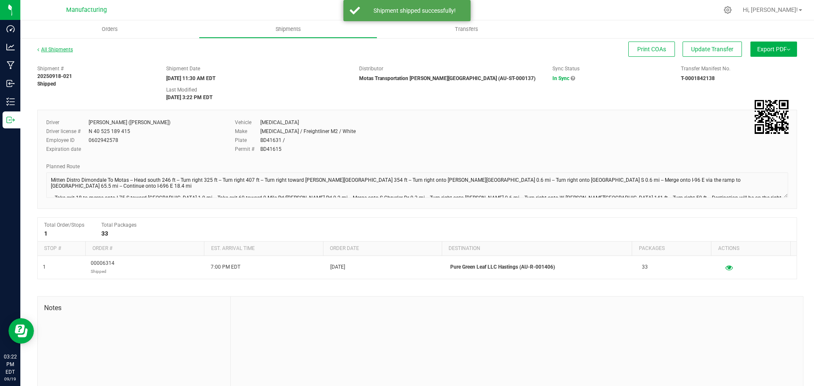
click at [64, 51] on link "All Shipments" at bounding box center [55, 50] width 36 height 6
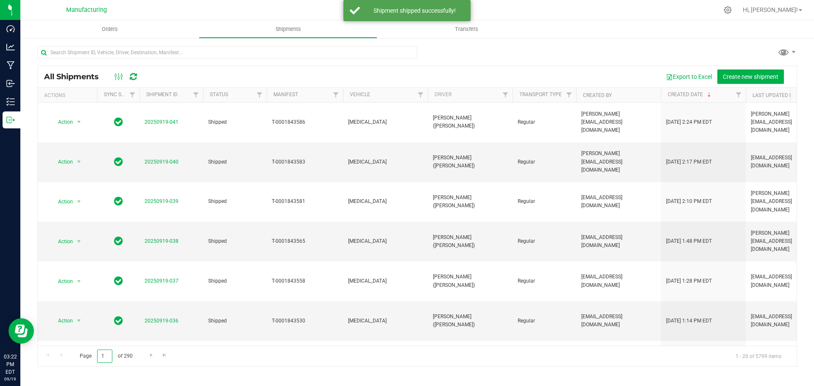
drag, startPoint x: 104, startPoint y: 357, endPoint x: 85, endPoint y: 357, distance: 18.7
click at [85, 357] on span "Page 1 of 290" at bounding box center [106, 356] width 67 height 13
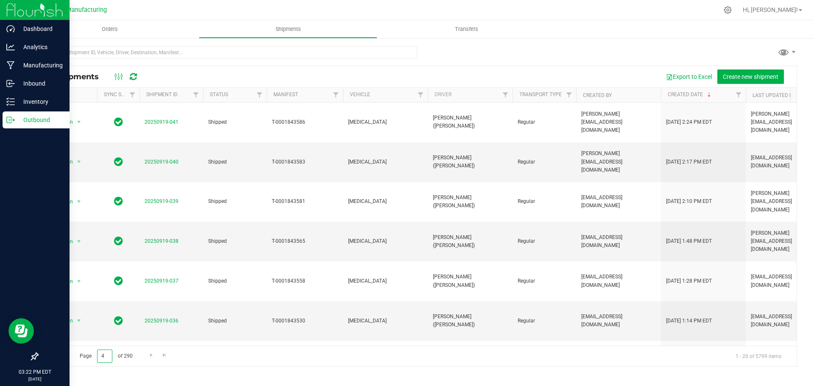
type input "4"
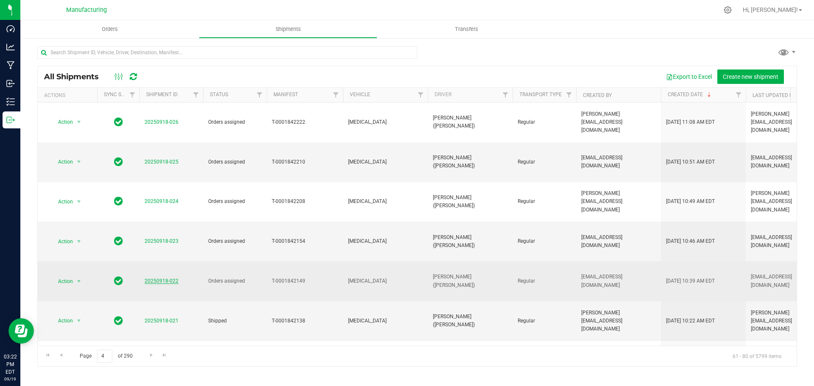
click at [176, 278] on link "20250918-022" at bounding box center [162, 281] width 34 height 6
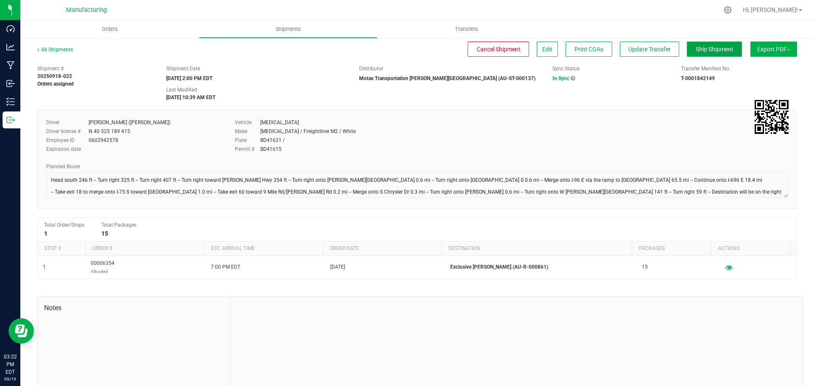
click at [710, 44] on button "Ship Shipment" at bounding box center [714, 49] width 55 height 15
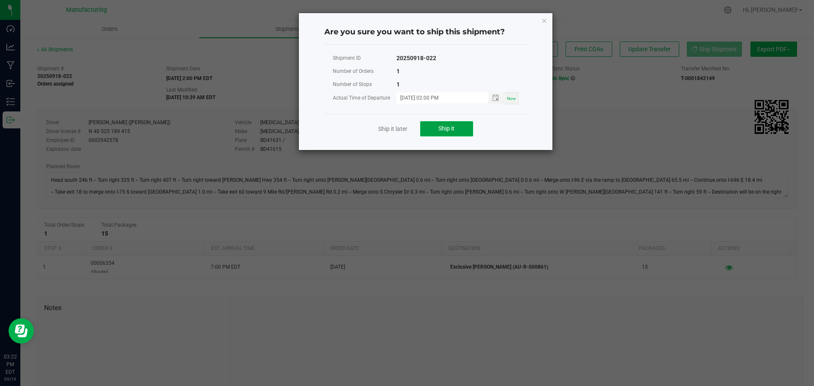
click at [461, 127] on button "Ship it" at bounding box center [446, 128] width 53 height 15
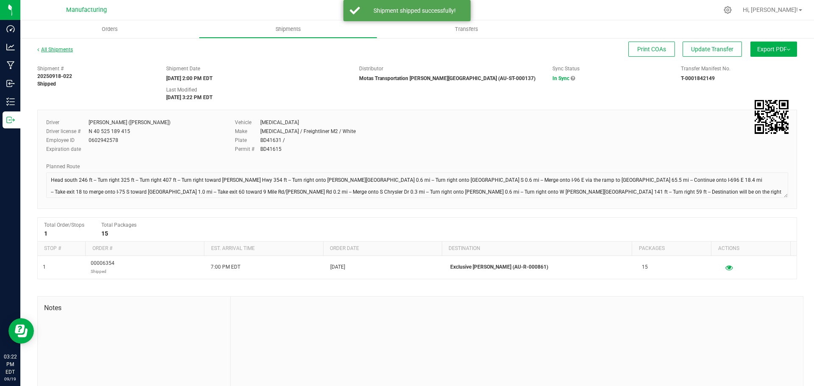
click at [61, 52] on link "All Shipments" at bounding box center [55, 50] width 36 height 6
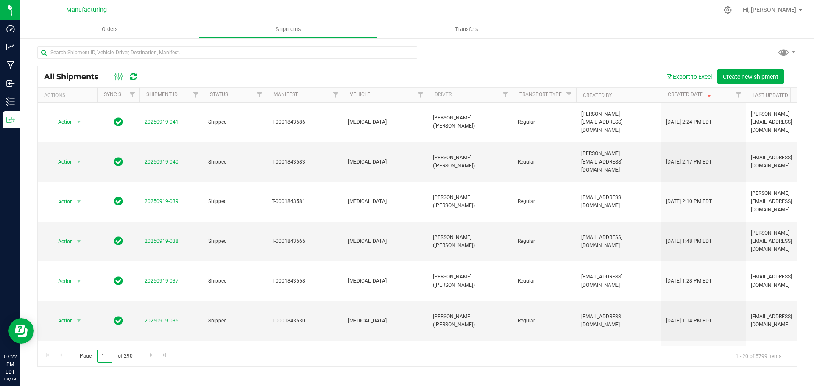
drag, startPoint x: 109, startPoint y: 356, endPoint x: 78, endPoint y: 354, distance: 31.9
click at [78, 354] on span "Page 1 of 290" at bounding box center [106, 356] width 67 height 13
type input "4"
click at [160, 238] on link "20250918-023" at bounding box center [162, 241] width 34 height 6
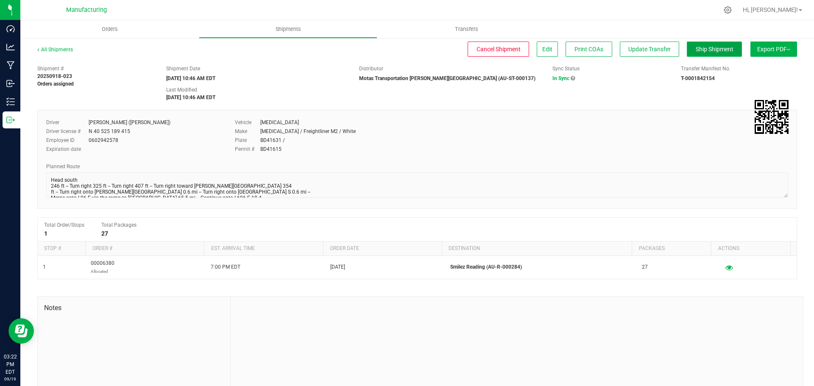
click at [708, 51] on span "Ship Shipment" at bounding box center [715, 49] width 38 height 7
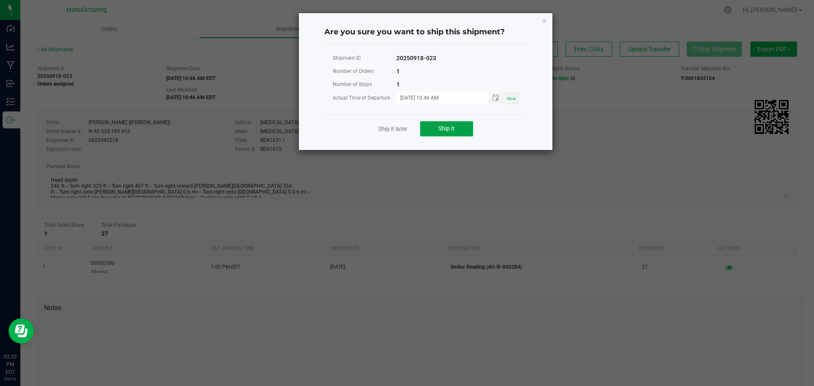
click at [464, 130] on button "Ship it" at bounding box center [446, 128] width 53 height 15
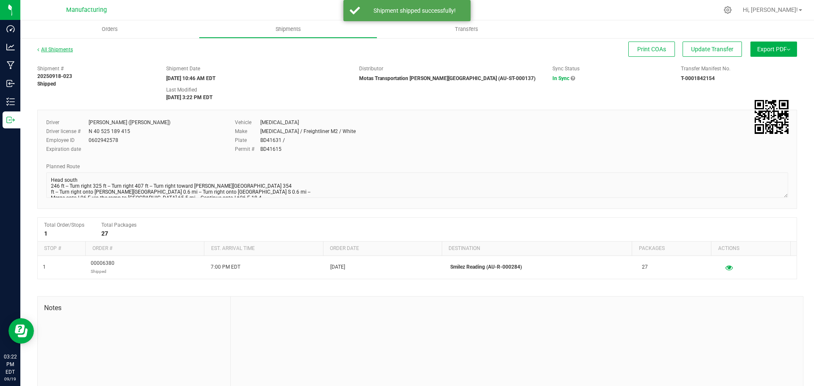
click at [59, 50] on link "All Shipments" at bounding box center [55, 50] width 36 height 6
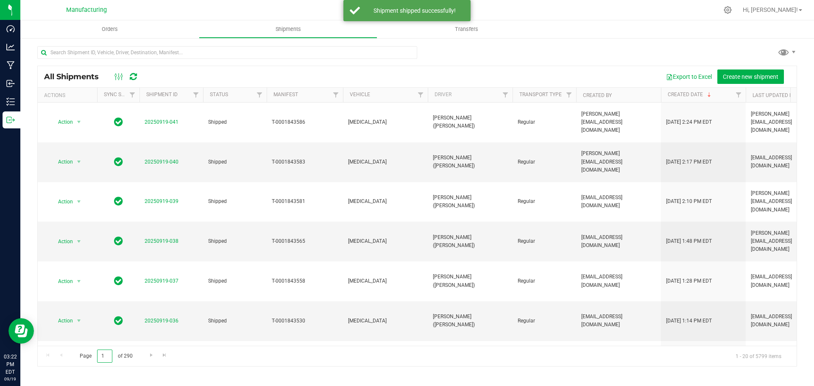
drag, startPoint x: 92, startPoint y: 352, endPoint x: 85, endPoint y: 331, distance: 22.5
click at [87, 352] on span "Page 1 of 290" at bounding box center [106, 356] width 67 height 13
type input "4"
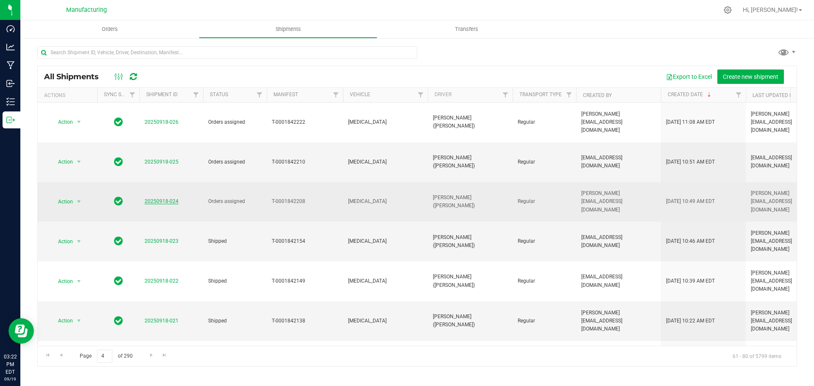
click at [171, 198] on link "20250918-024" at bounding box center [162, 201] width 34 height 6
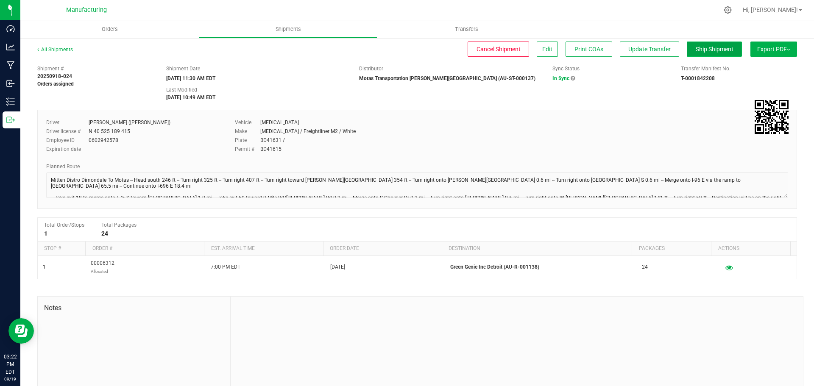
click at [701, 51] on span "Ship Shipment" at bounding box center [715, 49] width 38 height 7
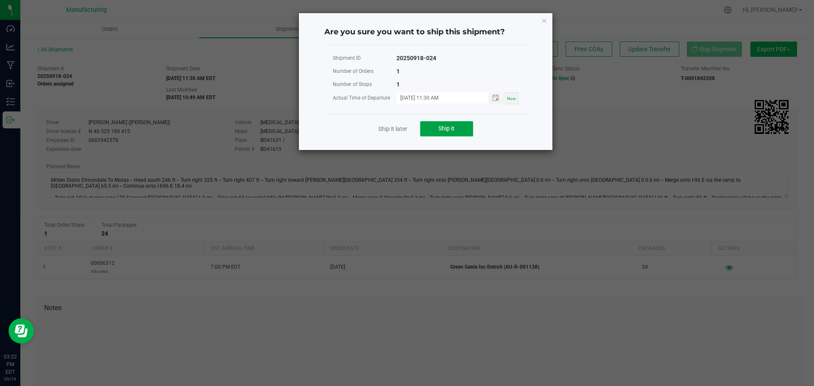
click at [458, 129] on button "Ship it" at bounding box center [446, 128] width 53 height 15
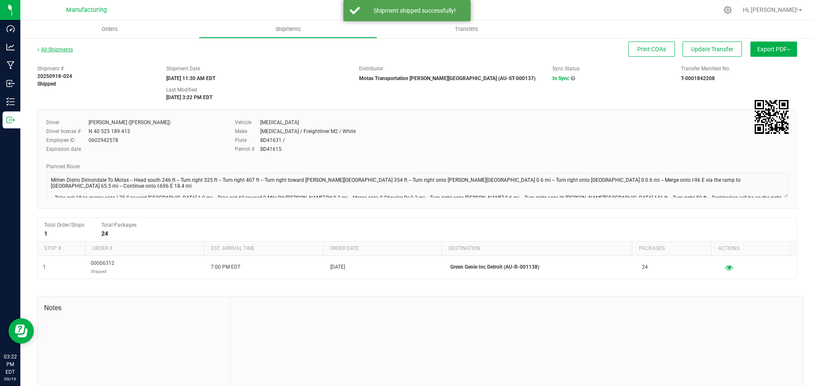
click at [64, 50] on link "All Shipments" at bounding box center [55, 50] width 36 height 6
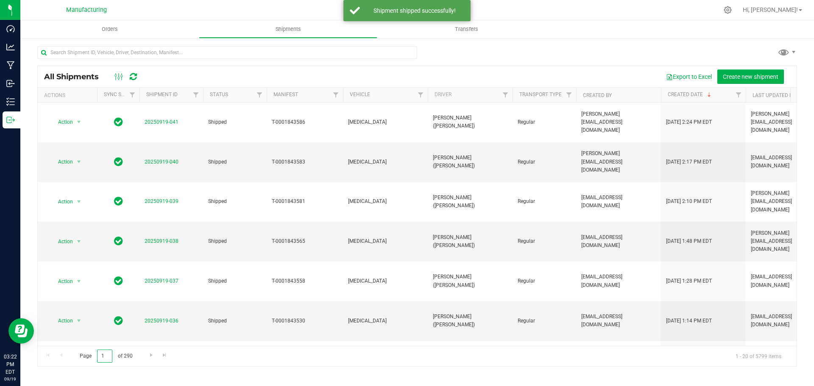
drag, startPoint x: 109, startPoint y: 355, endPoint x: 81, endPoint y: 357, distance: 28.5
click at [81, 357] on span "Page 1 of 290" at bounding box center [106, 356] width 67 height 13
type input "4"
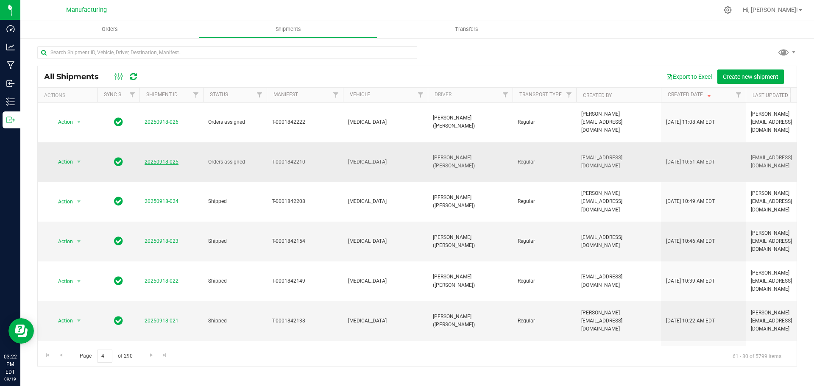
click at [173, 159] on link "20250918-025" at bounding box center [162, 162] width 34 height 6
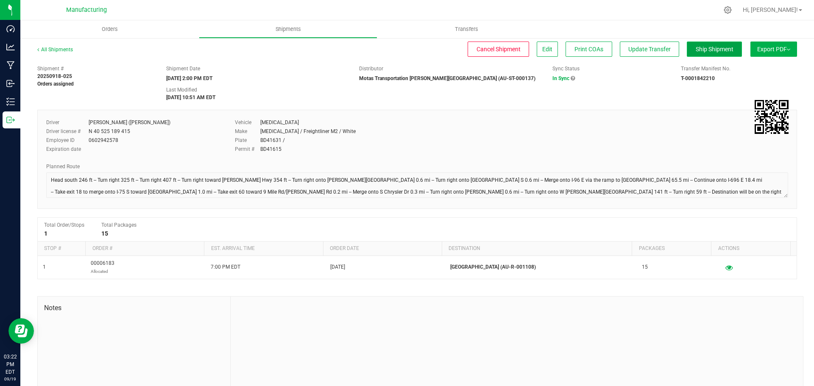
click at [704, 51] on span "Ship Shipment" at bounding box center [715, 49] width 38 height 7
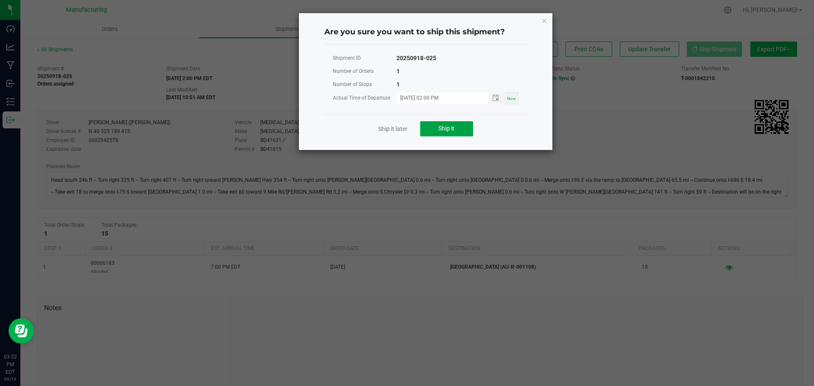
click at [457, 131] on button "Ship it" at bounding box center [446, 128] width 53 height 15
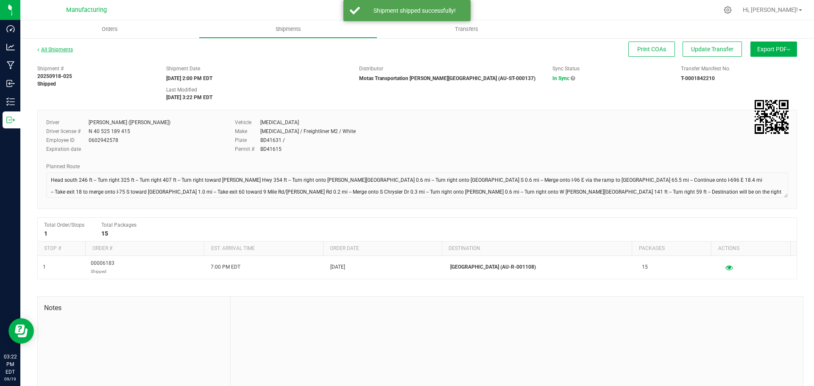
click at [55, 49] on link "All Shipments" at bounding box center [55, 50] width 36 height 6
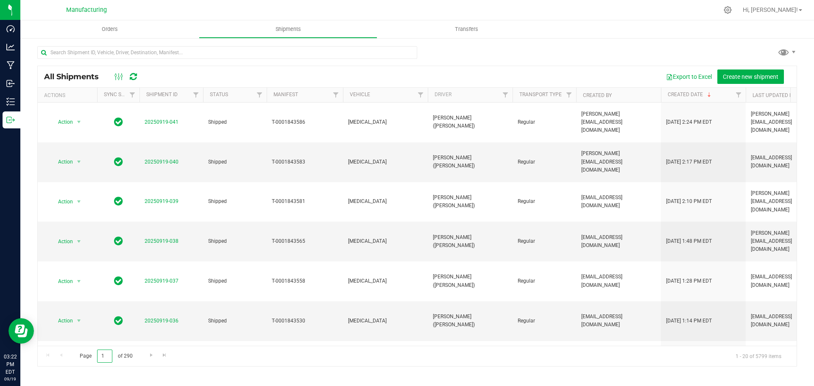
drag, startPoint x: 76, startPoint y: 354, endPoint x: 72, endPoint y: 351, distance: 5.2
click at [76, 353] on span "Page 1 of 290" at bounding box center [106, 356] width 67 height 13
type input "4"
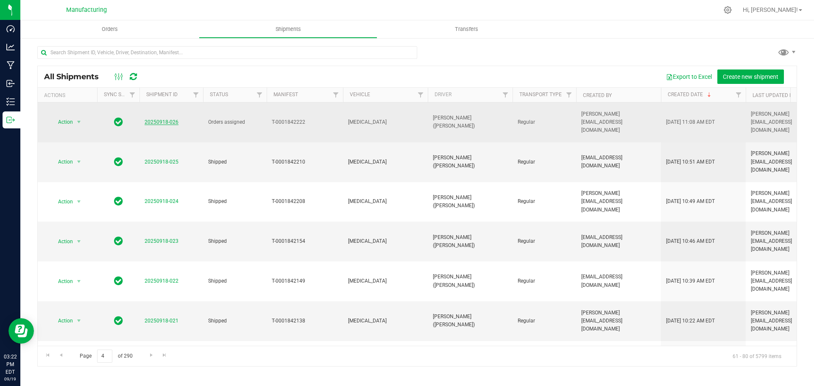
click at [165, 119] on link "20250918-026" at bounding box center [162, 122] width 34 height 6
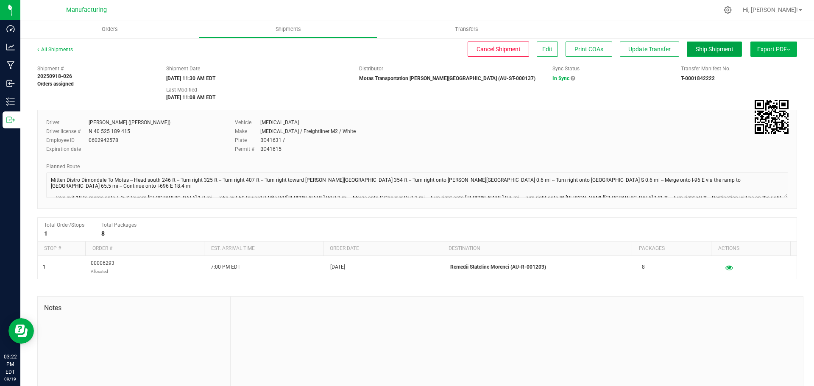
click at [712, 46] on span "Ship Shipment" at bounding box center [715, 49] width 38 height 7
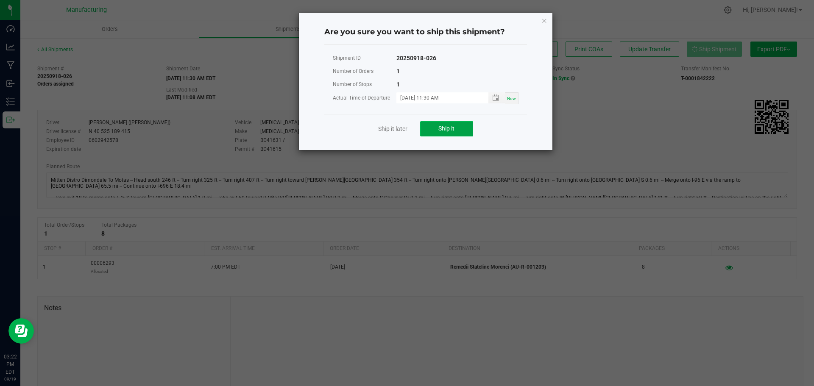
click at [457, 130] on button "Ship it" at bounding box center [446, 128] width 53 height 15
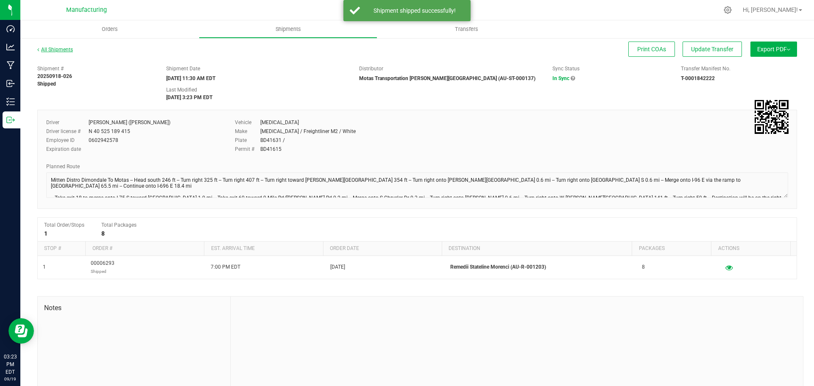
click at [70, 50] on link "All Shipments" at bounding box center [55, 50] width 36 height 6
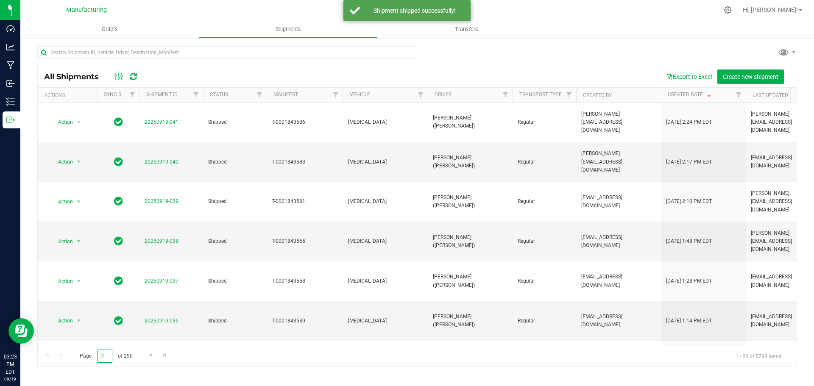
drag, startPoint x: 107, startPoint y: 357, endPoint x: 81, endPoint y: 357, distance: 26.7
click at [81, 357] on span "Page 1 of 290" at bounding box center [106, 356] width 67 height 13
type input "3"
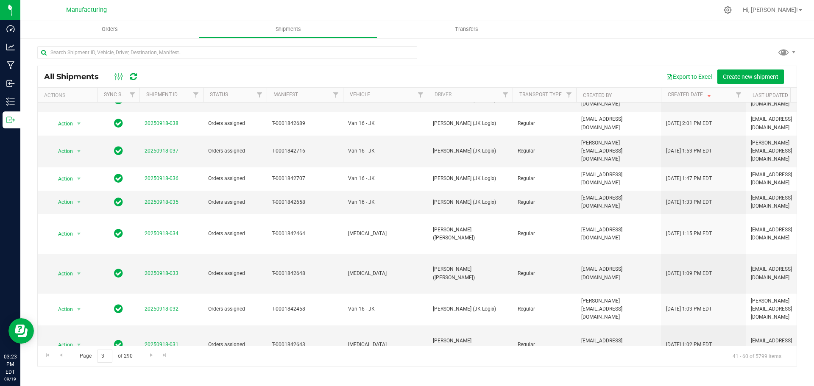
scroll to position [232, 0]
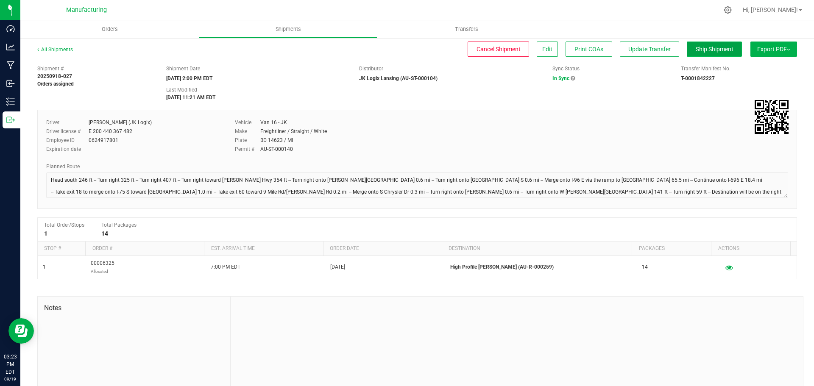
click at [705, 44] on button "Ship Shipment" at bounding box center [714, 49] width 55 height 15
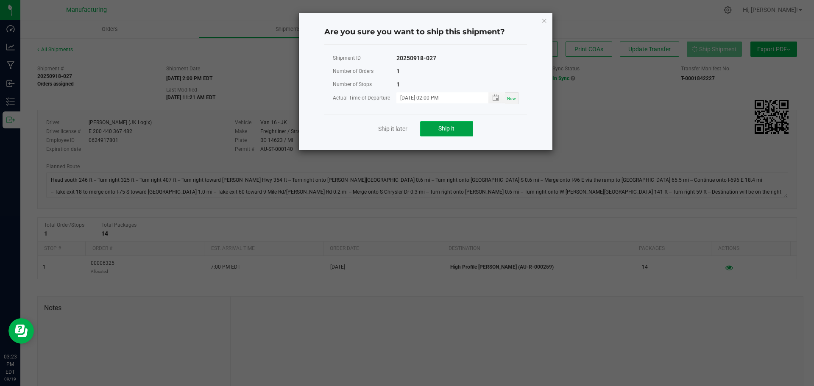
click at [444, 129] on span "Ship it" at bounding box center [447, 128] width 16 height 7
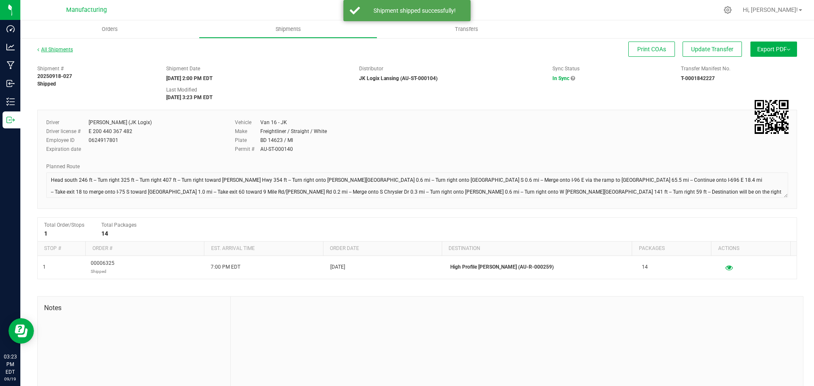
click at [49, 50] on link "All Shipments" at bounding box center [55, 50] width 36 height 6
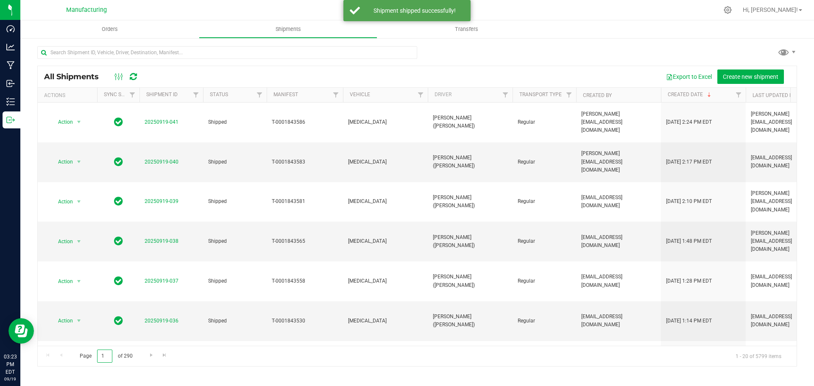
drag, startPoint x: 108, startPoint y: 357, endPoint x: 87, endPoint y: 356, distance: 20.4
click at [87, 356] on span "Page 1 of 290" at bounding box center [106, 356] width 67 height 13
type input "3"
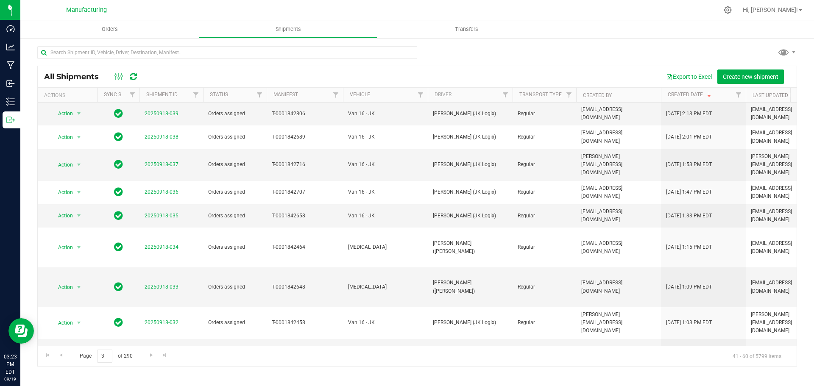
scroll to position [232, 0]
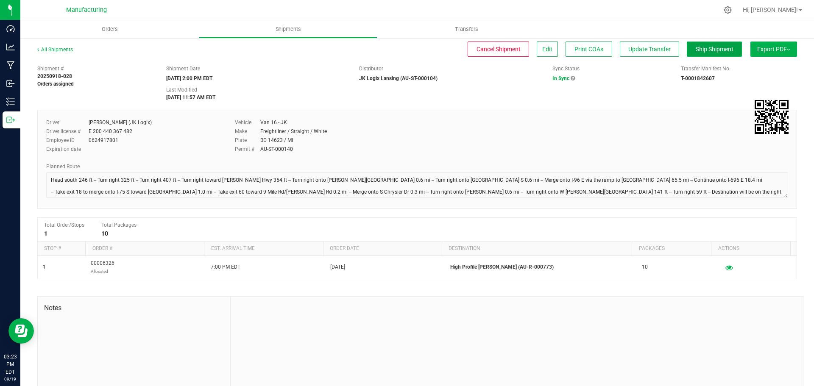
click at [699, 53] on button "Ship Shipment" at bounding box center [714, 49] width 55 height 15
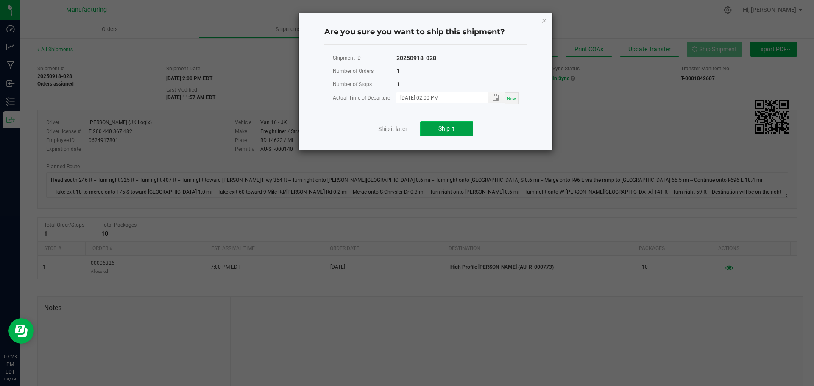
click at [441, 127] on span "Ship it" at bounding box center [447, 128] width 16 height 7
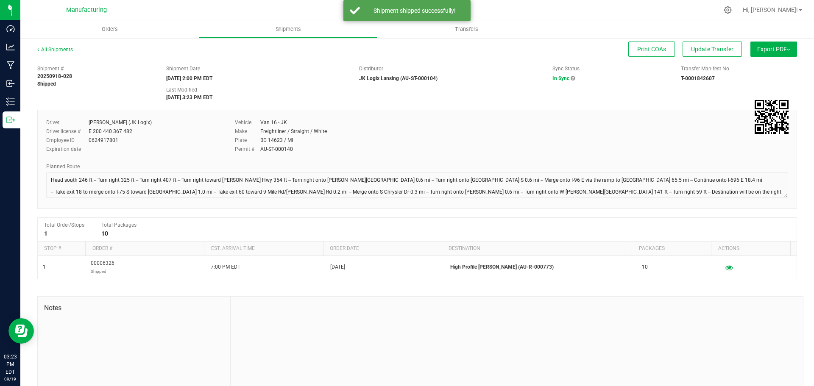
click at [65, 49] on link "All Shipments" at bounding box center [55, 50] width 36 height 6
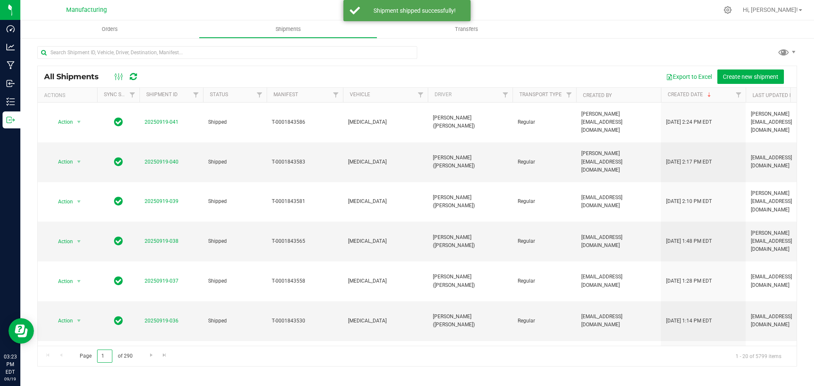
click at [106, 357] on input "1" at bounding box center [104, 356] width 15 height 13
type input "3"
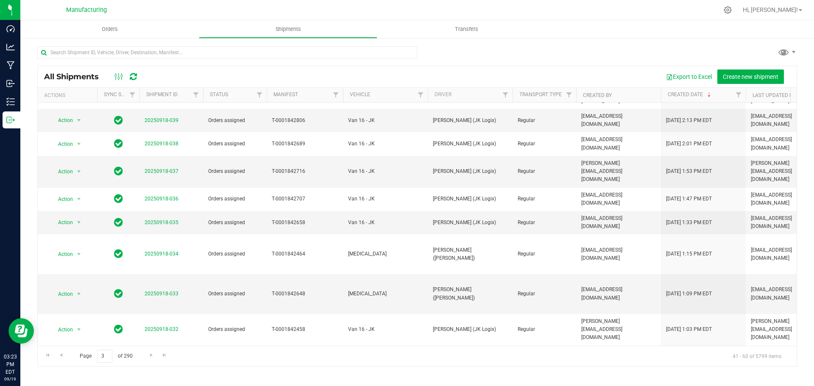
scroll to position [232, 0]
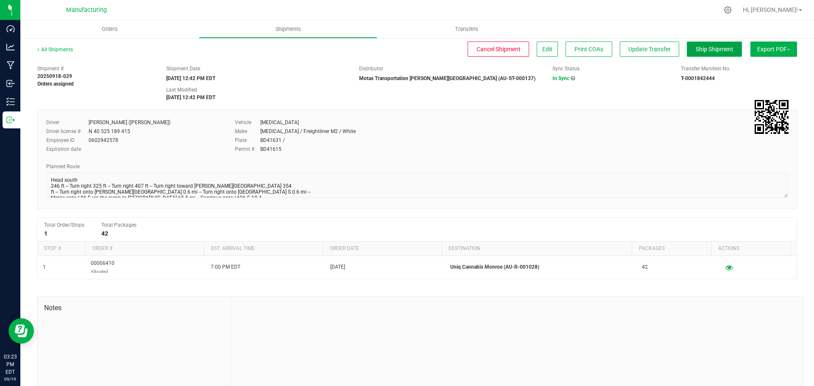
click at [702, 51] on span "Ship Shipment" at bounding box center [715, 49] width 38 height 7
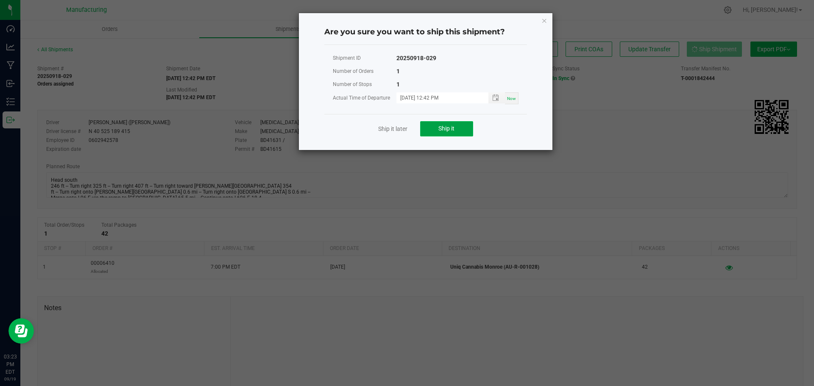
click at [455, 126] on button "Ship it" at bounding box center [446, 128] width 53 height 15
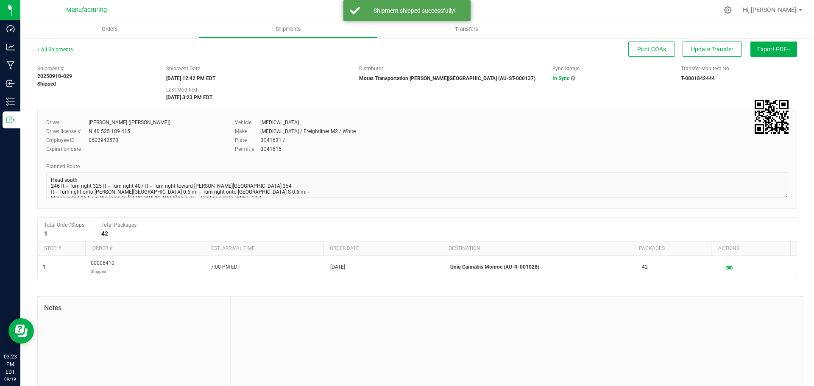
click at [62, 52] on link "All Shipments" at bounding box center [55, 50] width 36 height 6
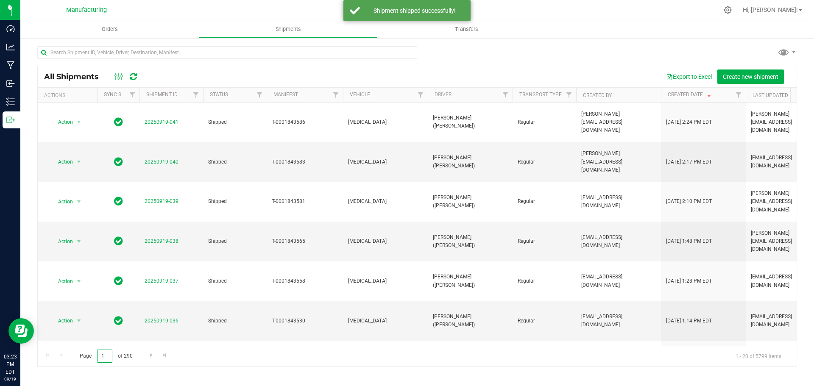
drag, startPoint x: 109, startPoint y: 358, endPoint x: 91, endPoint y: 359, distance: 18.3
click at [93, 359] on span "Page 1 of 290" at bounding box center [106, 356] width 67 height 13
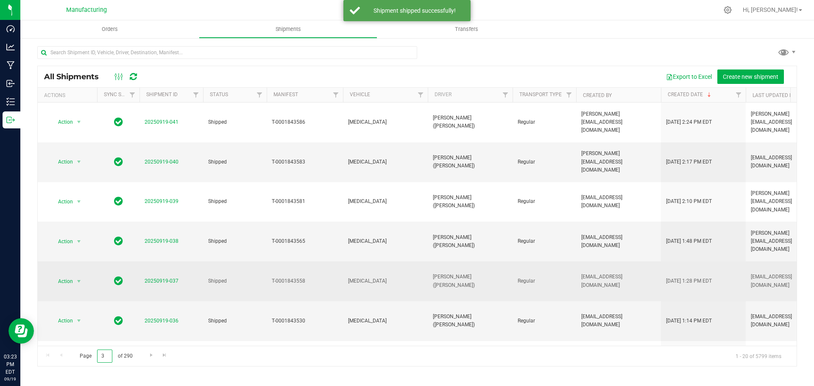
type input "3"
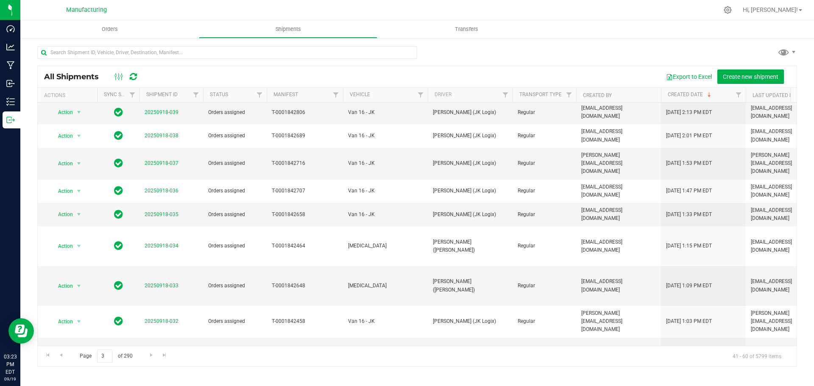
scroll to position [232, 0]
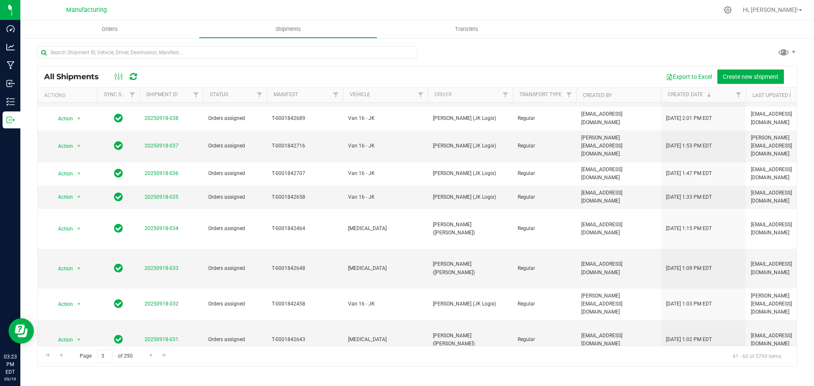
click at [168, 377] on link "20250918-030" at bounding box center [162, 380] width 34 height 6
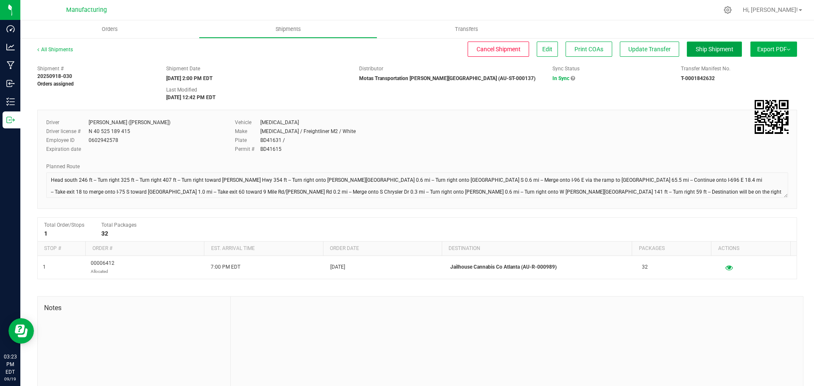
click at [703, 52] on span "Ship Shipment" at bounding box center [715, 49] width 38 height 7
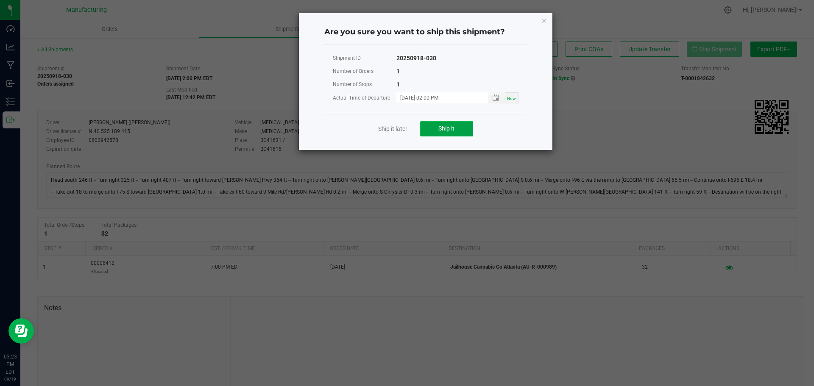
click at [458, 132] on button "Ship it" at bounding box center [446, 128] width 53 height 15
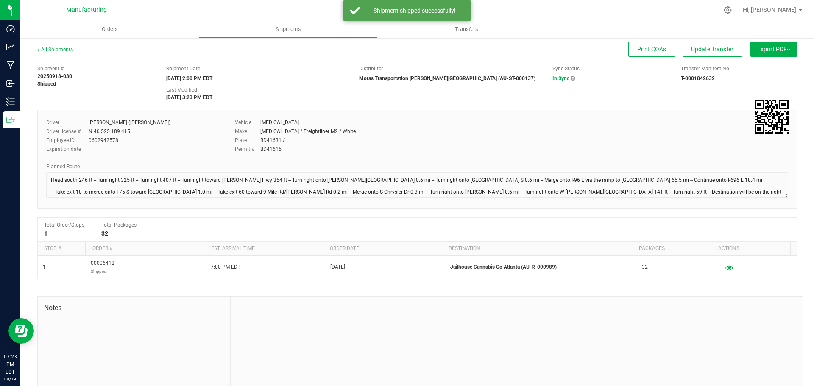
click at [50, 52] on link "All Shipments" at bounding box center [55, 50] width 36 height 6
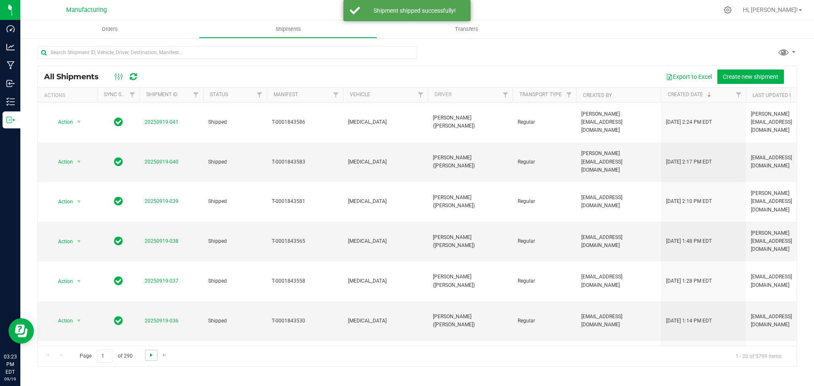
click at [148, 355] on span "Go to the next page" at bounding box center [151, 355] width 7 height 7
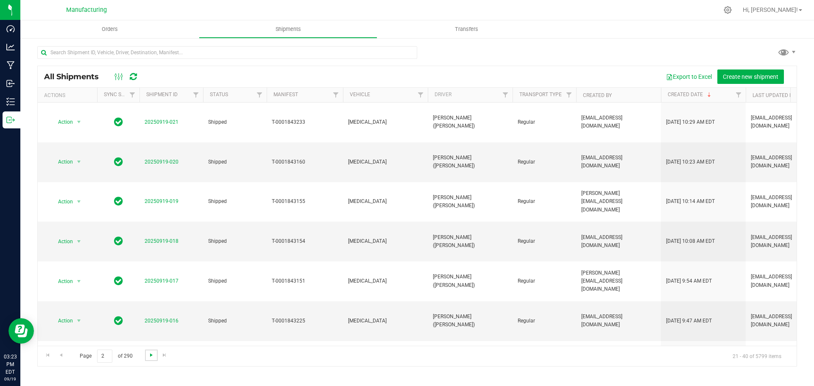
click at [148, 355] on span "Go to the next page" at bounding box center [151, 355] width 7 height 7
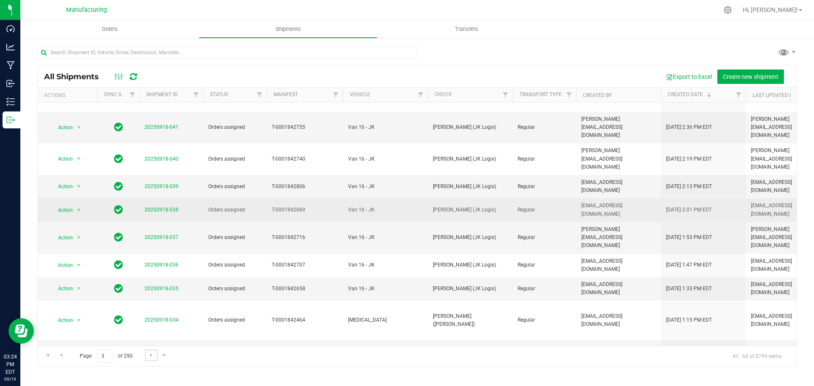
scroll to position [212, 0]
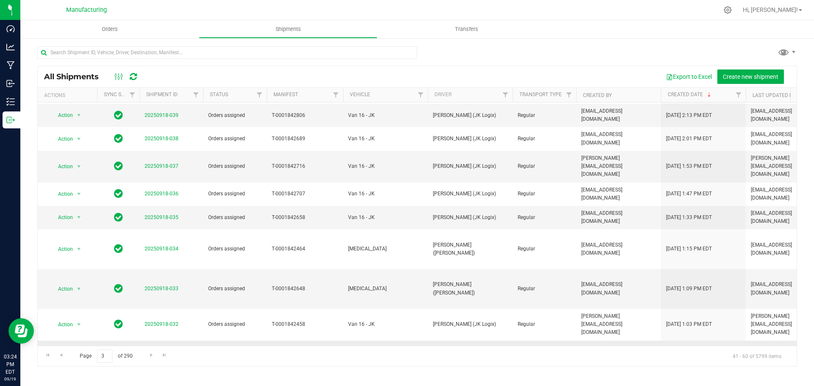
click at [170, 357] on link "20250918-031" at bounding box center [162, 360] width 34 height 6
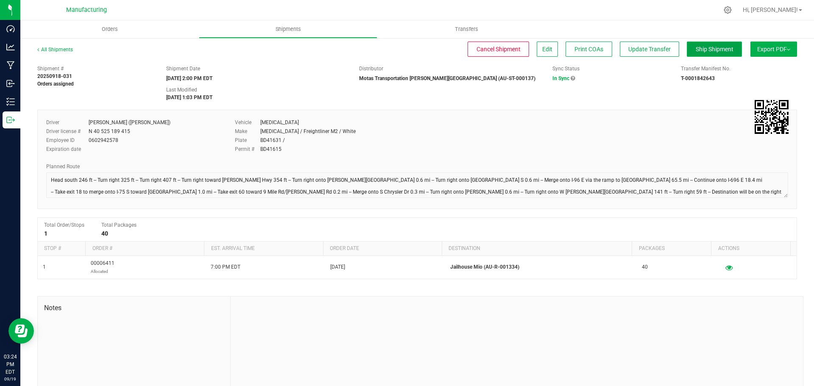
click at [724, 50] on span "Ship Shipment" at bounding box center [715, 49] width 38 height 7
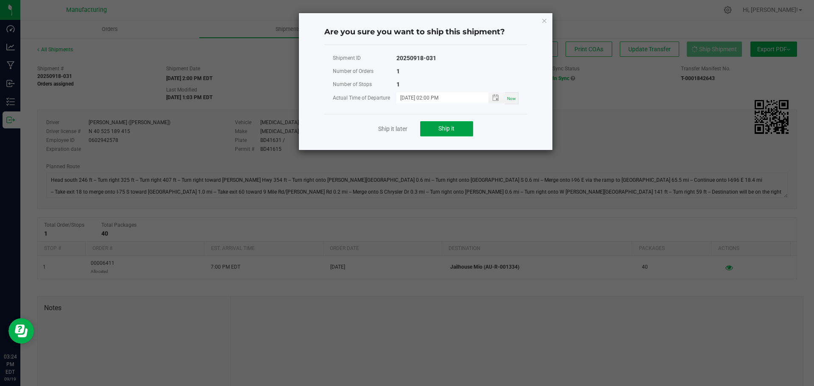
click at [470, 131] on button "Ship it" at bounding box center [446, 128] width 53 height 15
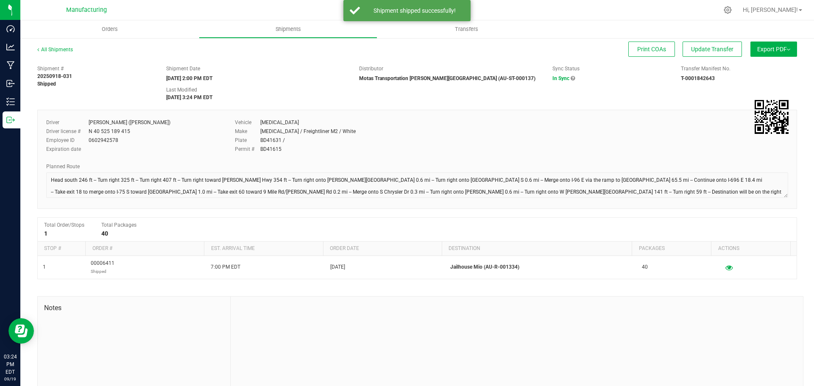
click at [67, 46] on div "All Shipments" at bounding box center [62, 52] width 51 height 13
click at [61, 49] on link "All Shipments" at bounding box center [55, 50] width 36 height 6
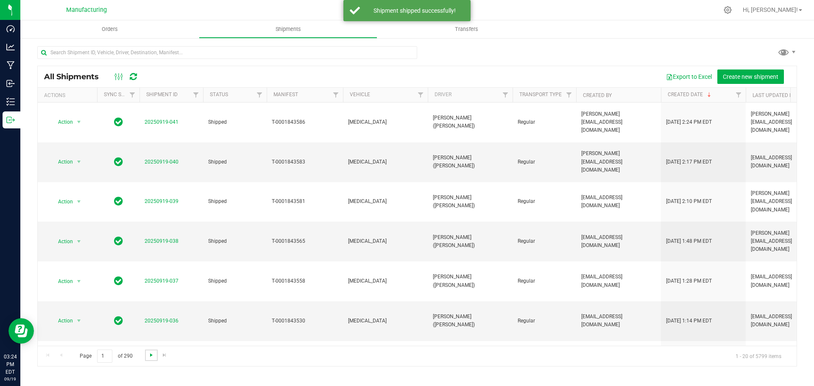
click at [149, 358] on span "Go to the next page" at bounding box center [151, 355] width 7 height 7
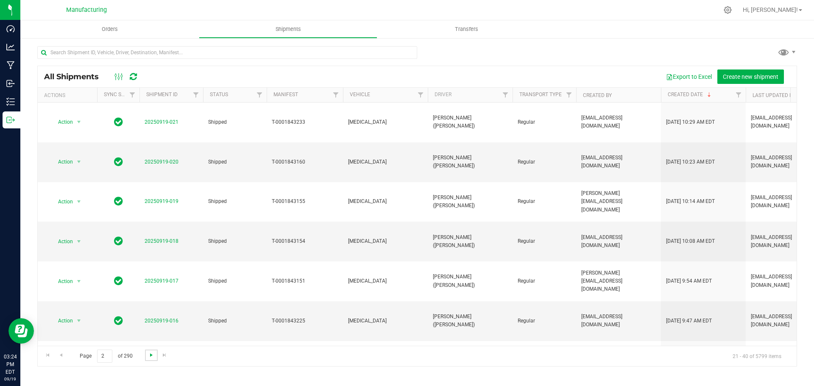
click at [149, 358] on span "Go to the next page" at bounding box center [151, 355] width 7 height 7
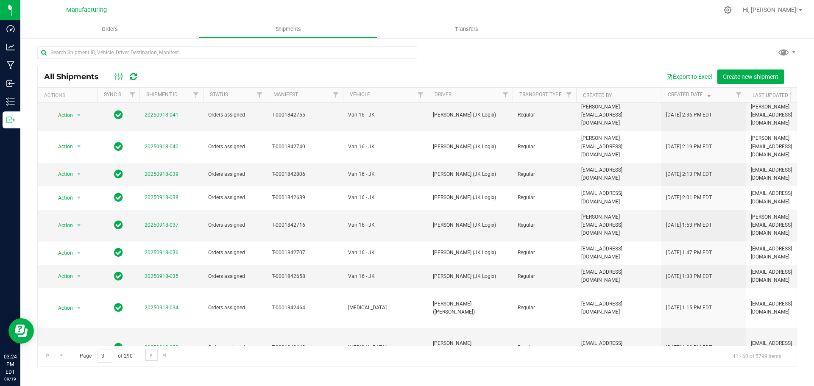
scroll to position [212, 0]
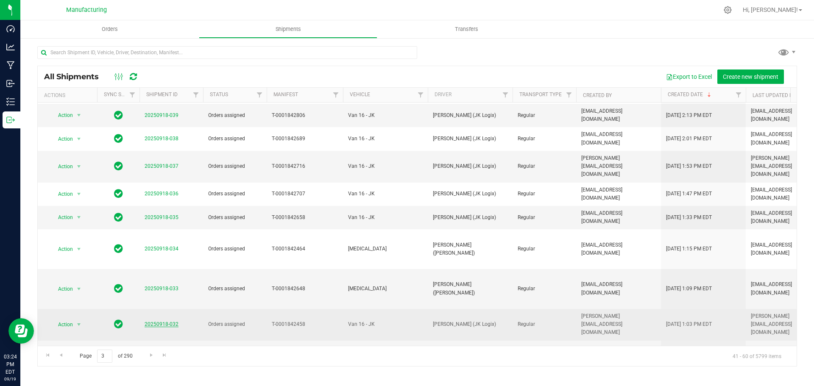
click at [170, 321] on link "20250918-032" at bounding box center [162, 324] width 34 height 6
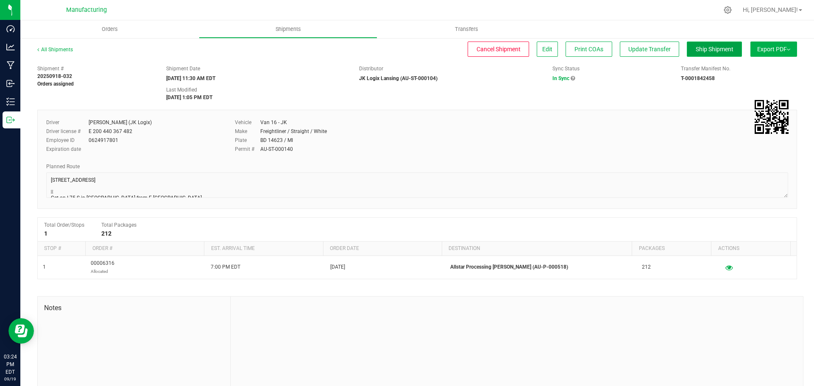
click at [708, 51] on span "Ship Shipment" at bounding box center [715, 49] width 38 height 7
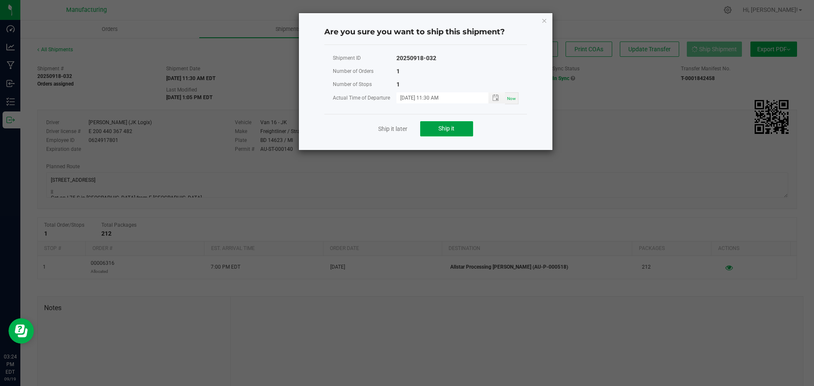
click at [451, 129] on span "Ship it" at bounding box center [447, 128] width 16 height 7
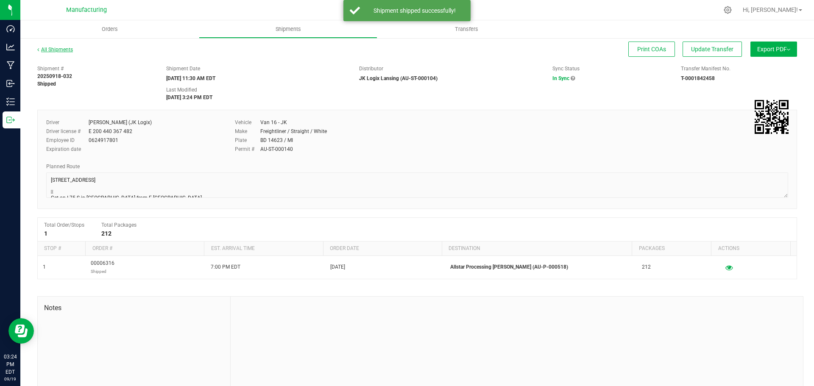
click at [64, 48] on link "All Shipments" at bounding box center [55, 50] width 36 height 6
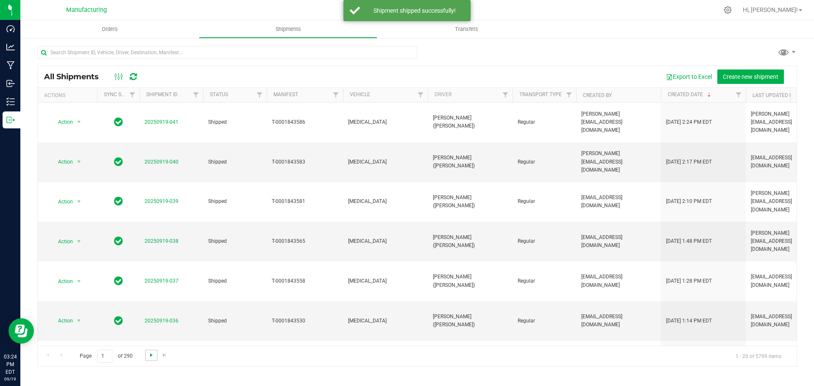
click at [150, 356] on span "Go to the next page" at bounding box center [151, 355] width 7 height 7
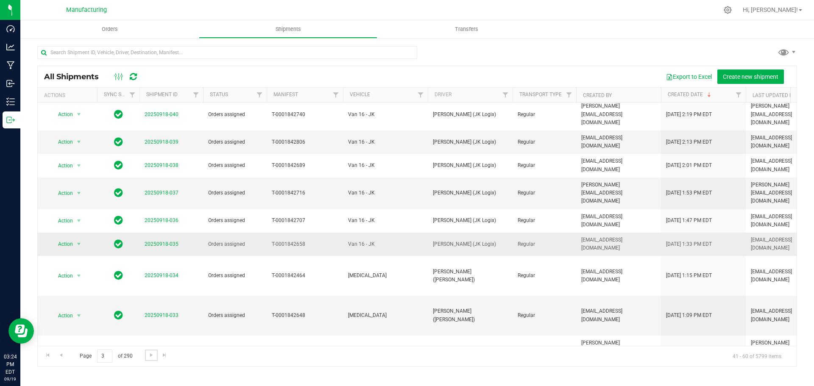
scroll to position [232, 0]
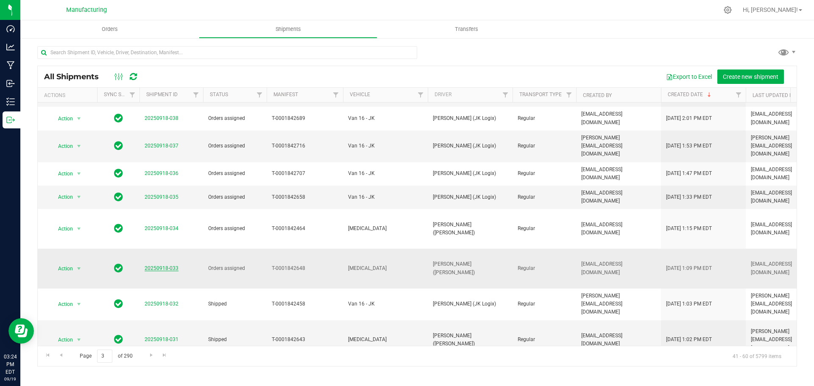
click at [167, 265] on link "20250918-033" at bounding box center [162, 268] width 34 height 6
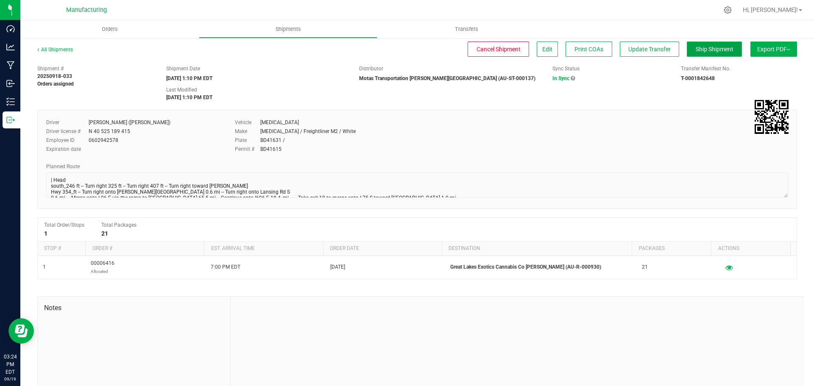
click at [717, 50] on span "Ship Shipment" at bounding box center [715, 49] width 38 height 7
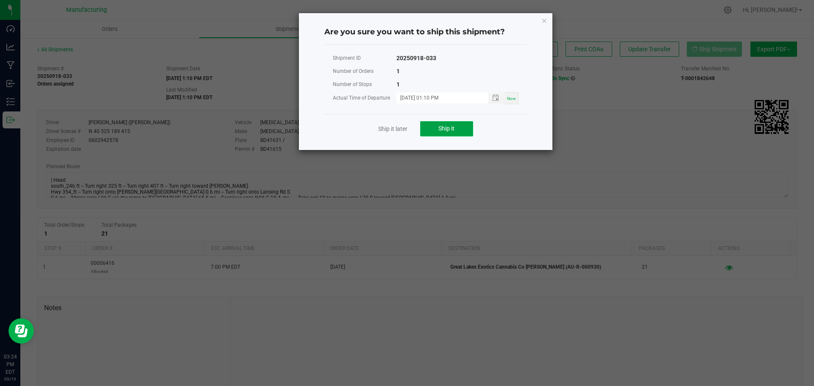
click at [461, 126] on button "Ship it" at bounding box center [446, 128] width 53 height 15
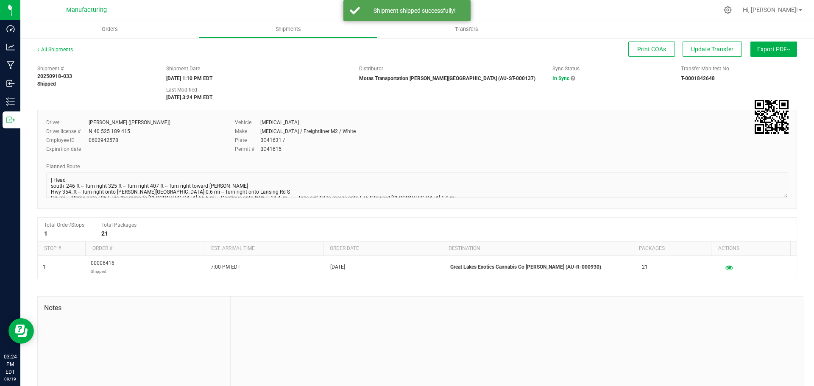
click at [63, 48] on link "All Shipments" at bounding box center [55, 50] width 36 height 6
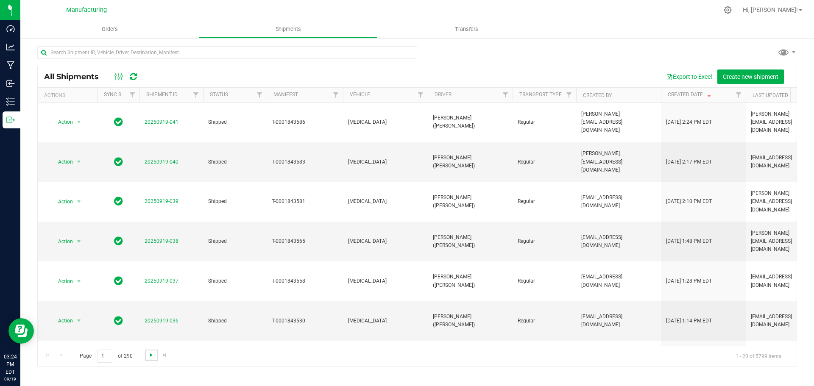
click at [151, 358] on span "Go to the next page" at bounding box center [151, 355] width 7 height 7
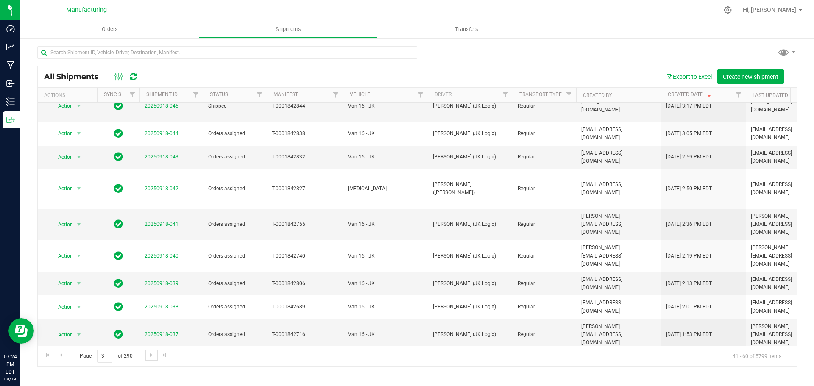
scroll to position [212, 0]
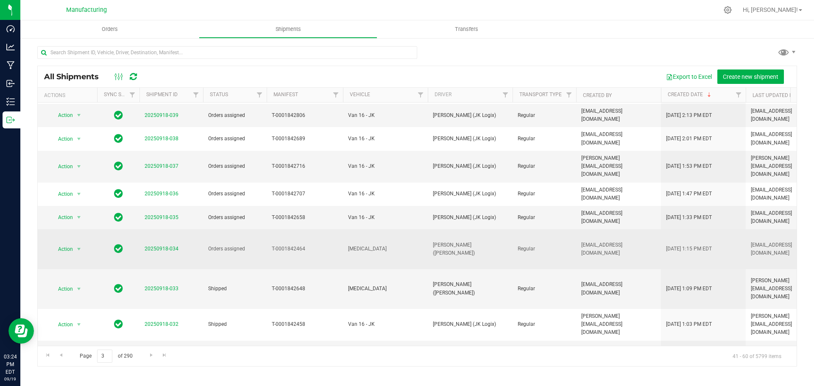
click at [170, 245] on span "20250918-034" at bounding box center [162, 249] width 34 height 8
click at [170, 246] on link "20250918-034" at bounding box center [162, 249] width 34 height 6
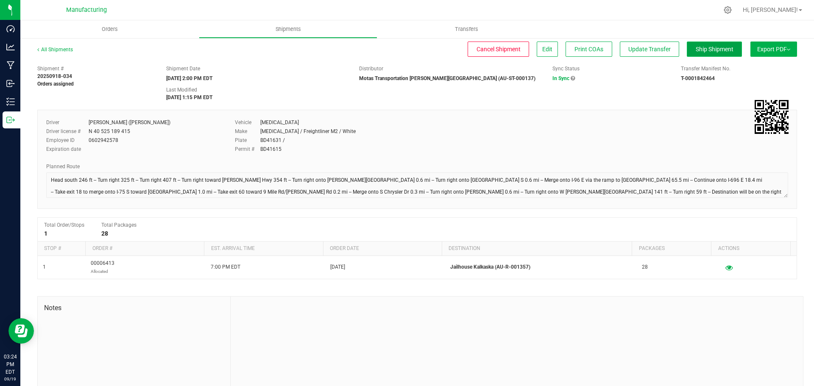
click at [711, 49] on span "Ship Shipment" at bounding box center [715, 49] width 38 height 7
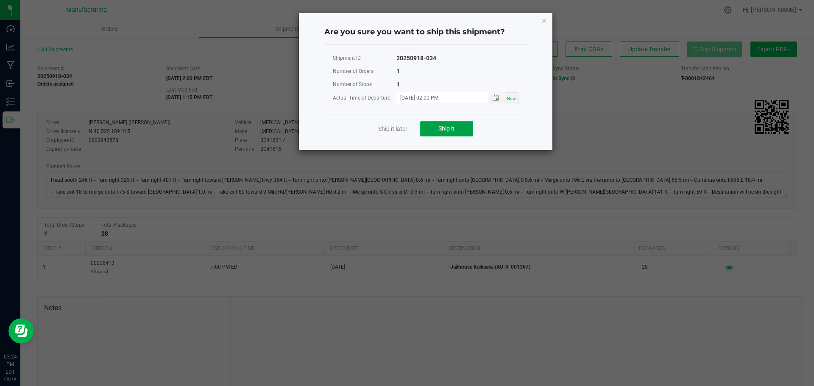
click at [428, 133] on button "Ship it" at bounding box center [446, 128] width 53 height 15
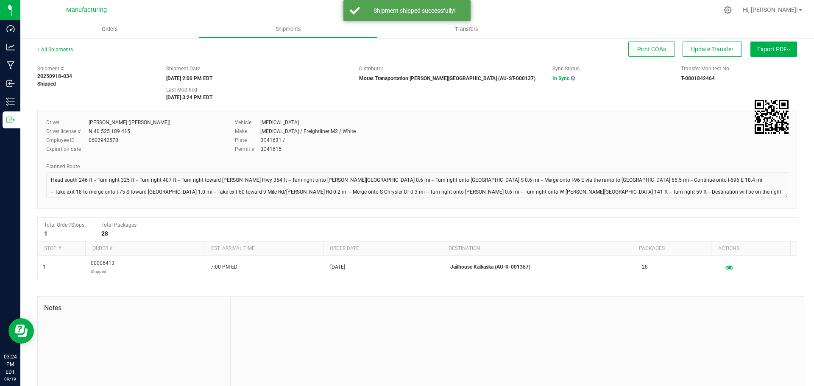
click at [59, 52] on link "All Shipments" at bounding box center [55, 50] width 36 height 6
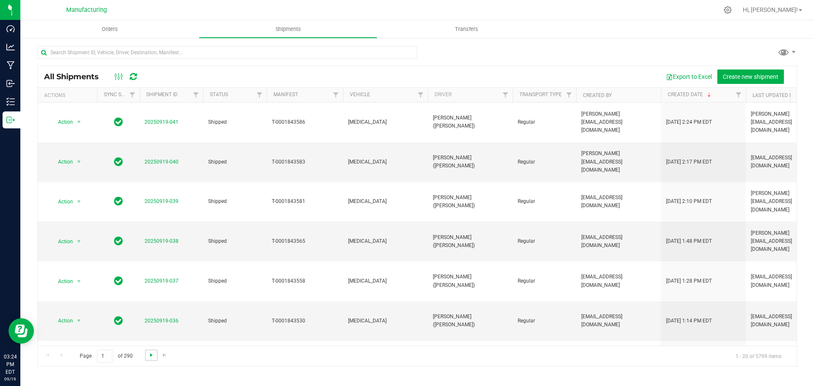
click at [152, 355] on span "Go to the next page" at bounding box center [151, 355] width 7 height 7
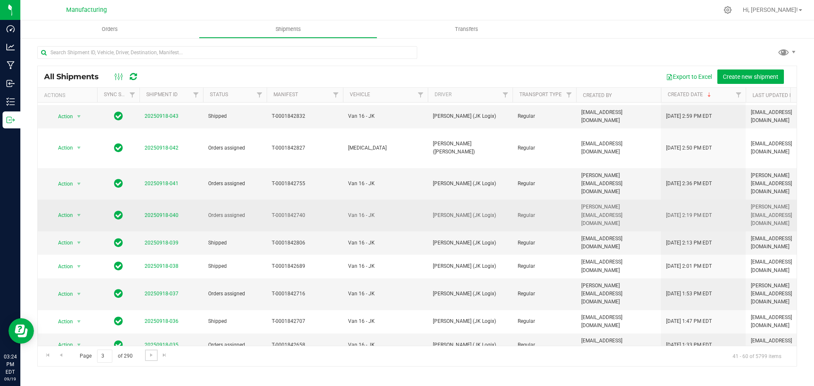
scroll to position [232, 0]
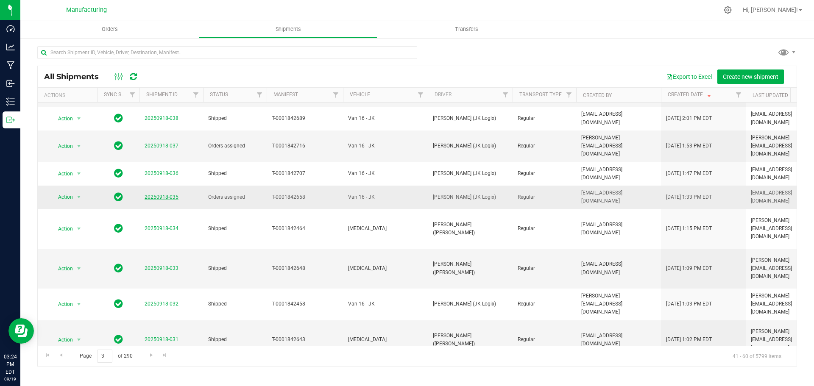
click at [166, 194] on link "20250918-035" at bounding box center [162, 197] width 34 height 6
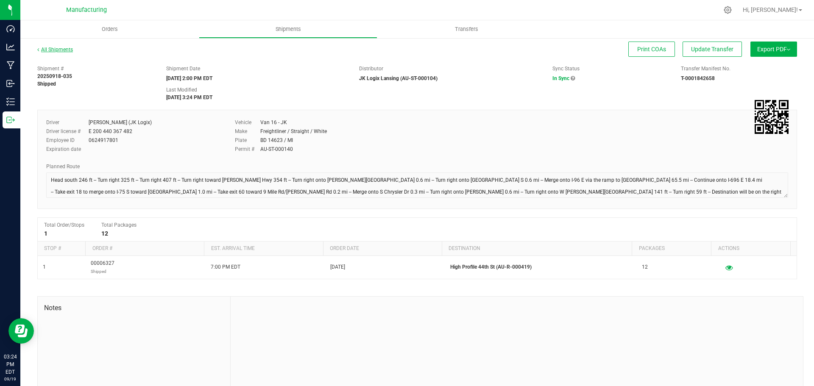
click at [70, 48] on link "All Shipments" at bounding box center [55, 50] width 36 height 6
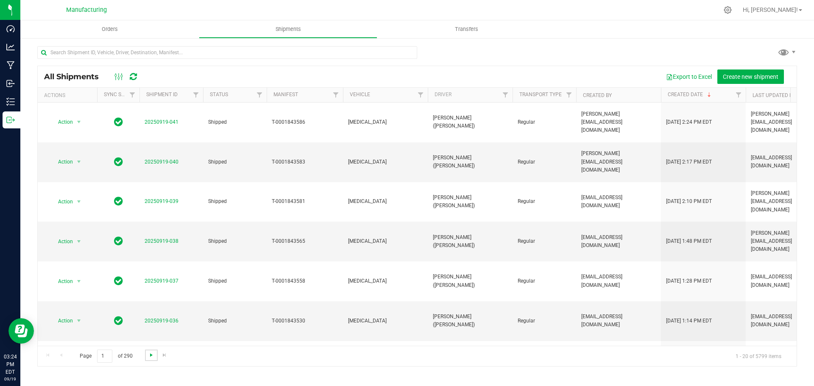
click at [151, 357] on span "Go to the next page" at bounding box center [151, 355] width 7 height 7
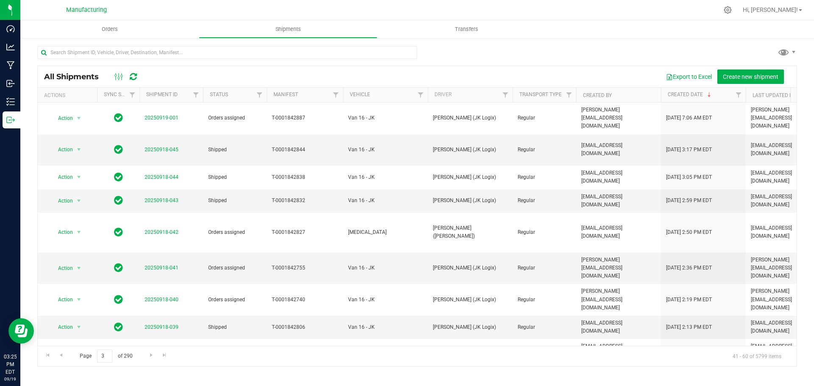
click at [164, 375] on link "20250918-037" at bounding box center [162, 378] width 34 height 6
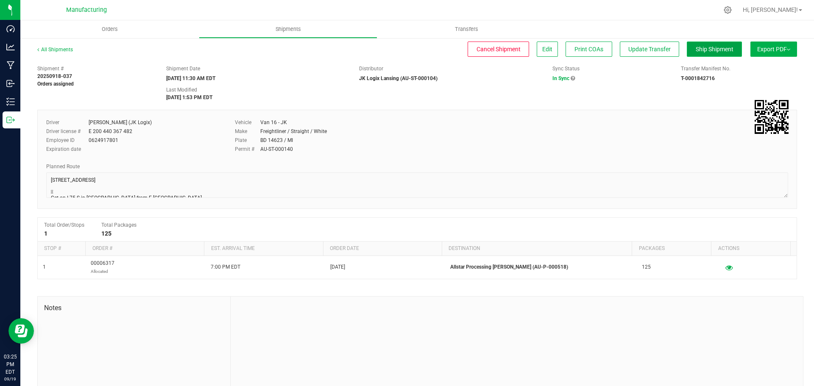
click at [722, 47] on span "Ship Shipment" at bounding box center [715, 49] width 38 height 7
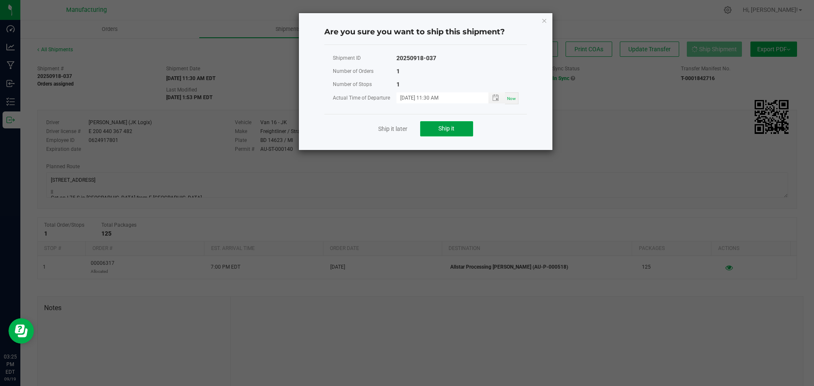
click at [451, 129] on span "Ship it" at bounding box center [447, 128] width 16 height 7
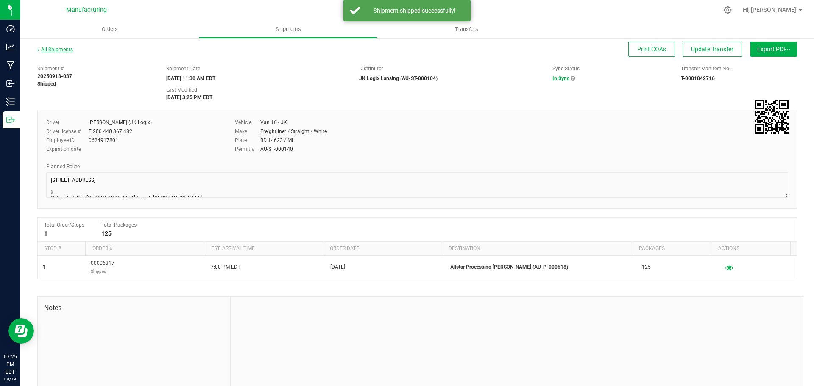
click at [63, 47] on link "All Shipments" at bounding box center [55, 50] width 36 height 6
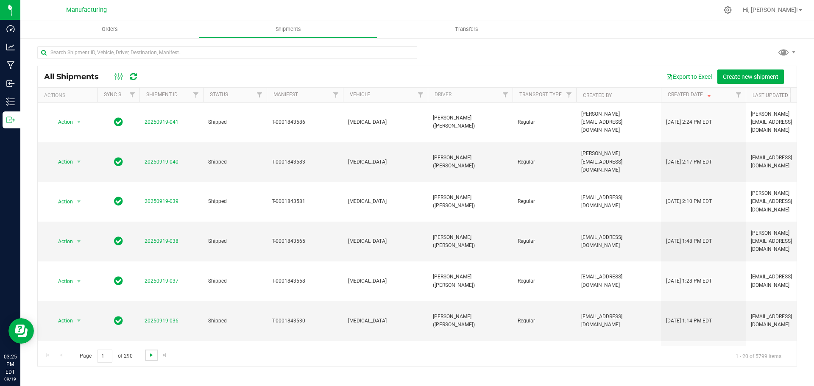
click at [151, 355] on span "Go to the next page" at bounding box center [151, 355] width 7 height 7
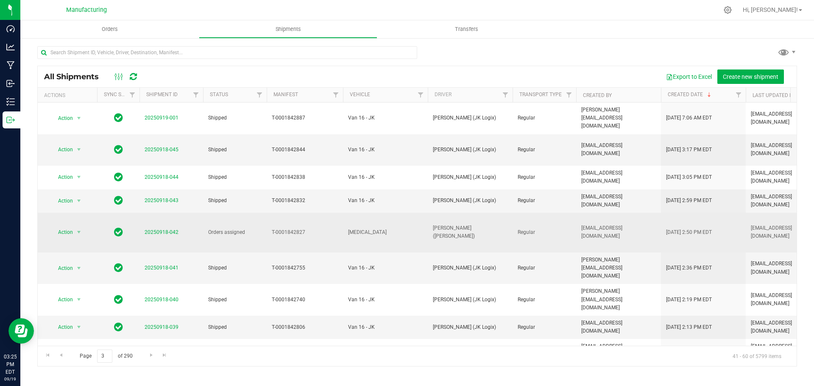
click at [149, 229] on span "20250918-042" at bounding box center [162, 233] width 34 height 8
click at [154, 229] on span "20250918-042" at bounding box center [162, 233] width 34 height 8
click at [154, 229] on link "20250918-042" at bounding box center [162, 232] width 34 height 6
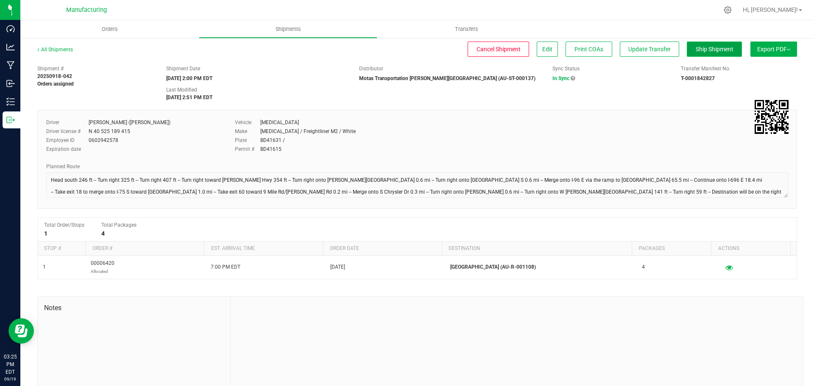
click at [696, 47] on span "Ship Shipment" at bounding box center [715, 49] width 38 height 7
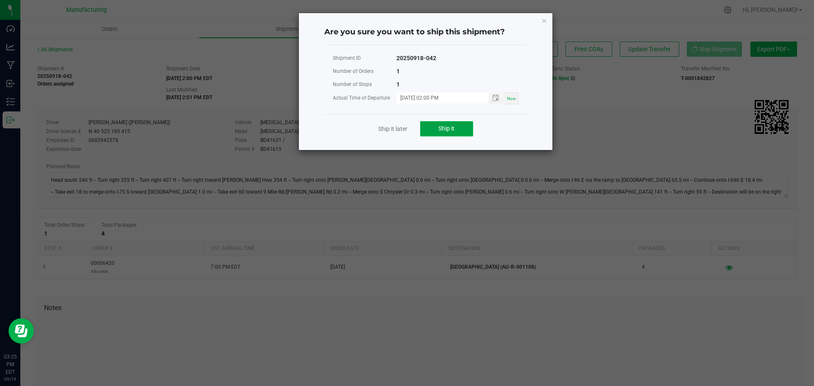
click at [436, 130] on button "Ship it" at bounding box center [446, 128] width 53 height 15
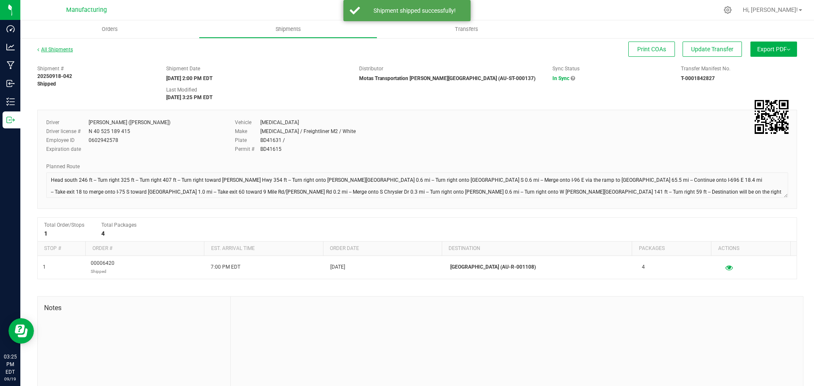
click at [63, 49] on link "All Shipments" at bounding box center [55, 50] width 36 height 6
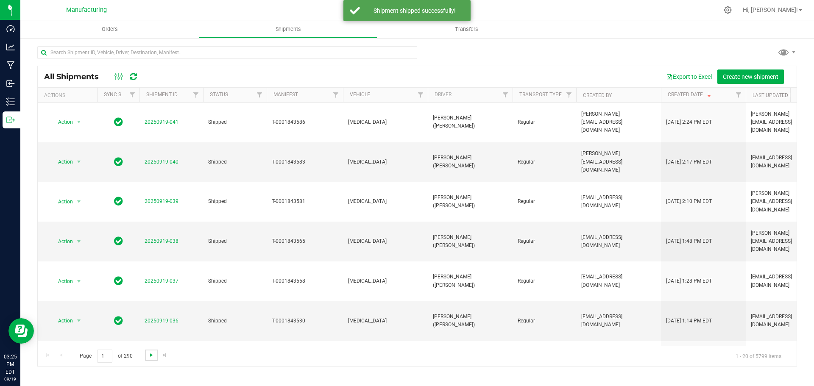
click at [151, 355] on span "Go to the next page" at bounding box center [151, 355] width 7 height 7
click at [152, 355] on span "Go to the next page" at bounding box center [151, 355] width 7 height 7
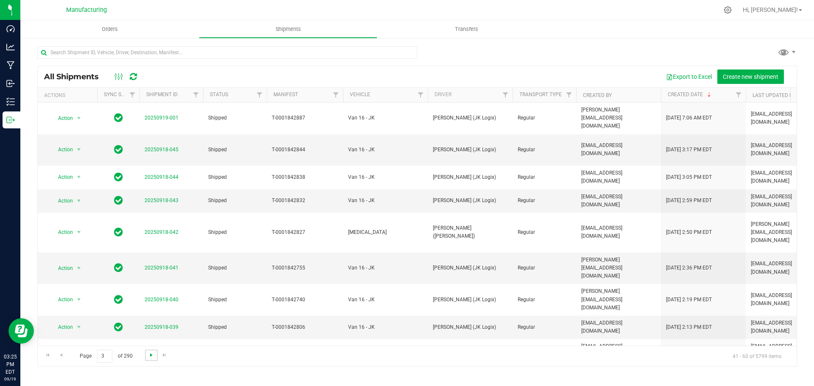
click at [151, 355] on span "Go to the next page" at bounding box center [151, 355] width 7 height 7
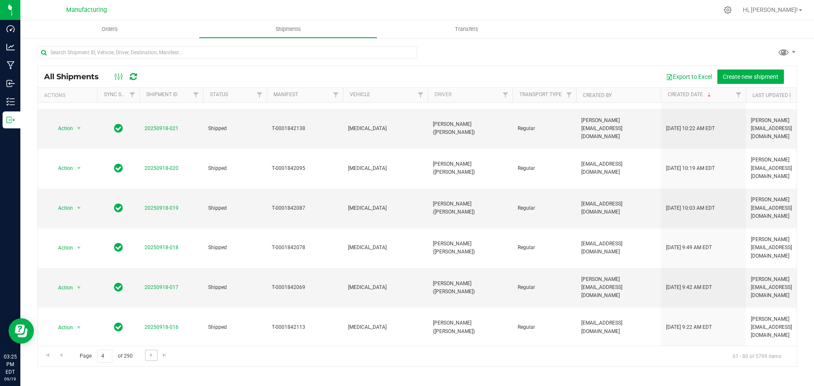
scroll to position [232, 0]
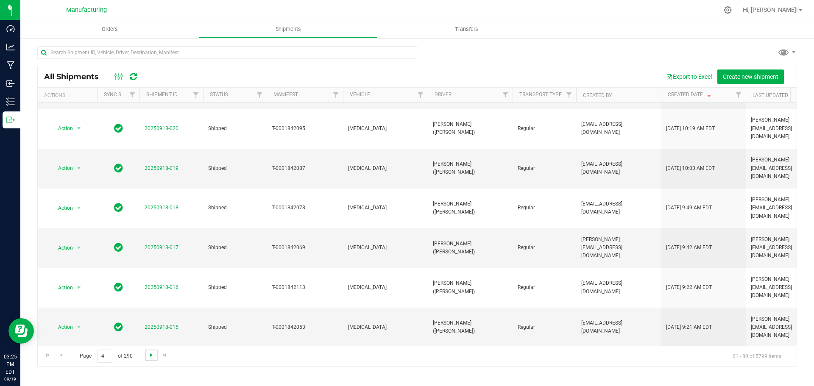
click at [153, 358] on span "Go to the next page" at bounding box center [151, 355] width 7 height 7
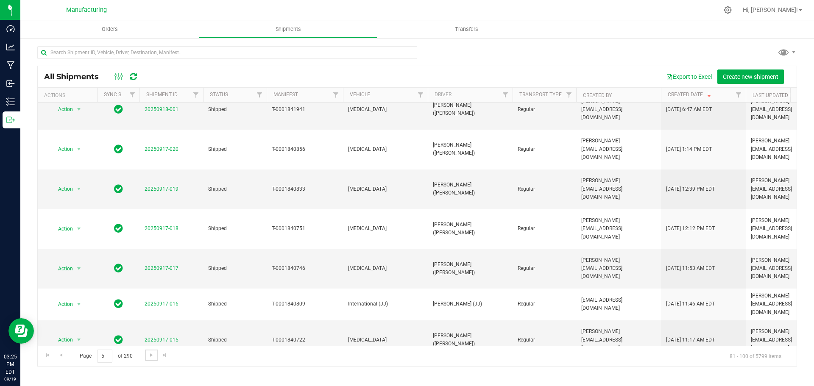
scroll to position [240, 0]
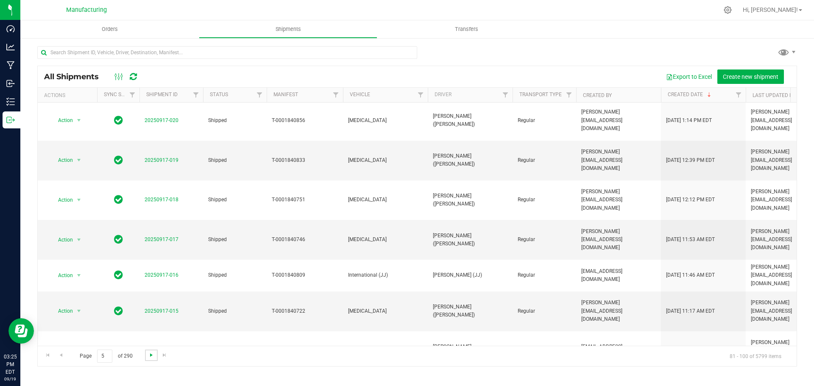
click at [151, 354] on span "Go to the next page" at bounding box center [151, 355] width 7 height 7
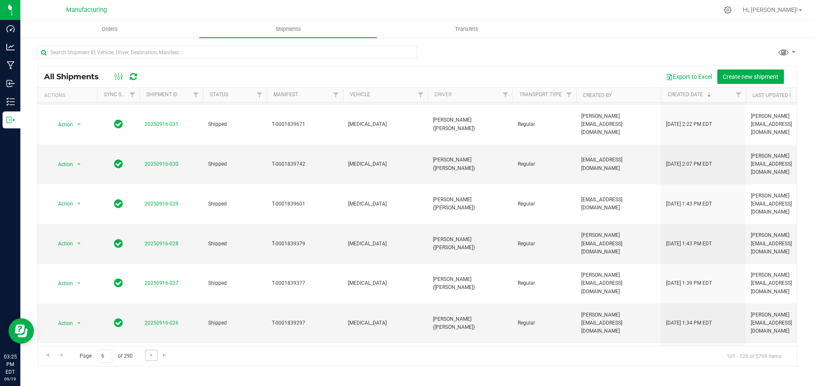
scroll to position [232, 0]
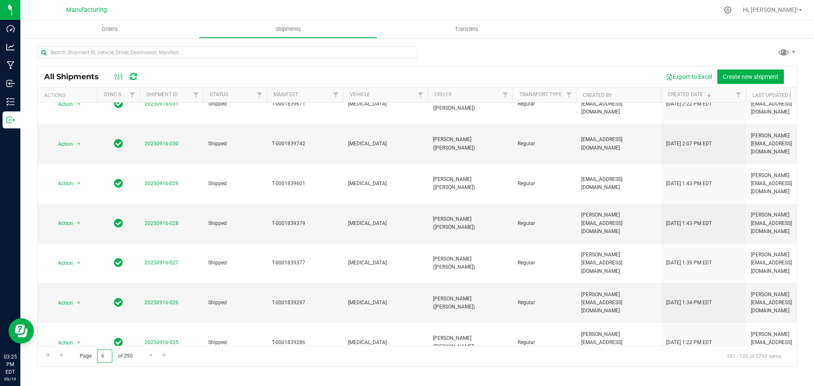
drag, startPoint x: 109, startPoint y: 357, endPoint x: 92, endPoint y: 357, distance: 16.1
click at [92, 357] on span "Page 6 of 290" at bounding box center [106, 356] width 67 height 13
type input "2"
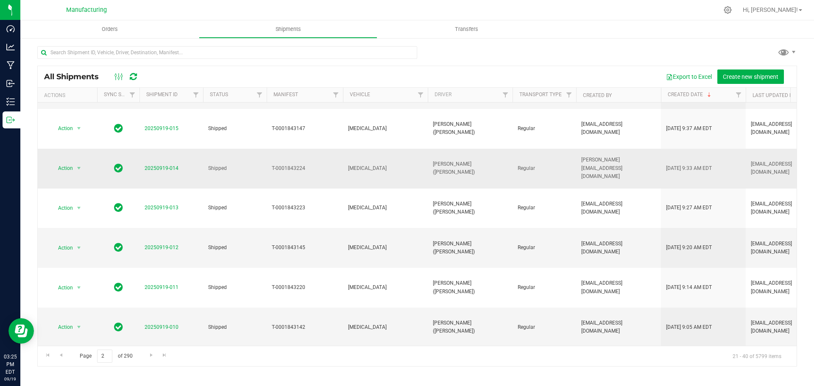
scroll to position [0, 0]
